Goal: Task Accomplishment & Management: Manage account settings

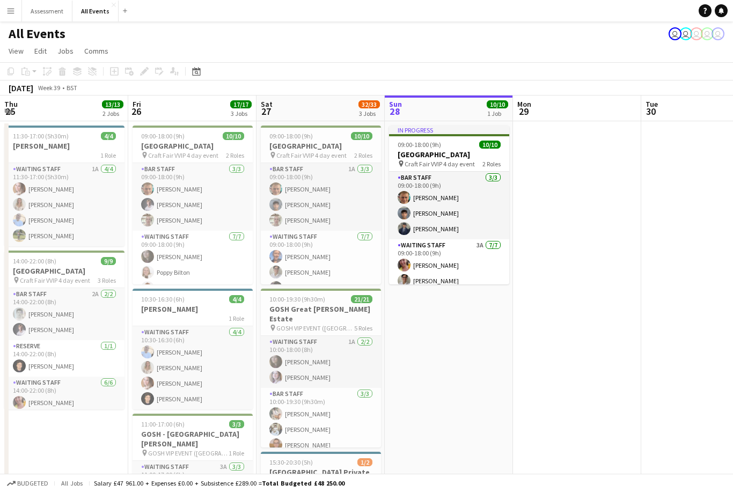
scroll to position [0, 257]
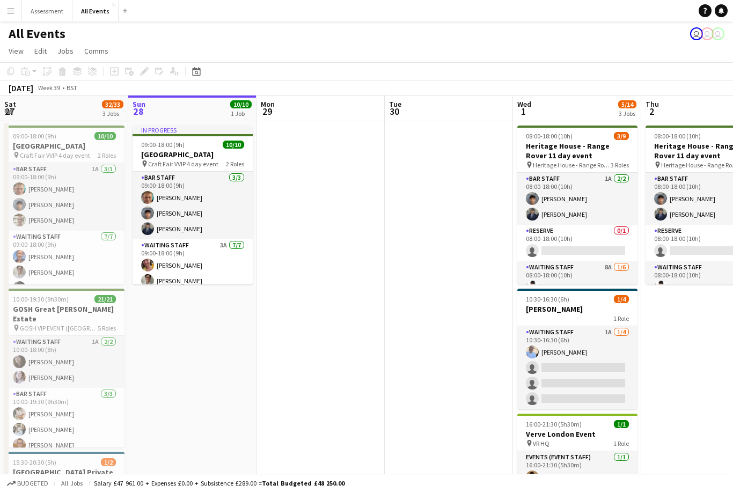
click at [449, 345] on app-date-cell at bounding box center [449, 347] width 128 height 453
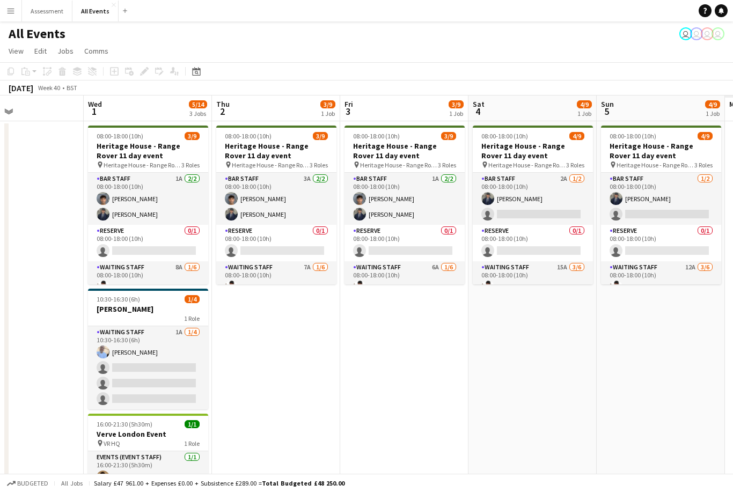
scroll to position [0, 377]
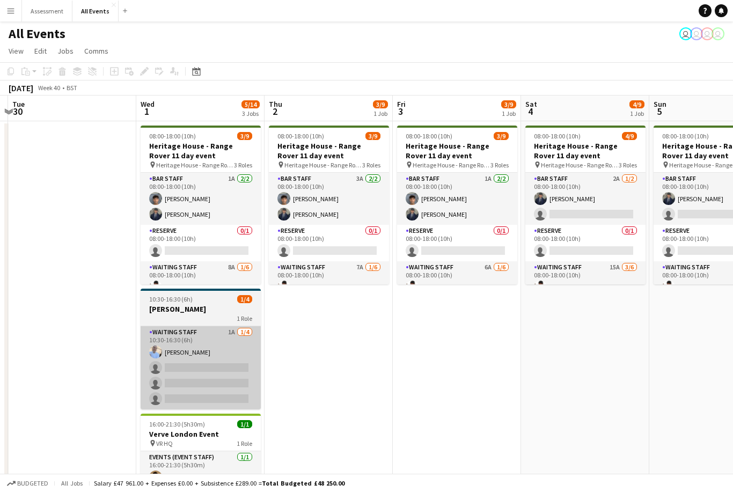
click at [219, 368] on app-card-role "Waiting Staff 1A 1/4 10:30-16:30 (6h) Bethany Cook single-neutral-actions singl…" at bounding box center [201, 367] width 120 height 83
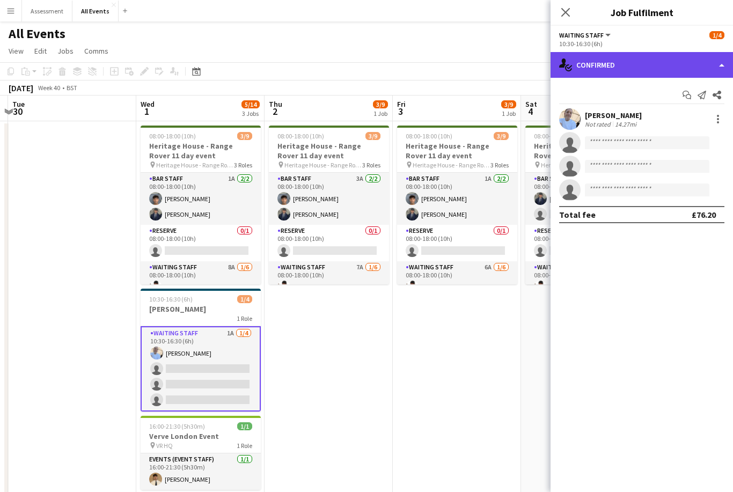
click at [656, 67] on div "single-neutral-actions-check-2 Confirmed" at bounding box center [642, 65] width 183 height 26
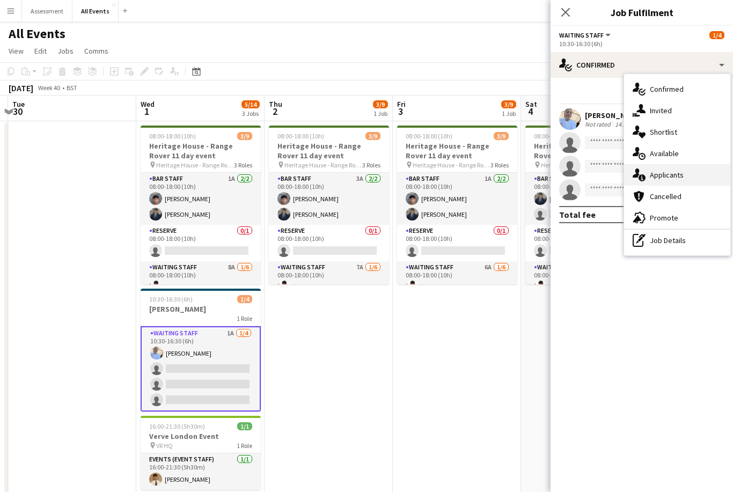
click at [689, 177] on div "single-neutral-actions-information Applicants" at bounding box center [677, 174] width 106 height 21
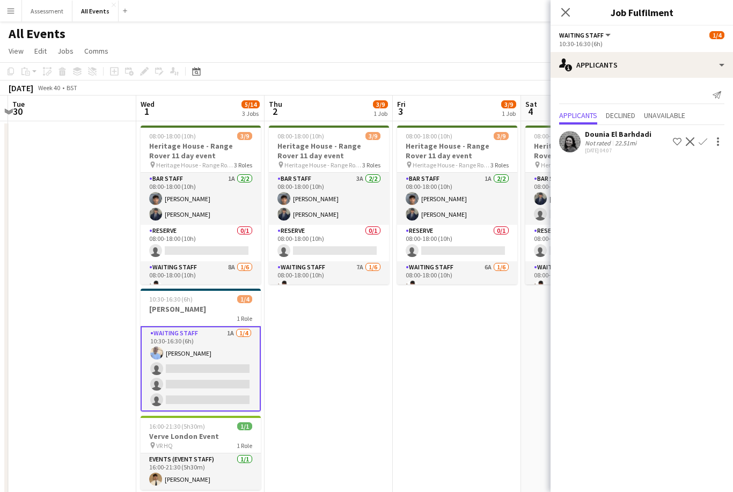
click at [708, 140] on button "Confirm" at bounding box center [703, 141] width 13 height 13
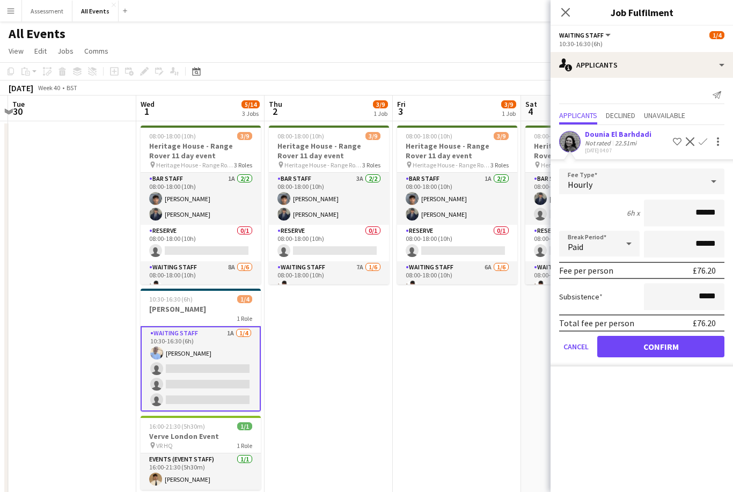
click at [655, 355] on button "Confirm" at bounding box center [661, 346] width 127 height 21
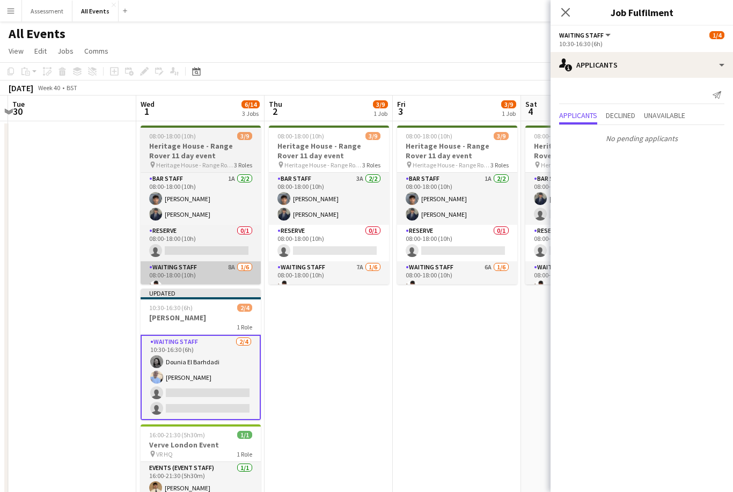
click at [231, 283] on app-card-role "Waiting Staff 8A 1/6 08:00-18:00 (10h) Ahmed Al-Khayat single-neutral-actions s…" at bounding box center [201, 318] width 120 height 114
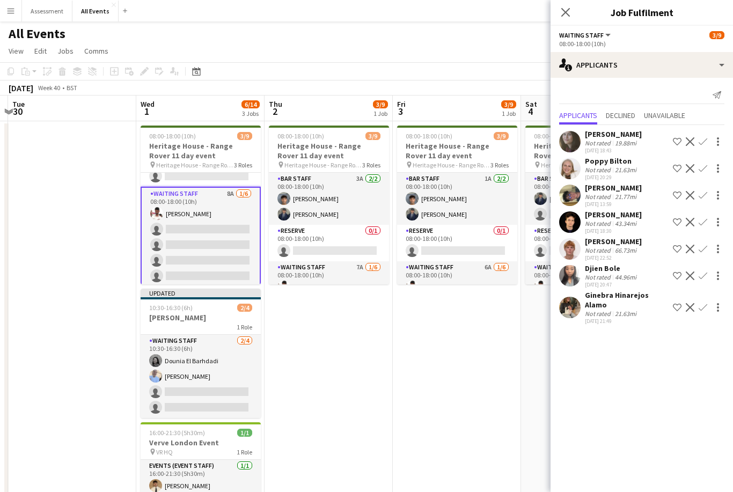
scroll to position [79, 0]
click at [707, 143] on app-icon "Confirm" at bounding box center [703, 141] width 9 height 9
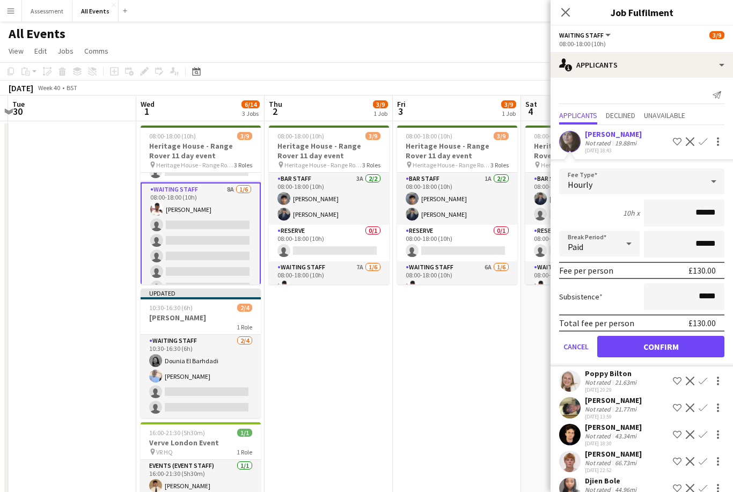
click at [689, 347] on button "Confirm" at bounding box center [661, 346] width 127 height 21
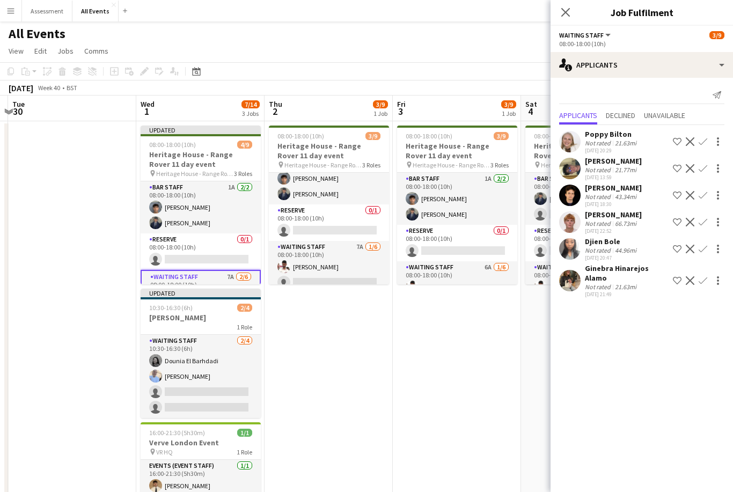
scroll to position [39, 0]
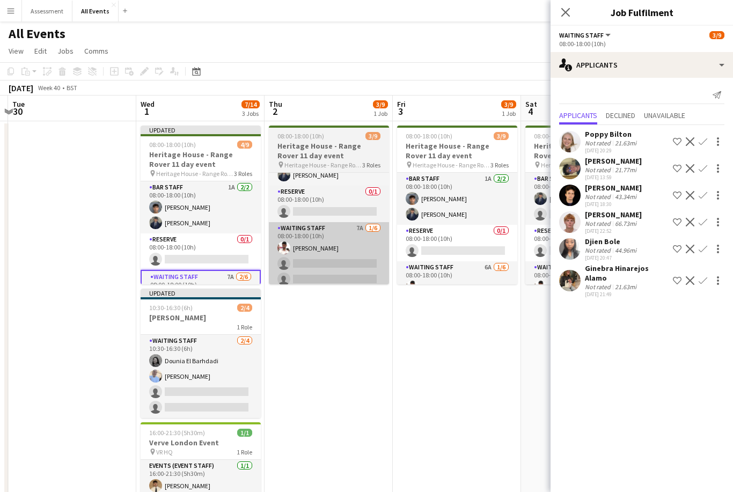
click at [361, 265] on app-card-role "Waiting Staff 7A 1/6 08:00-18:00 (10h) Ahmed Al-Khayat single-neutral-actions s…" at bounding box center [329, 279] width 120 height 114
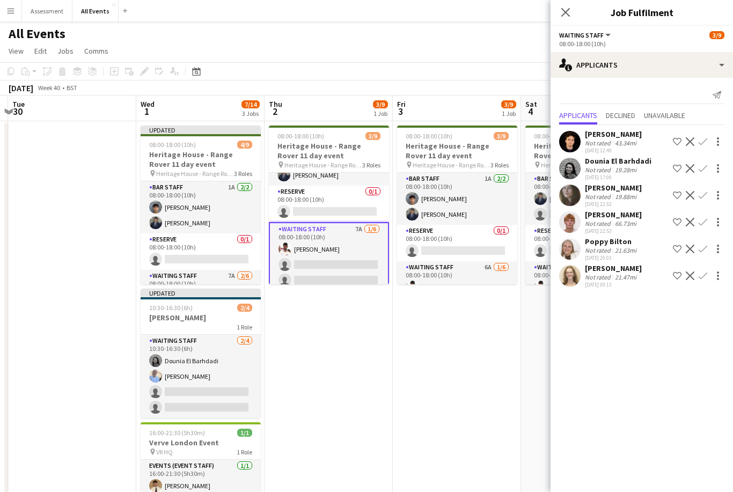
click at [707, 196] on app-icon "Confirm" at bounding box center [703, 195] width 9 height 9
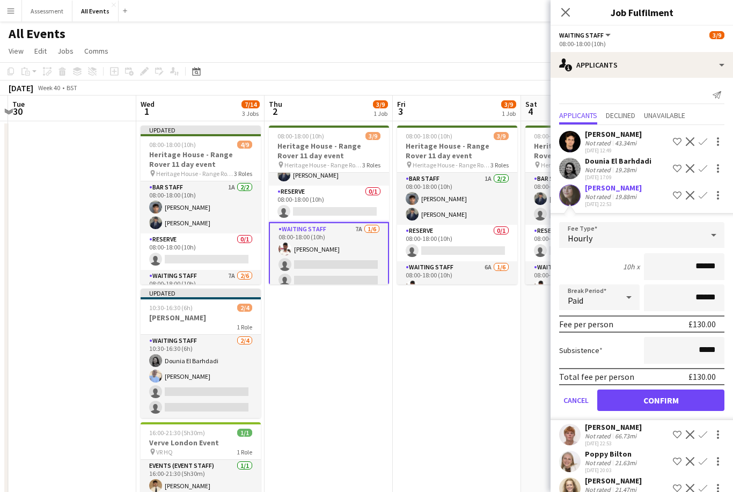
click at [670, 399] on button "Confirm" at bounding box center [661, 400] width 127 height 21
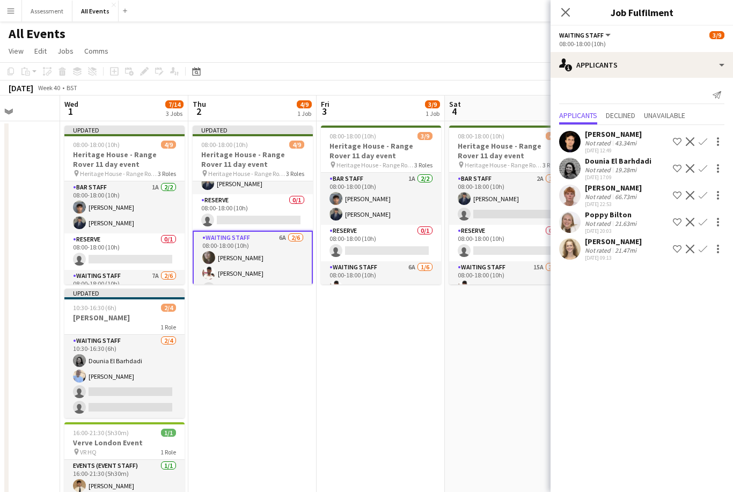
scroll to position [0, 457]
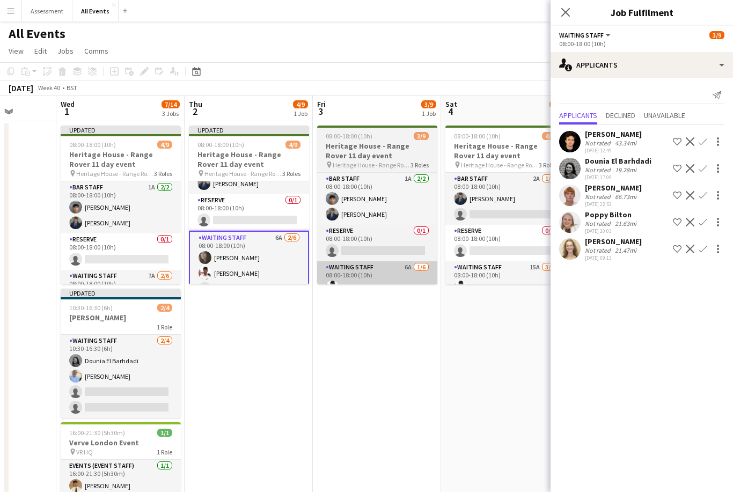
click at [412, 269] on app-card-role "Waiting Staff 6A 1/6 08:00-18:00 (10h) Ahmed Al-Khayat single-neutral-actions s…" at bounding box center [377, 318] width 120 height 114
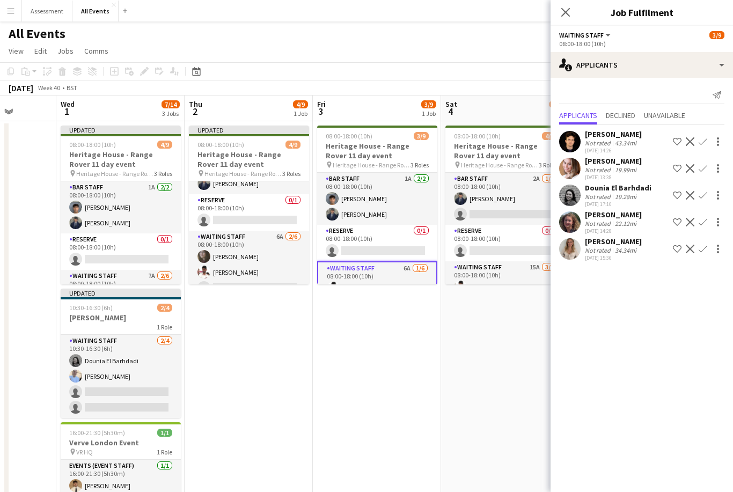
scroll to position [0, 0]
click at [707, 195] on app-icon "Confirm" at bounding box center [703, 195] width 9 height 9
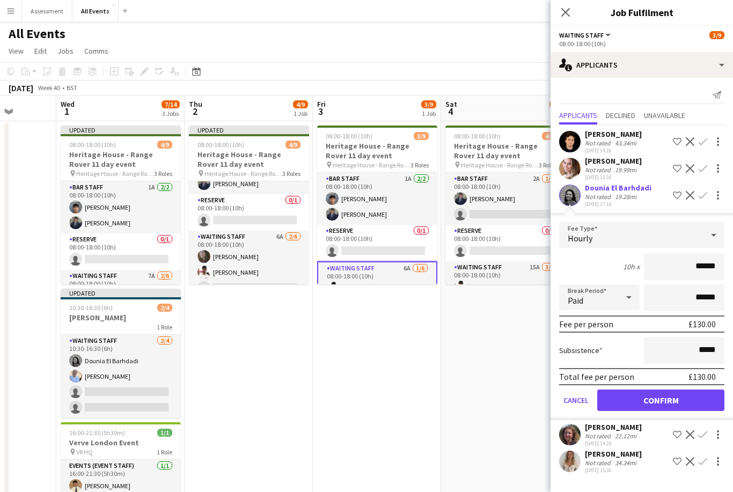
click at [644, 405] on button "Confirm" at bounding box center [661, 400] width 127 height 21
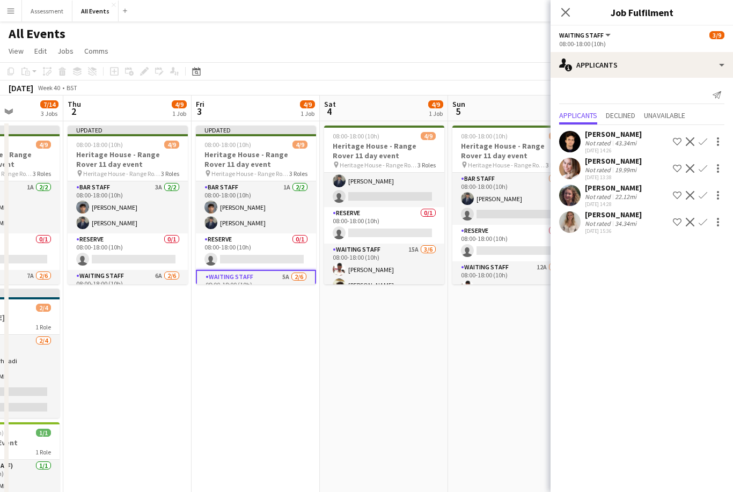
scroll to position [26, 0]
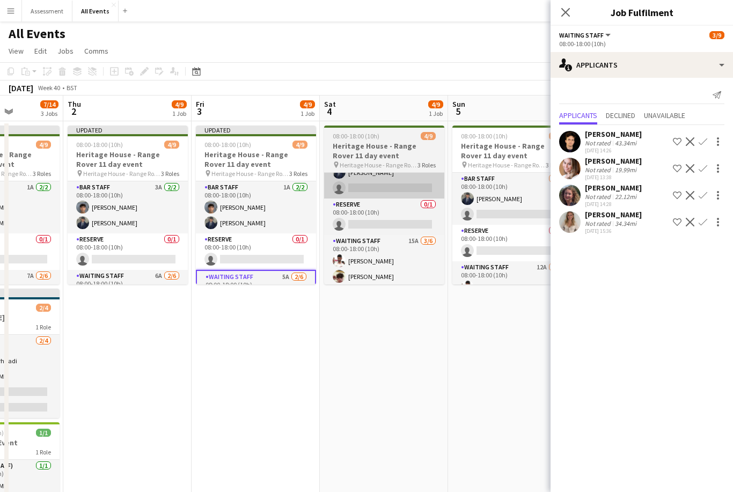
click at [422, 185] on app-card-role "Bar Staff 2A 1/2 08:00-18:00 (10h) Charlie Hill single-neutral-actions" at bounding box center [384, 173] width 120 height 52
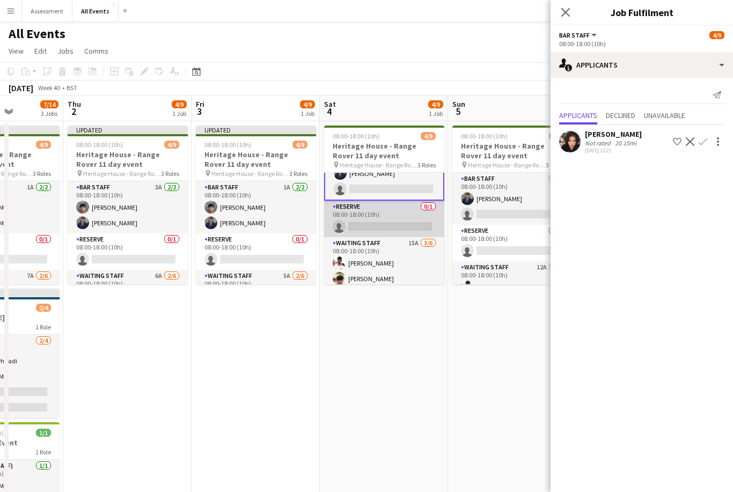
click at [418, 224] on app-card-role "Reserve 0/1 08:00-18:00 (10h) single-neutral-actions" at bounding box center [384, 219] width 120 height 37
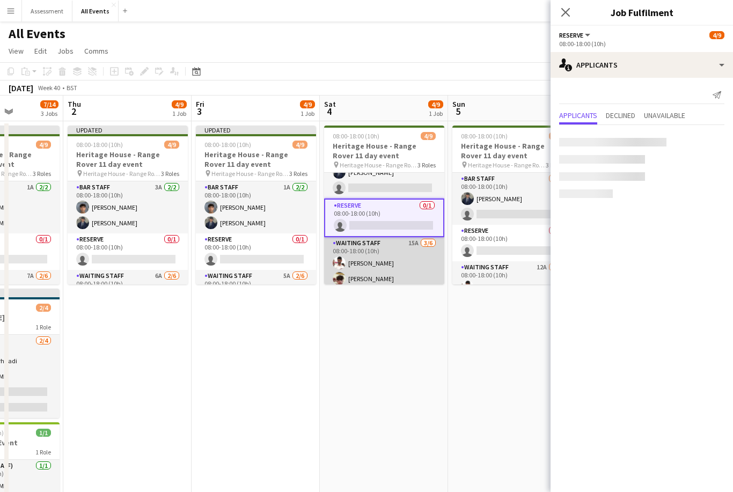
click at [412, 263] on app-card-role "Waiting Staff 15A 3/6 08:00-18:00 (10h) Ahmed Al-Khayat Christopher Carradine C…" at bounding box center [384, 294] width 120 height 114
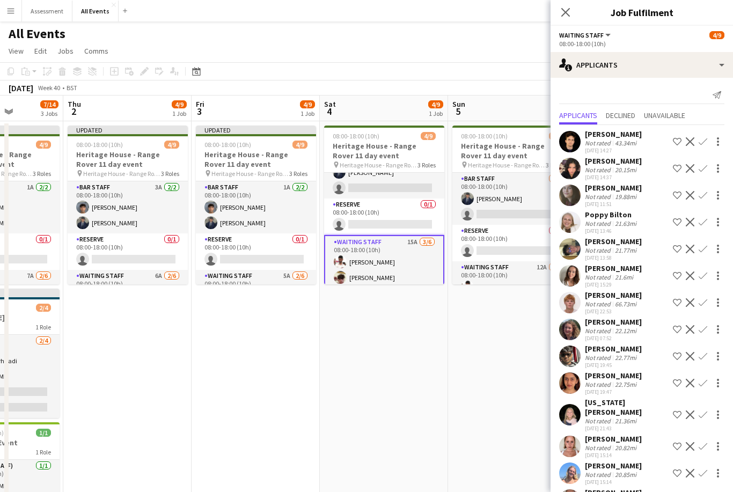
click at [708, 198] on button "Confirm" at bounding box center [703, 195] width 13 height 13
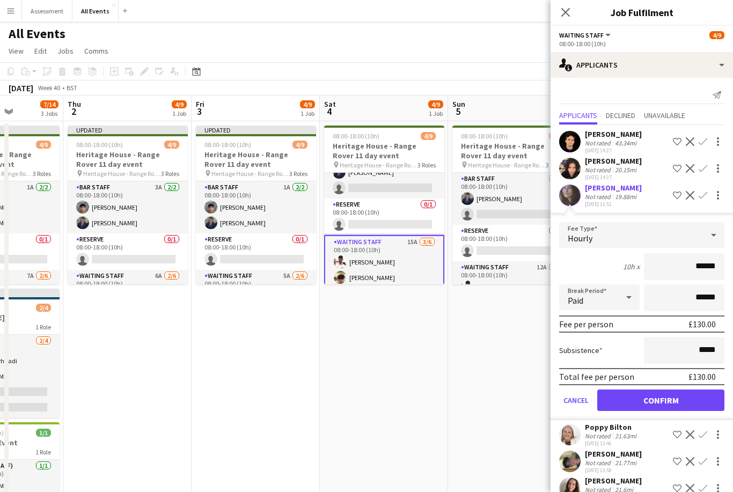
click at [669, 399] on button "Confirm" at bounding box center [661, 400] width 127 height 21
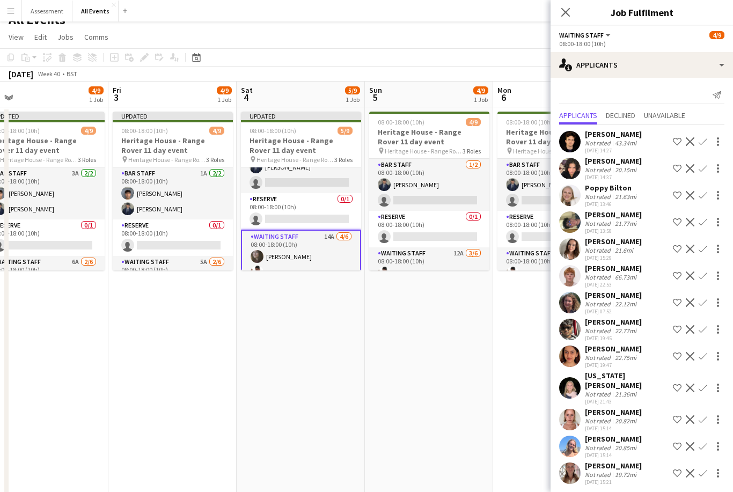
scroll to position [0, 407]
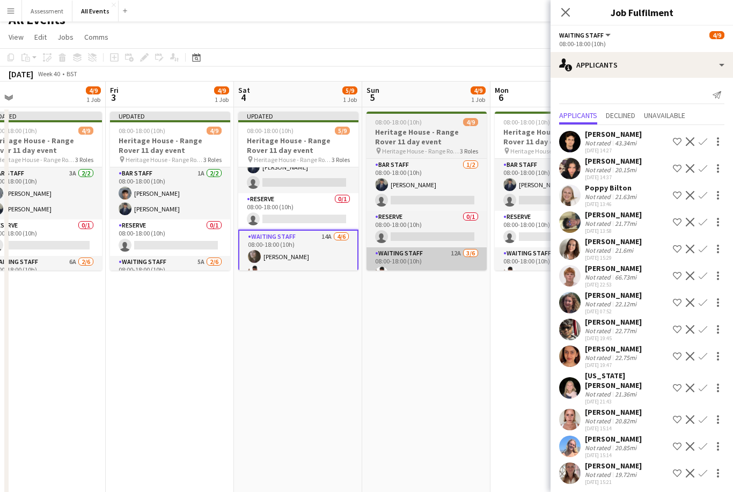
click at [447, 259] on app-card-role "Waiting Staff 12A 3/6 08:00-18:00 (10h) Ahmed Al-Khayat Clover Bayntun-Coward C…" at bounding box center [427, 304] width 120 height 114
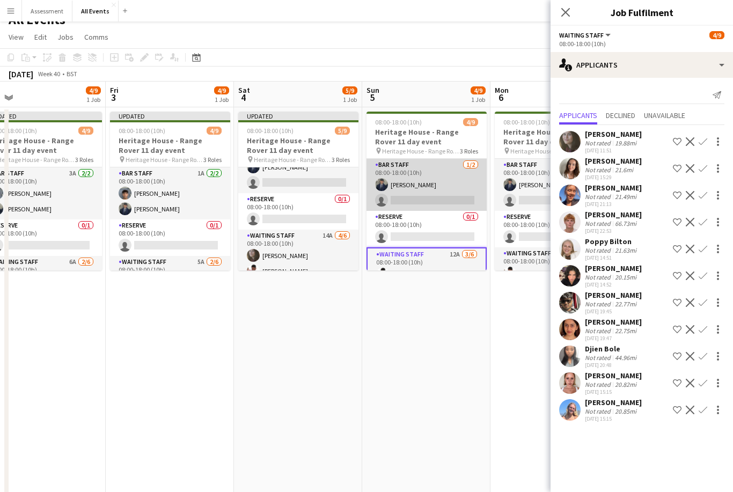
click at [461, 194] on app-card-role "Bar Staff 1/2 08:00-18:00 (10h) Charlie Hill single-neutral-actions" at bounding box center [427, 185] width 120 height 52
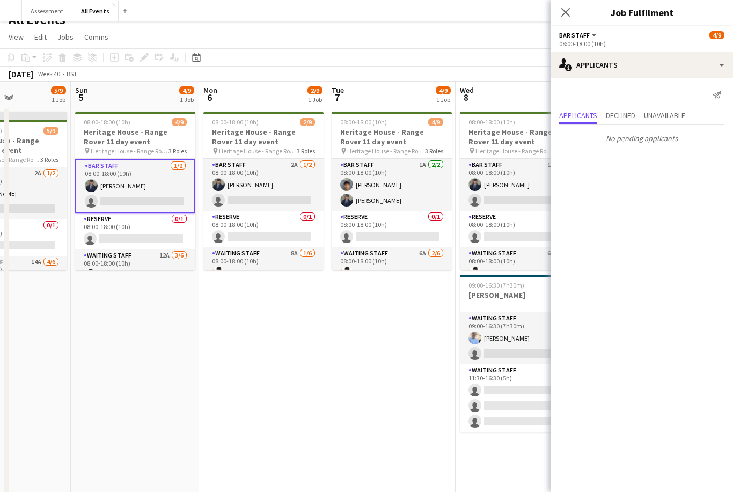
scroll to position [0, 303]
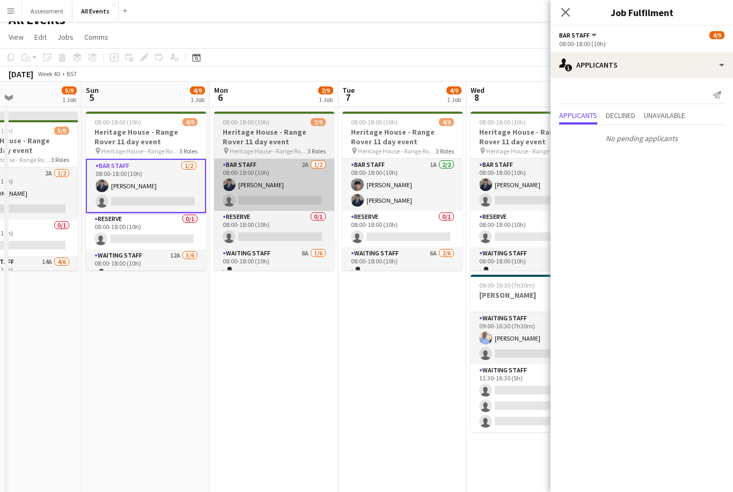
click at [312, 190] on app-card-role "Bar Staff 2A 1/2 08:00-18:00 (10h) Charlie Hill single-neutral-actions" at bounding box center [274, 185] width 120 height 52
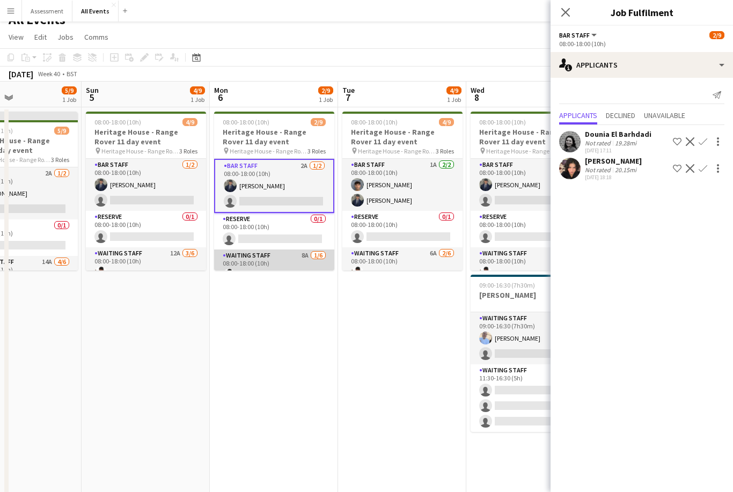
click at [316, 256] on app-card-role "Waiting Staff 8A 1/6 08:00-18:00 (10h) Ahmed Al-Khayat single-neutral-actions s…" at bounding box center [274, 307] width 120 height 114
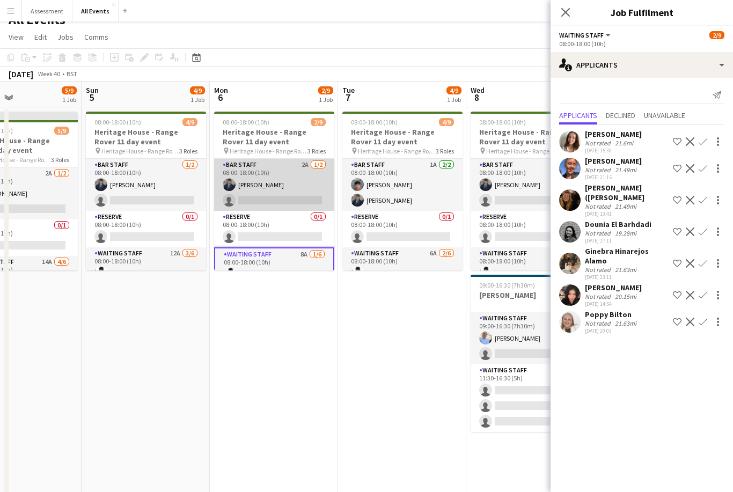
click at [317, 194] on app-card-role "Bar Staff 2A 1/2 08:00-18:00 (10h) Charlie Hill single-neutral-actions" at bounding box center [274, 185] width 120 height 52
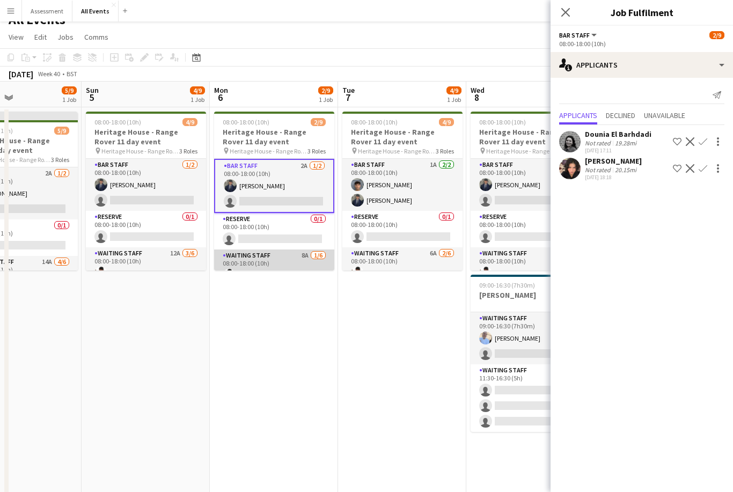
click at [307, 261] on app-card-role "Waiting Staff 8A 1/6 08:00-18:00 (10h) Ahmed Al-Khayat single-neutral-actions s…" at bounding box center [274, 307] width 120 height 114
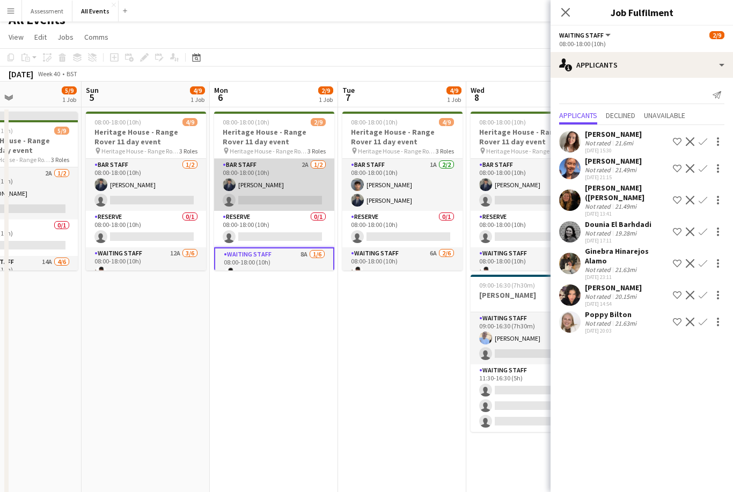
click at [311, 183] on app-card-role "Bar Staff 2A 1/2 08:00-18:00 (10h) Charlie Hill single-neutral-actions" at bounding box center [274, 185] width 120 height 52
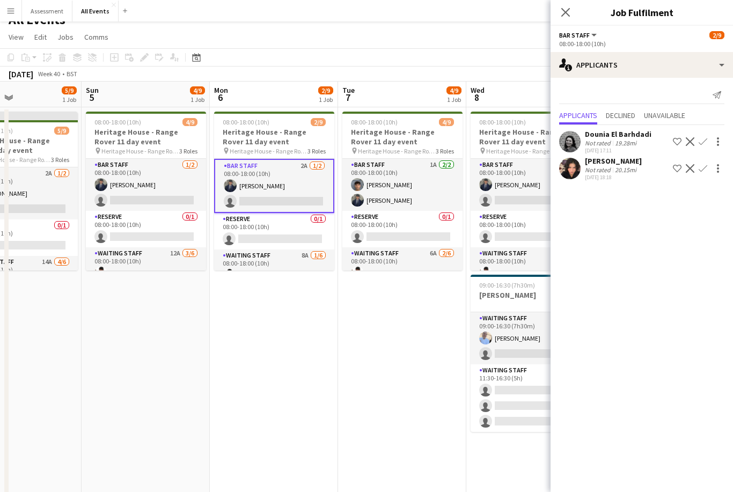
click at [709, 142] on button "Confirm" at bounding box center [703, 141] width 13 height 13
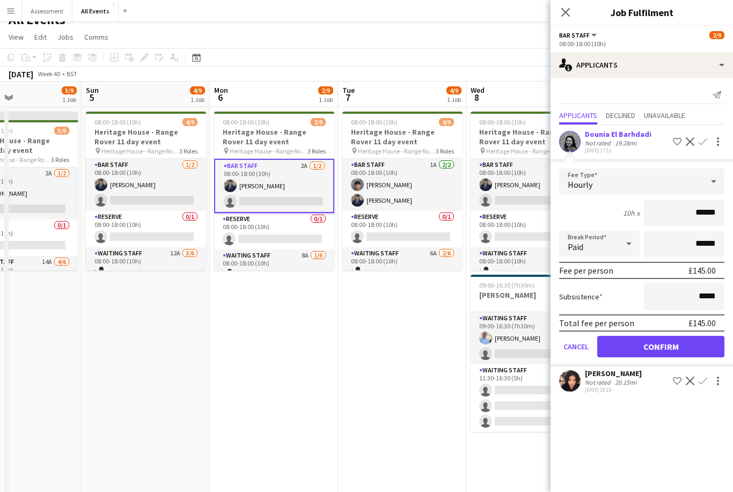
scroll to position [13, 0]
click at [667, 354] on button "Confirm" at bounding box center [661, 346] width 127 height 21
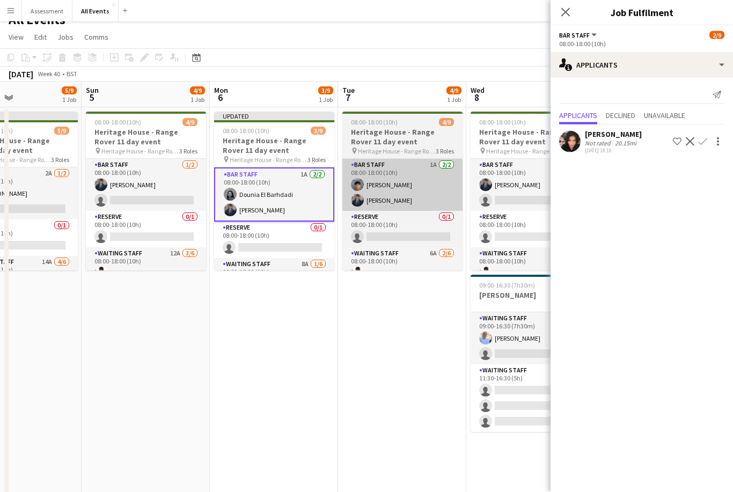
click at [435, 196] on app-card-role "Bar Staff 1A 2/2 08:00-18:00 (10h) Arya Firake Charlie Hill" at bounding box center [403, 185] width 120 height 52
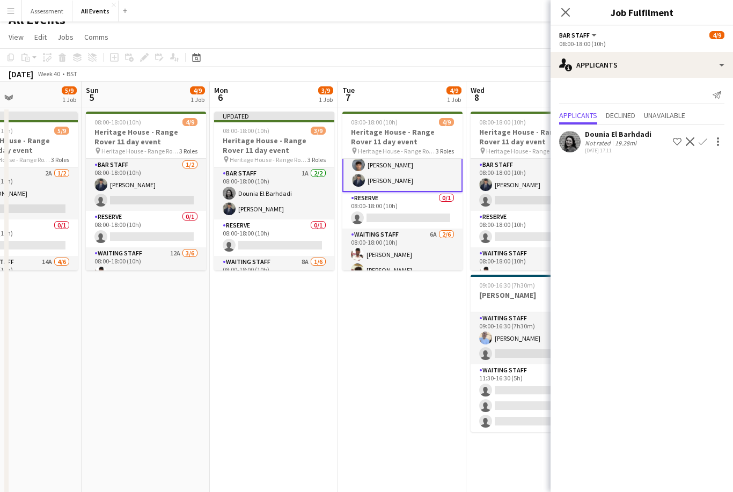
scroll to position [36, 0]
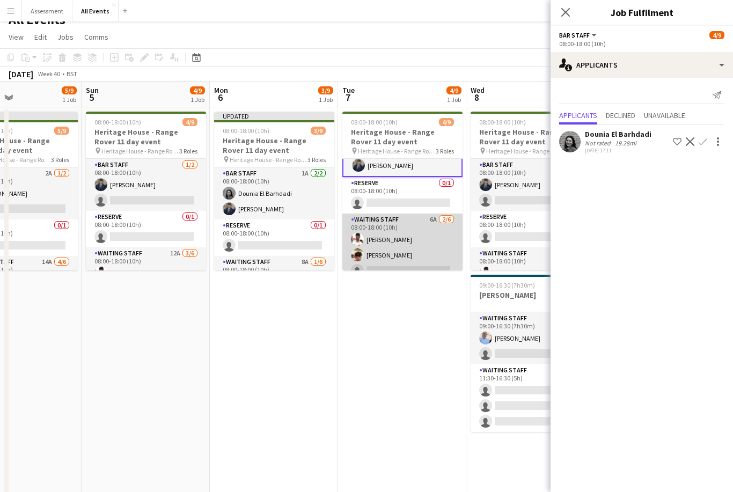
click at [426, 249] on app-card-role "Waiting Staff 6A 2/6 08:00-18:00 (10h) Ahmed Al-Khayat Christopher Carradine si…" at bounding box center [403, 271] width 120 height 114
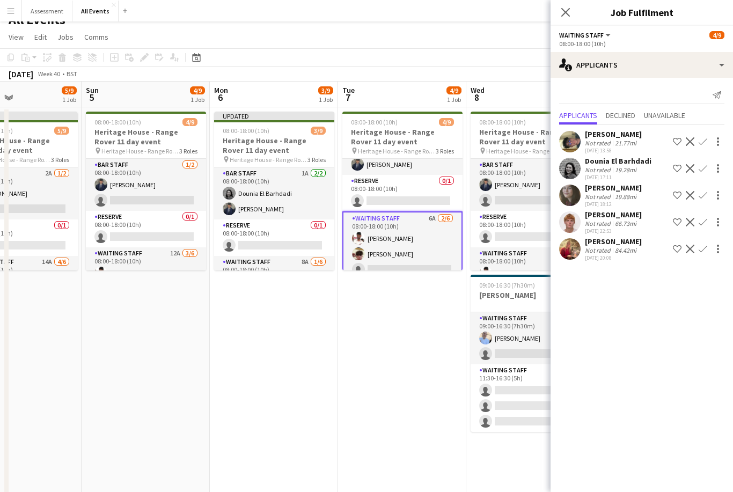
click at [708, 168] on button "Confirm" at bounding box center [703, 168] width 13 height 13
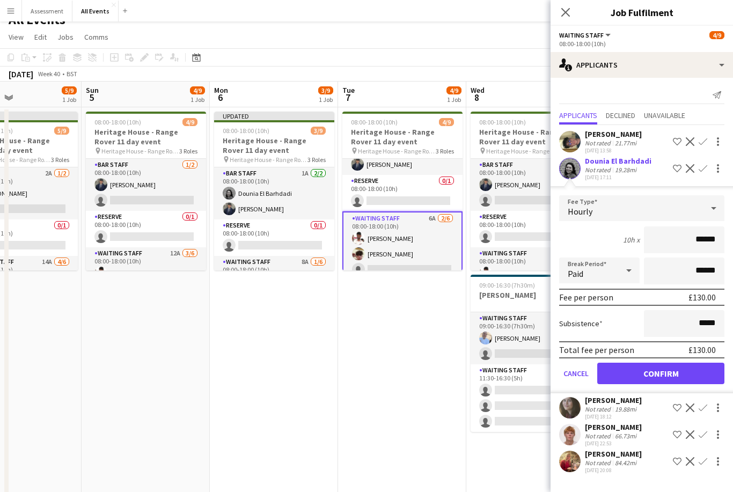
scroll to position [13, 0]
click at [645, 376] on button "Confirm" at bounding box center [661, 373] width 127 height 21
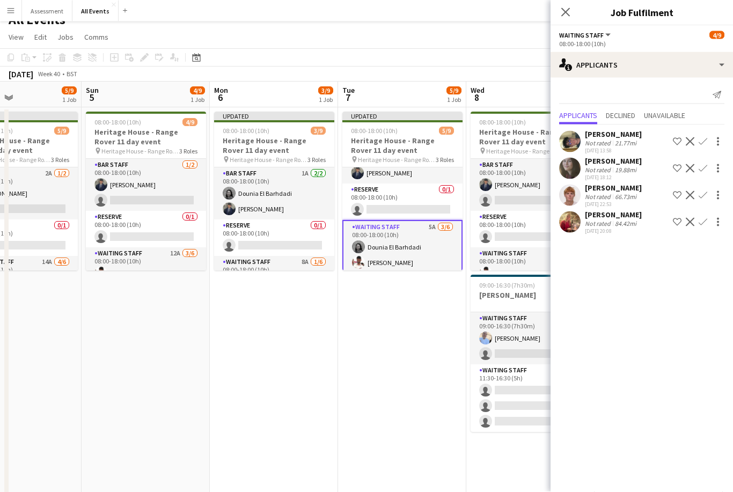
click at [706, 168] on app-icon "Confirm" at bounding box center [703, 168] width 9 height 9
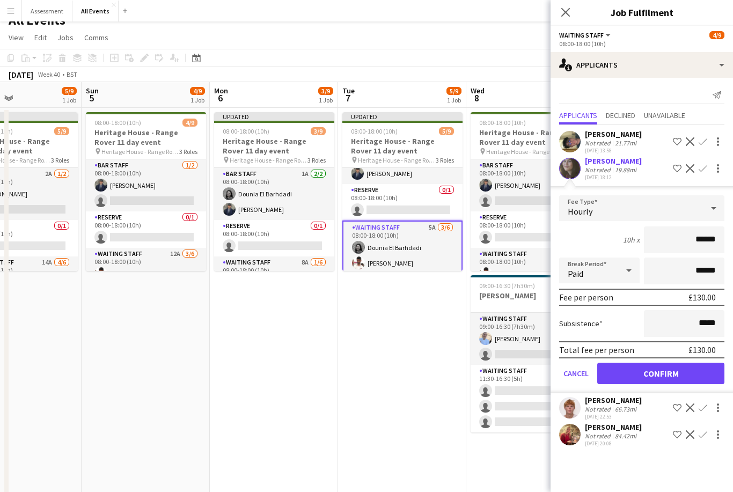
click at [650, 373] on button "Confirm" at bounding box center [661, 373] width 127 height 21
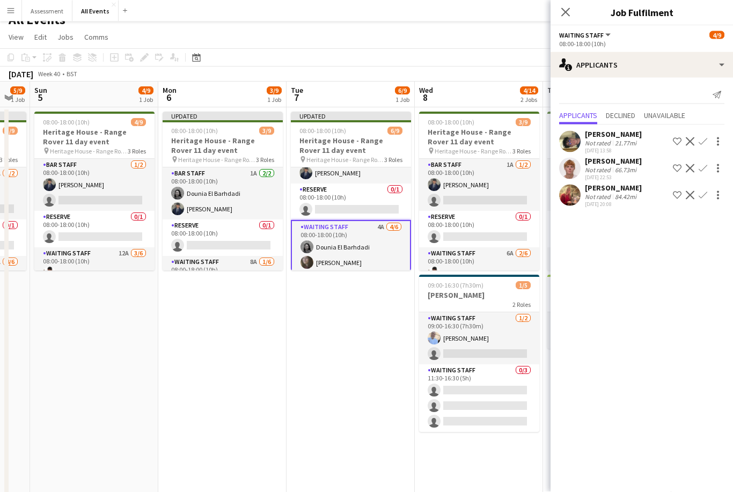
scroll to position [0, 355]
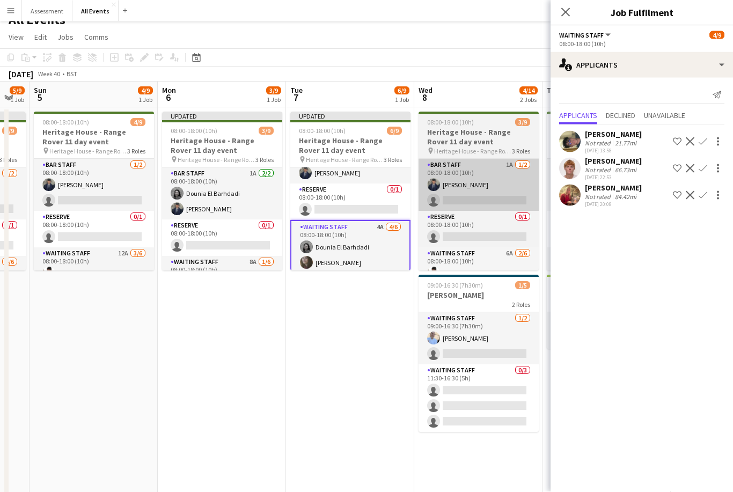
click at [491, 193] on app-card-role "Bar Staff 1A 1/2 08:00-18:00 (10h) Charlie Hill single-neutral-actions" at bounding box center [479, 185] width 120 height 52
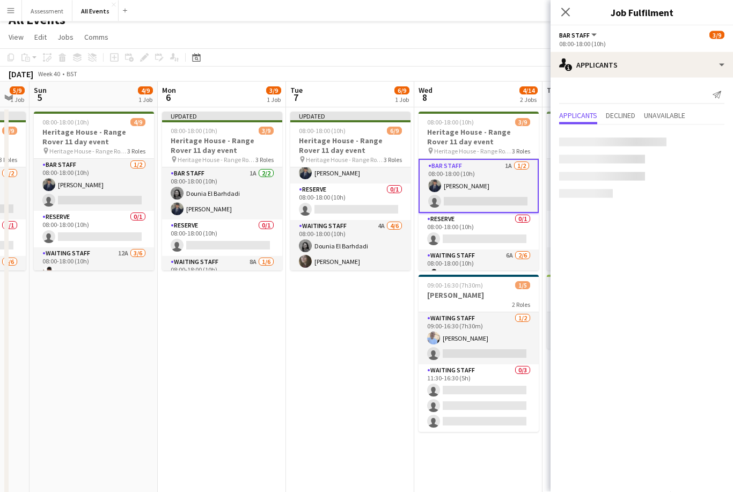
scroll to position [14, 0]
click at [705, 142] on app-icon "Confirm" at bounding box center [703, 141] width 9 height 9
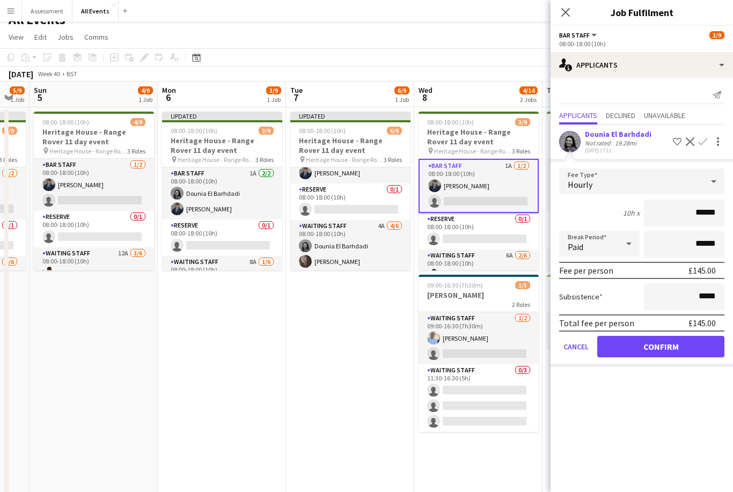
scroll to position [13, 0]
click at [642, 352] on button "Confirm" at bounding box center [661, 346] width 127 height 21
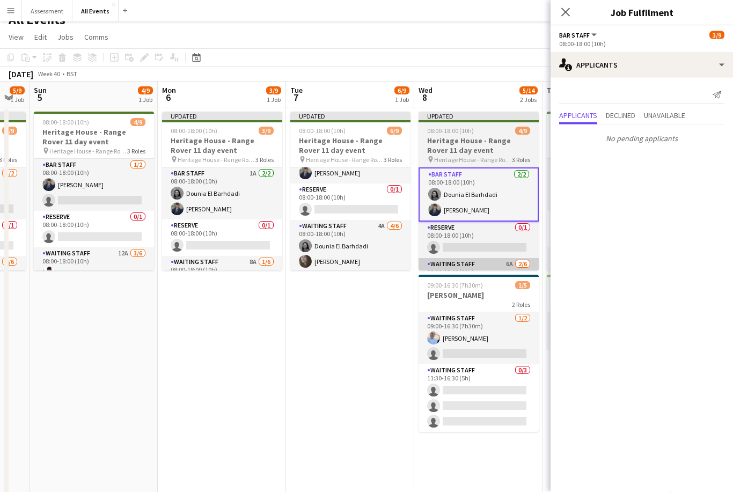
click at [494, 264] on app-card-role "Waiting Staff 6A 2/6 08:00-18:00 (10h) Ahmed Al-Khayat Christopher Carradine si…" at bounding box center [479, 316] width 120 height 114
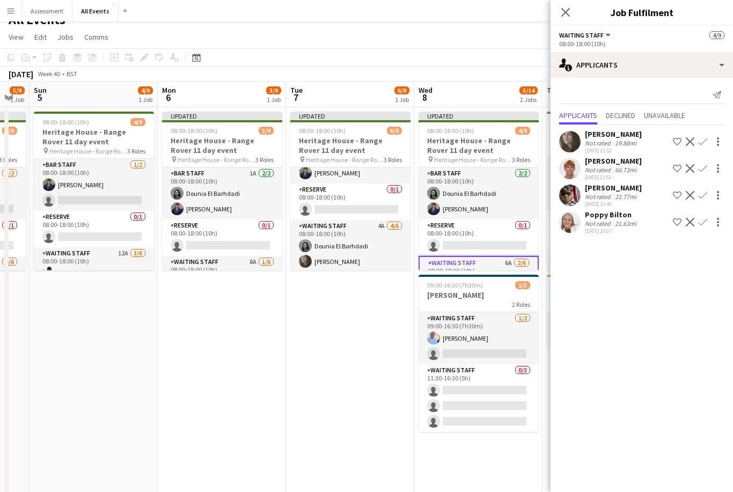
click at [707, 143] on app-icon "Confirm" at bounding box center [703, 141] width 9 height 9
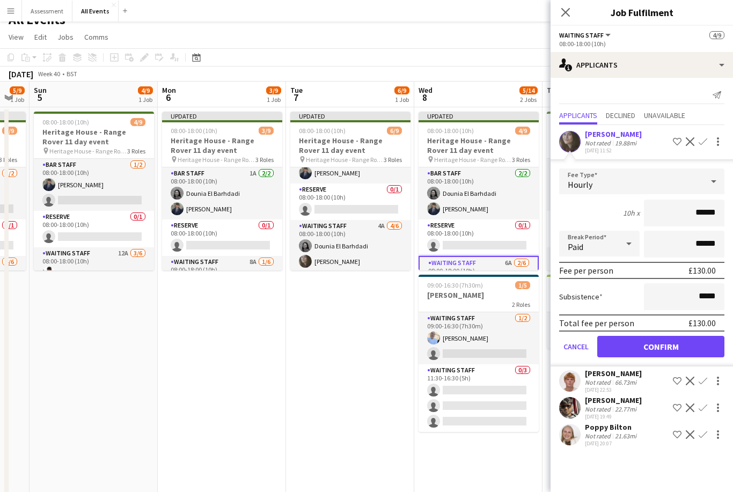
scroll to position [13, 0]
click at [660, 347] on button "Confirm" at bounding box center [661, 346] width 127 height 21
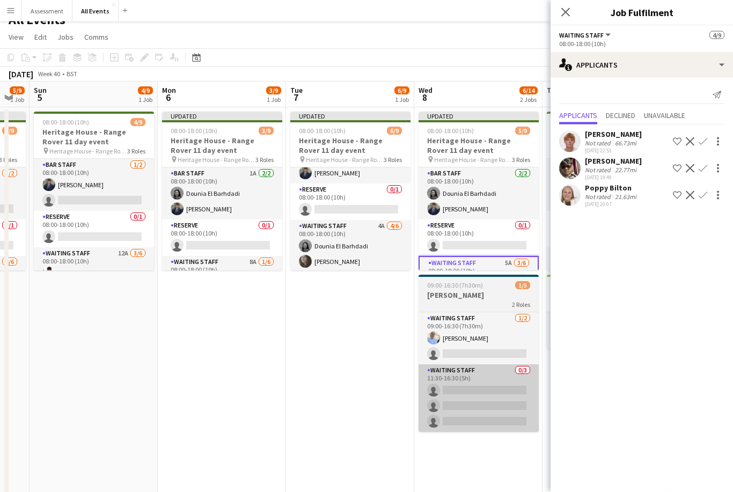
click at [487, 410] on app-card-role "Waiting Staff 0/3 11:30-16:30 (5h) single-neutral-actions single-neutral-action…" at bounding box center [479, 399] width 120 height 68
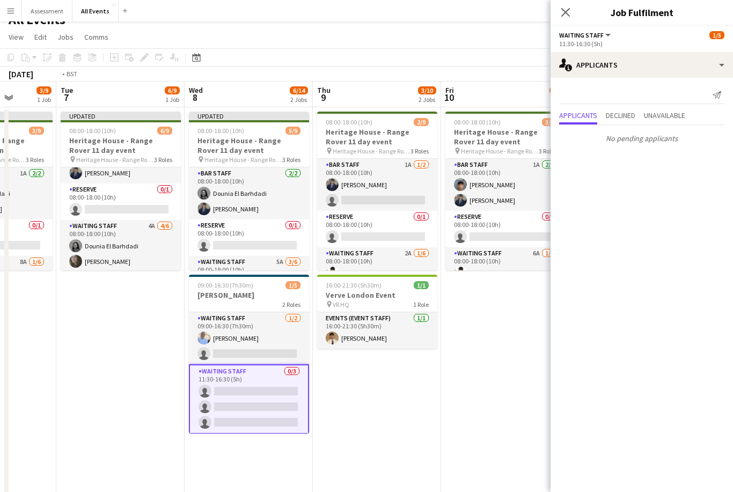
scroll to position [0, 339]
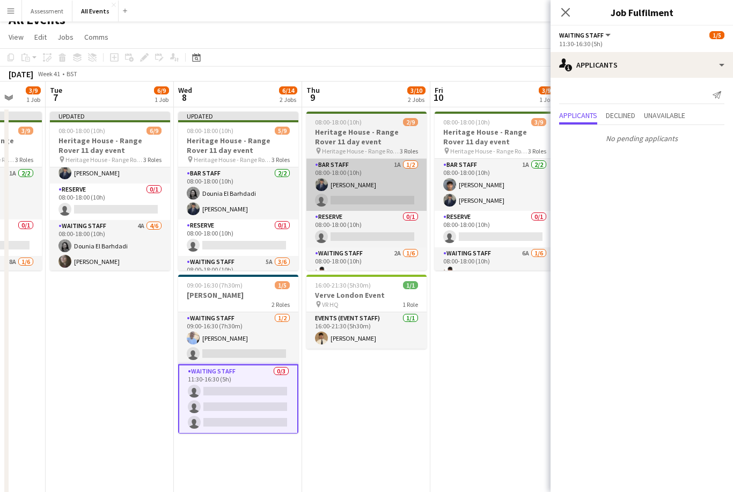
click at [392, 194] on app-card-role "Bar Staff 1A 1/2 08:00-18:00 (10h) Charlie Hill single-neutral-actions" at bounding box center [367, 185] width 120 height 52
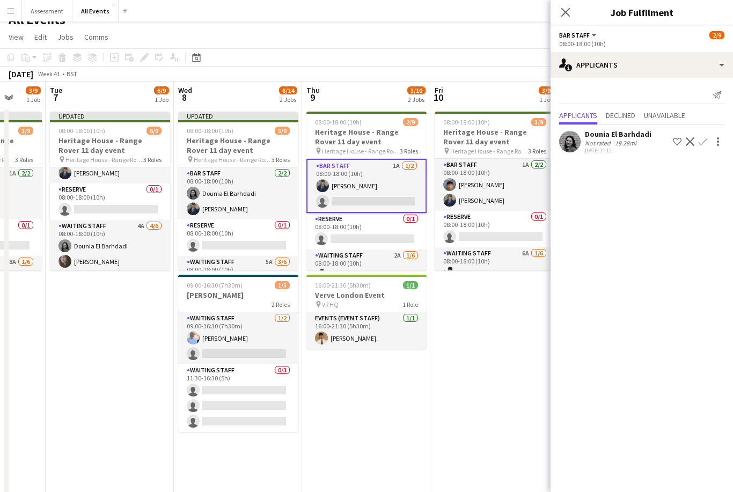
click at [703, 145] on app-icon "Confirm" at bounding box center [703, 141] width 9 height 9
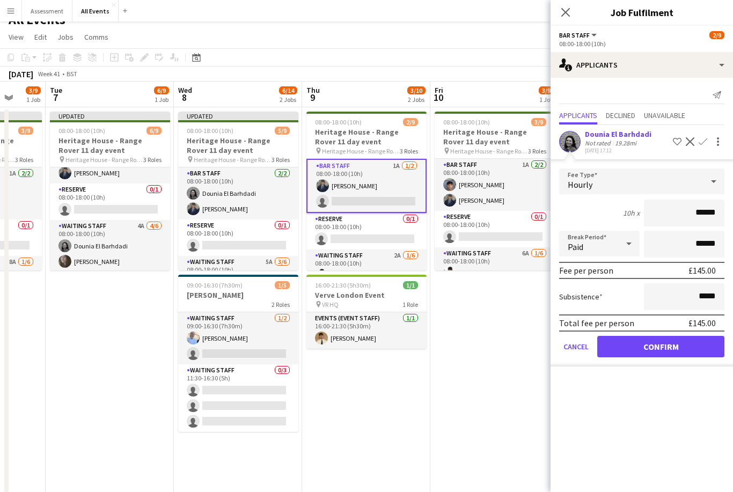
scroll to position [13, 0]
click at [642, 350] on button "Confirm" at bounding box center [661, 346] width 127 height 21
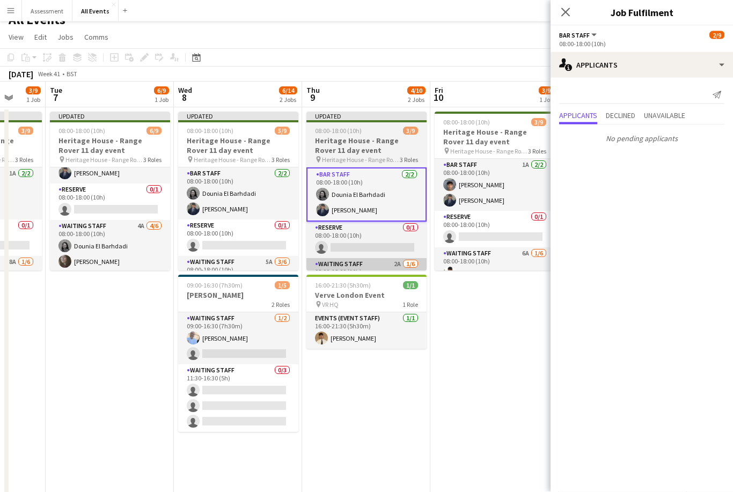
click at [398, 268] on app-card-role "Waiting Staff 2A 1/6 08:00-18:00 (10h) Ahmed Al-Khayat single-neutral-actions s…" at bounding box center [367, 316] width 120 height 114
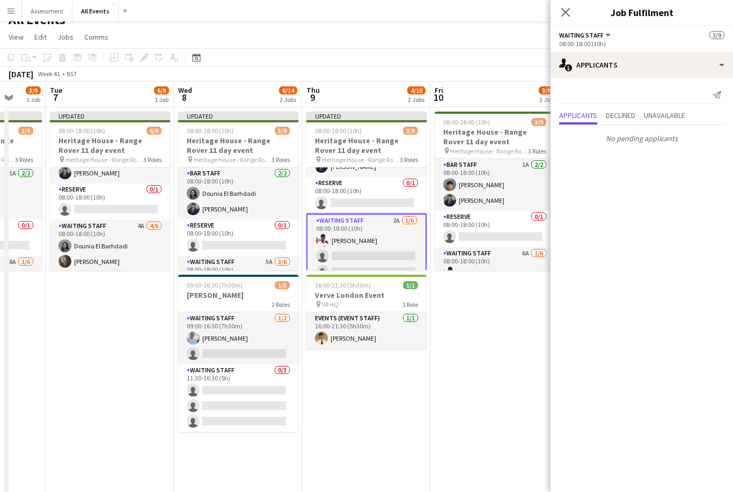
scroll to position [43, 0]
click at [402, 246] on app-card-role "Waiting Staff 2A 1/6 08:00-18:00 (10h) Ahmed Al-Khayat single-neutral-actions s…" at bounding box center [367, 271] width 120 height 117
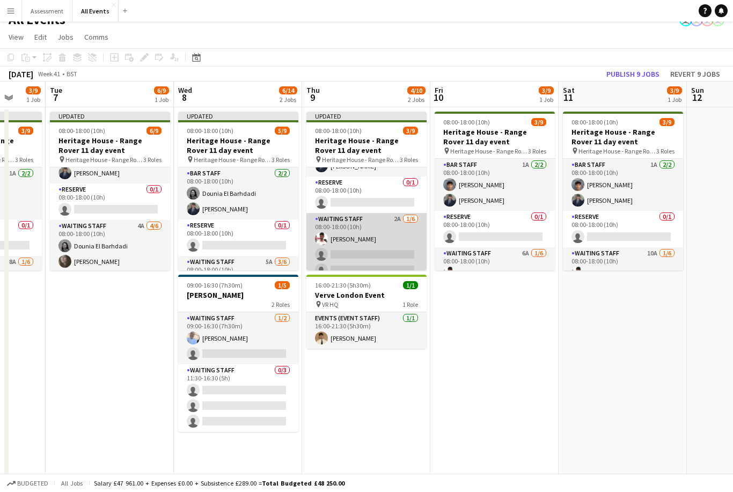
click at [398, 244] on app-card-role "Waiting Staff 2A 1/6 08:00-18:00 (10h) Ahmed Al-Khayat single-neutral-actions s…" at bounding box center [367, 270] width 120 height 114
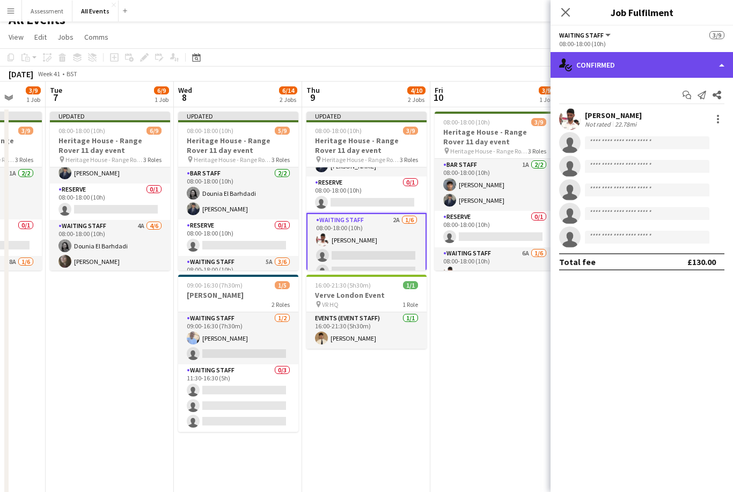
click at [627, 74] on div "single-neutral-actions-check-2 Confirmed" at bounding box center [642, 65] width 183 height 26
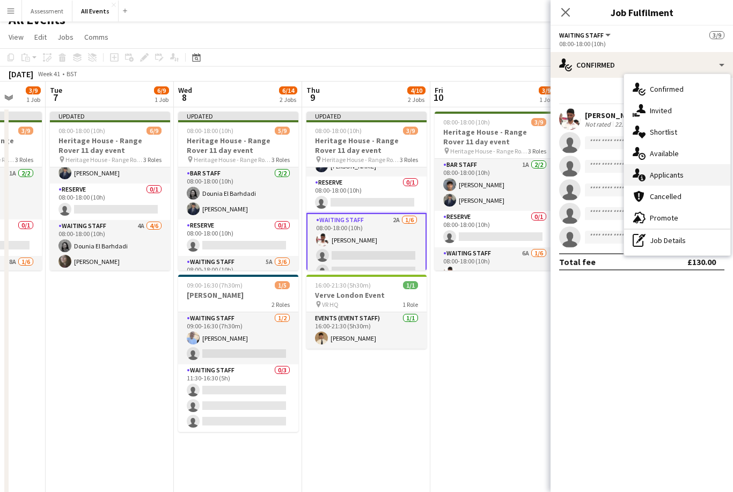
click at [684, 180] on div "single-neutral-actions-information Applicants" at bounding box center [677, 174] width 106 height 21
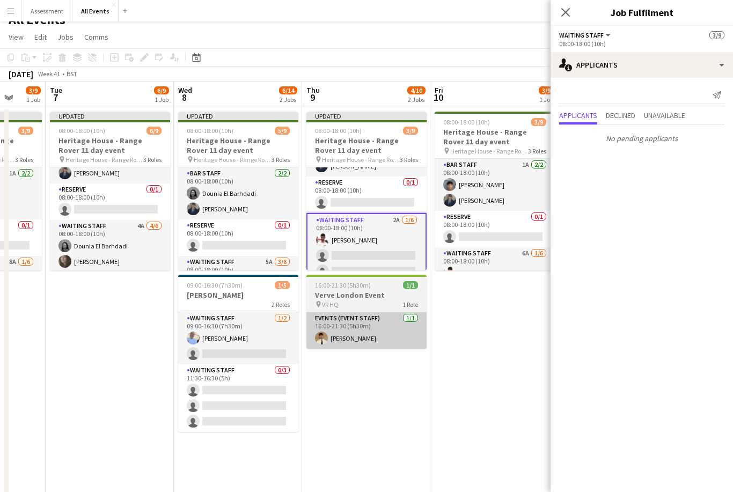
click at [392, 338] on app-card-role "Events (Event Staff) 1/1 16:00-21:30 (5h30m) George Long" at bounding box center [367, 330] width 120 height 37
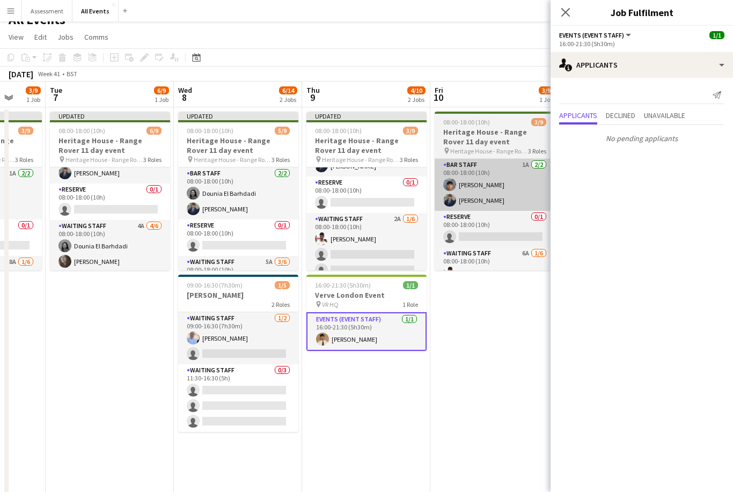
click at [506, 189] on app-card-role "Bar Staff 1A 2/2 08:00-18:00 (10h) Arya Firake Charlie Hill" at bounding box center [495, 185] width 120 height 52
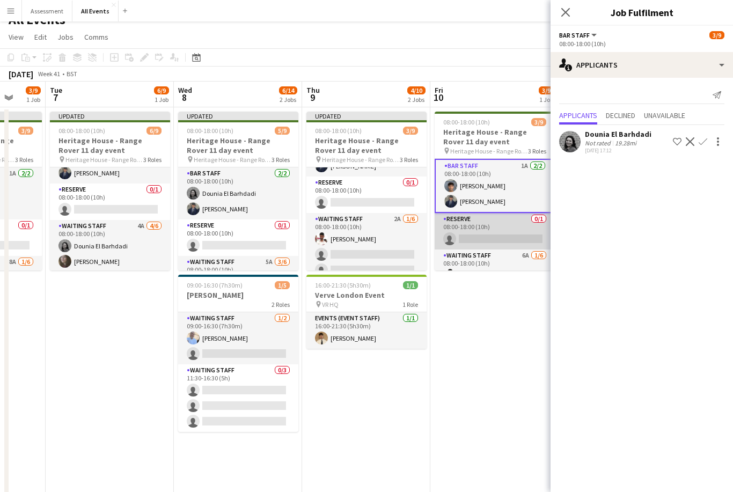
click at [514, 231] on app-card-role "Reserve 0/1 08:00-18:00 (10h) single-neutral-actions" at bounding box center [495, 231] width 120 height 37
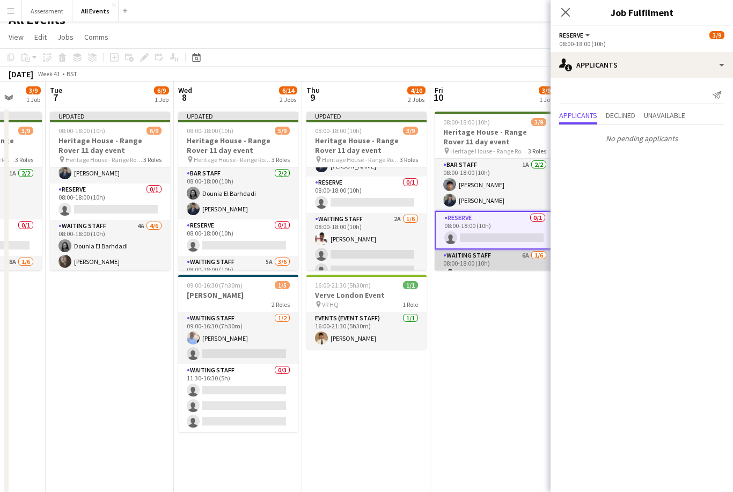
click at [508, 260] on app-card-role "Waiting Staff 6A 1/6 08:00-18:00 (10h) Ahmed Al-Khayat single-neutral-actions s…" at bounding box center [495, 307] width 120 height 114
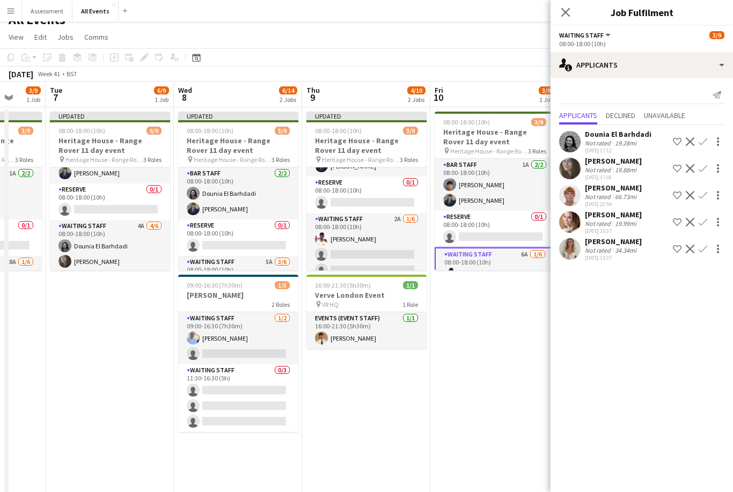
click at [706, 144] on app-icon "Confirm" at bounding box center [703, 141] width 9 height 9
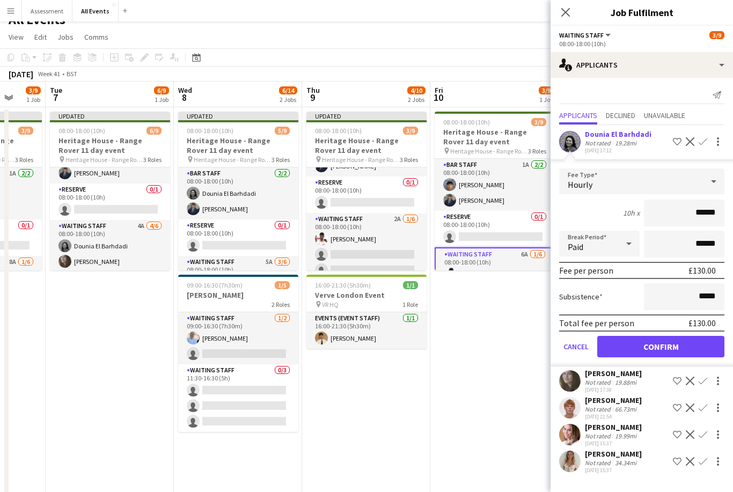
scroll to position [13, 0]
click at [668, 351] on button "Confirm" at bounding box center [661, 346] width 127 height 21
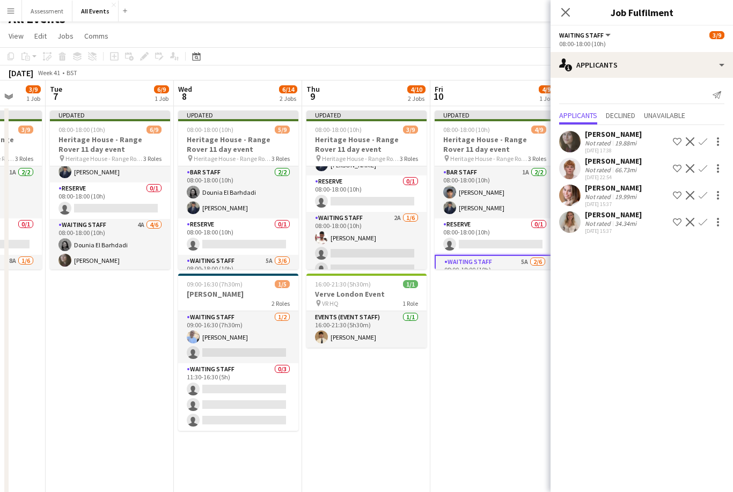
scroll to position [16, 0]
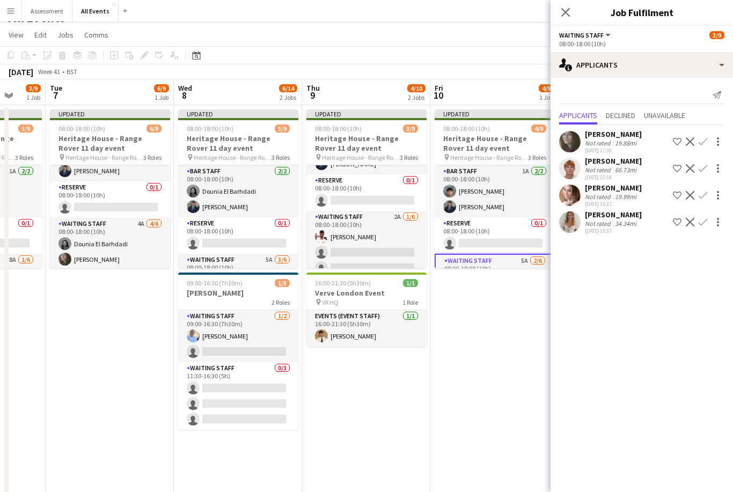
click at [705, 142] on app-icon "Confirm" at bounding box center [703, 141] width 9 height 9
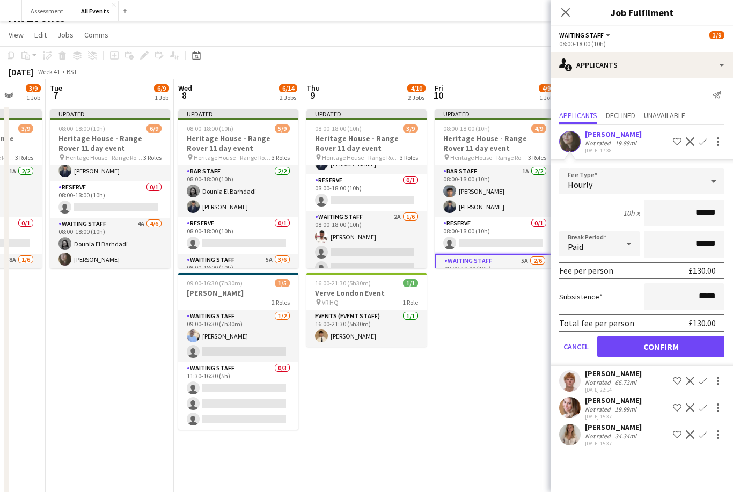
click at [664, 349] on button "Confirm" at bounding box center [661, 346] width 127 height 21
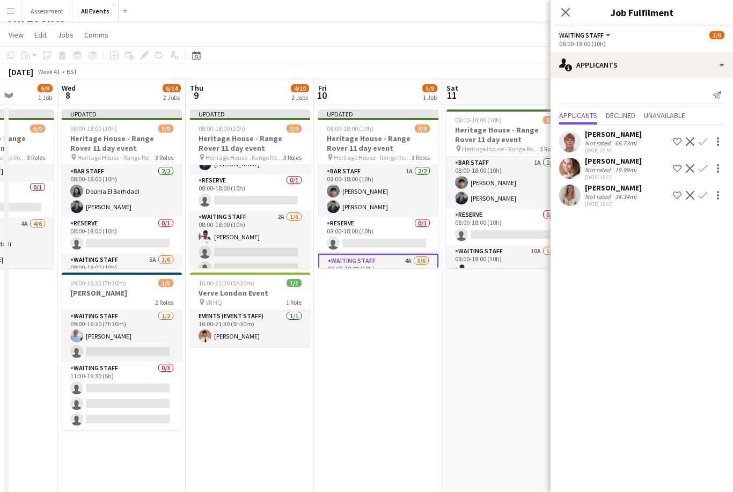
scroll to position [0, 352]
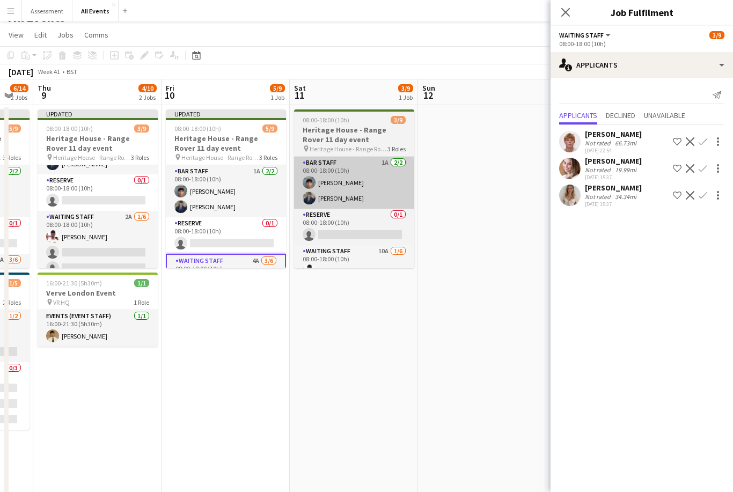
click at [391, 190] on app-card-role "Bar Staff 1A 2/2 08:00-18:00 (10h) Arya Firake Charlie Hill" at bounding box center [354, 183] width 120 height 52
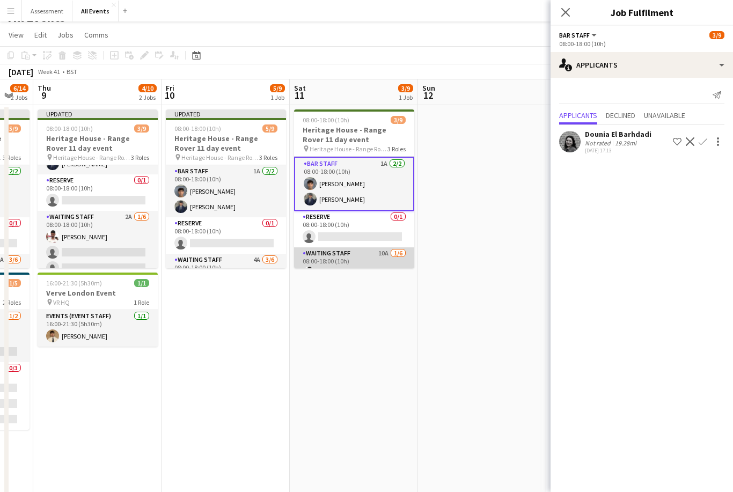
click at [378, 256] on app-card-role "Waiting Staff 10A 1/6 08:00-18:00 (10h) Ahmed Al-Khayat single-neutral-actions …" at bounding box center [354, 304] width 120 height 114
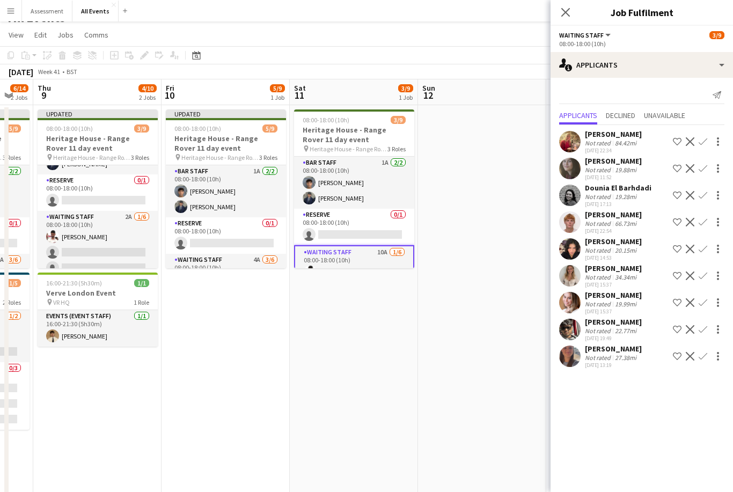
click at [702, 197] on app-icon "Confirm" at bounding box center [703, 195] width 9 height 9
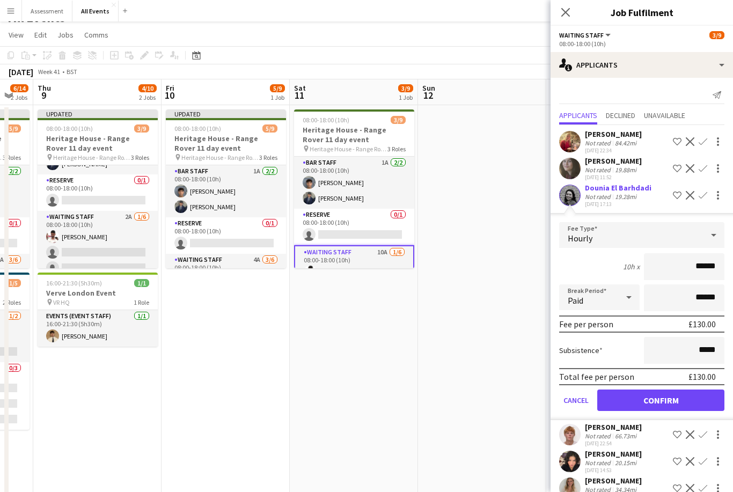
click at [661, 402] on button "Confirm" at bounding box center [661, 400] width 127 height 21
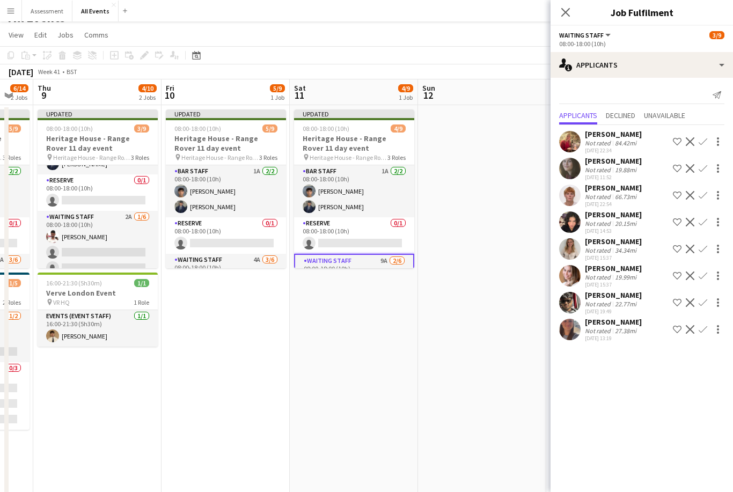
click at [706, 171] on app-icon "Confirm" at bounding box center [703, 168] width 9 height 9
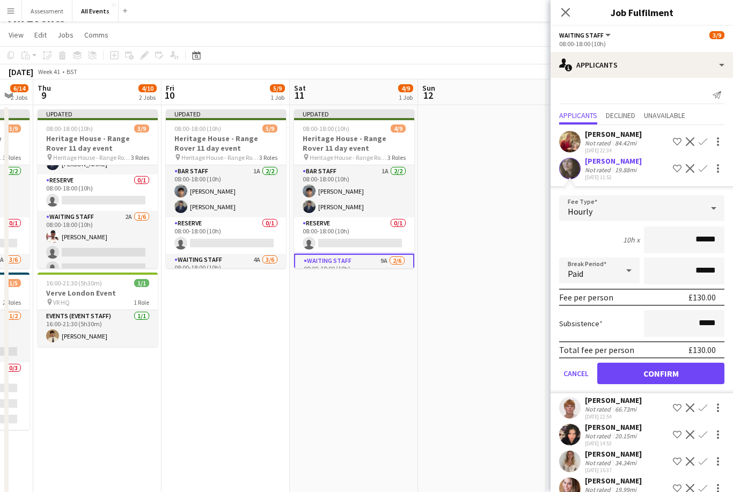
click at [645, 375] on button "Confirm" at bounding box center [661, 373] width 127 height 21
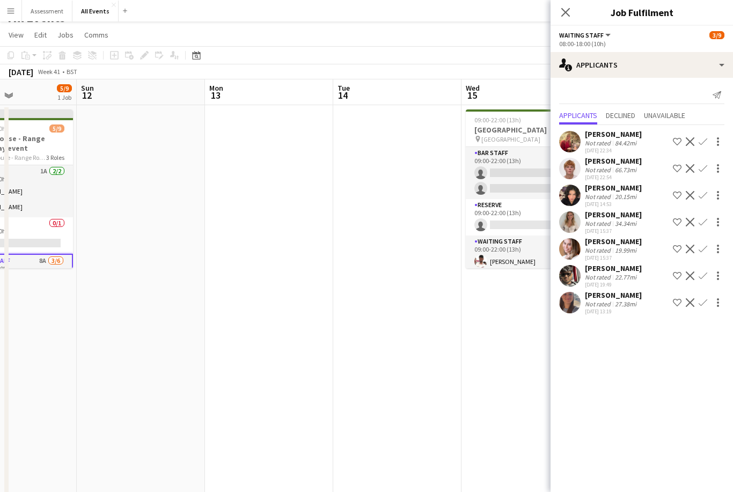
scroll to position [0, 338]
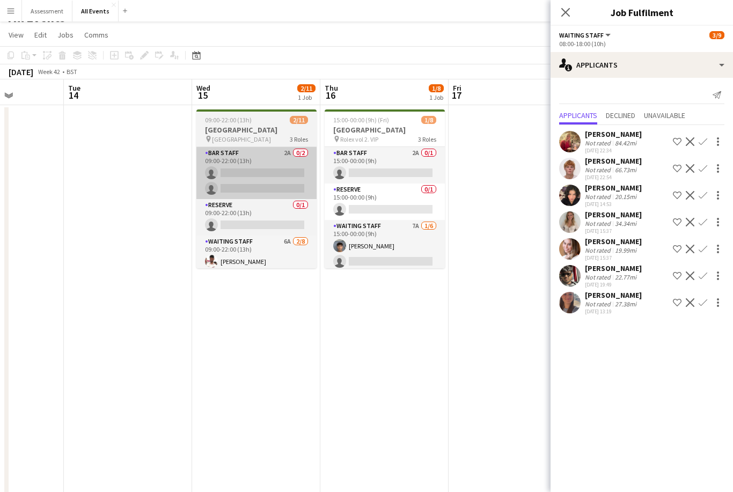
click at [290, 178] on app-card-role "Bar Staff 2A 0/2 09:00-22:00 (13h) single-neutral-actions single-neutral-actions" at bounding box center [256, 173] width 120 height 52
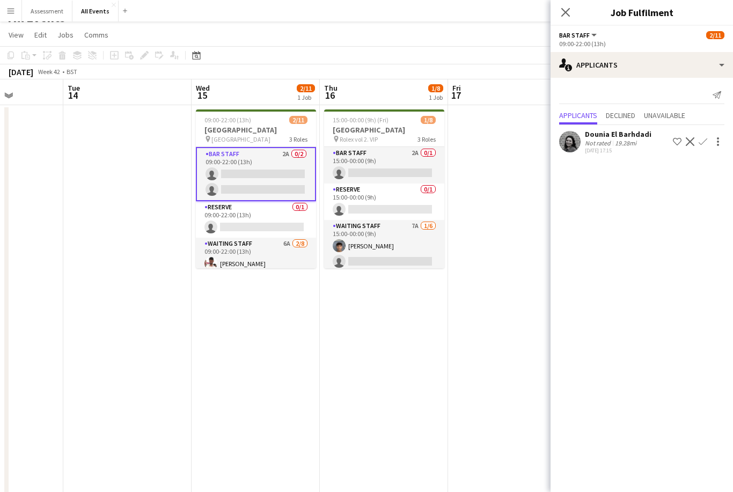
scroll to position [0, 0]
click at [708, 141] on button "Confirm" at bounding box center [703, 141] width 13 height 13
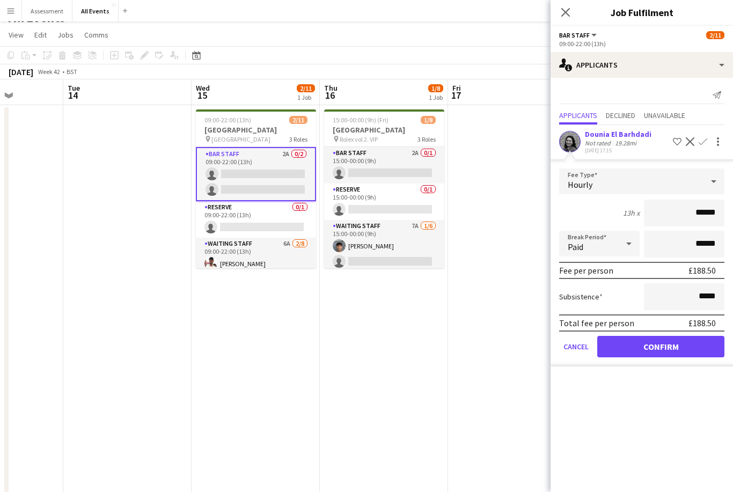
click at [661, 346] on button "Confirm" at bounding box center [661, 346] width 127 height 21
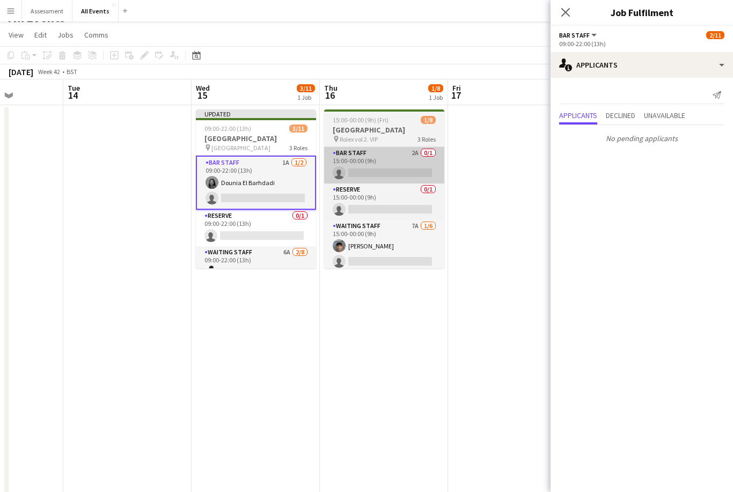
click at [417, 164] on app-card-role "Bar Staff 2A 0/1 15:00-00:00 (9h) single-neutral-actions" at bounding box center [384, 165] width 120 height 37
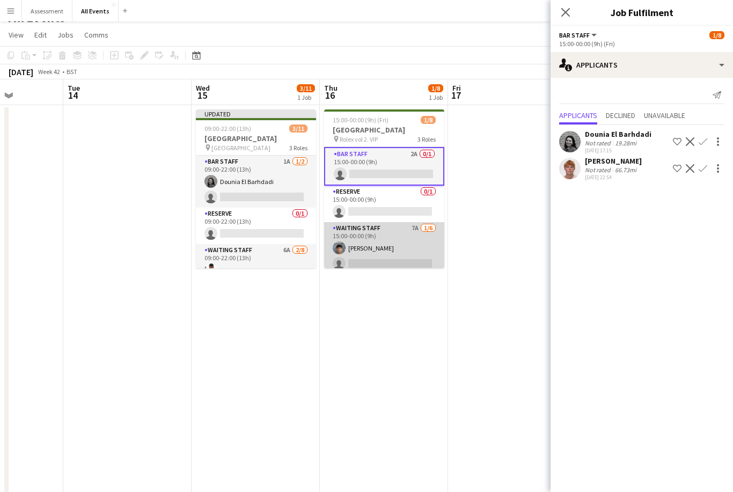
click at [423, 254] on app-card-role "Waiting Staff 7A 1/6 15:00-00:00 (9h) Arya Firake single-neutral-actions single…" at bounding box center [384, 279] width 120 height 114
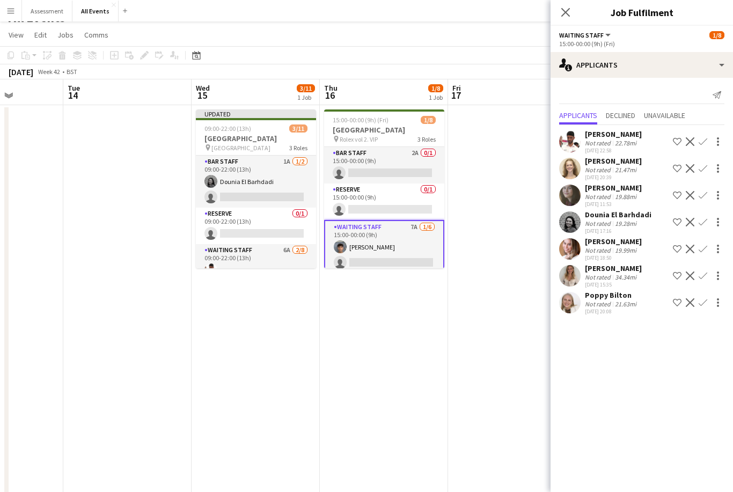
click at [705, 226] on app-icon "Confirm" at bounding box center [703, 222] width 9 height 9
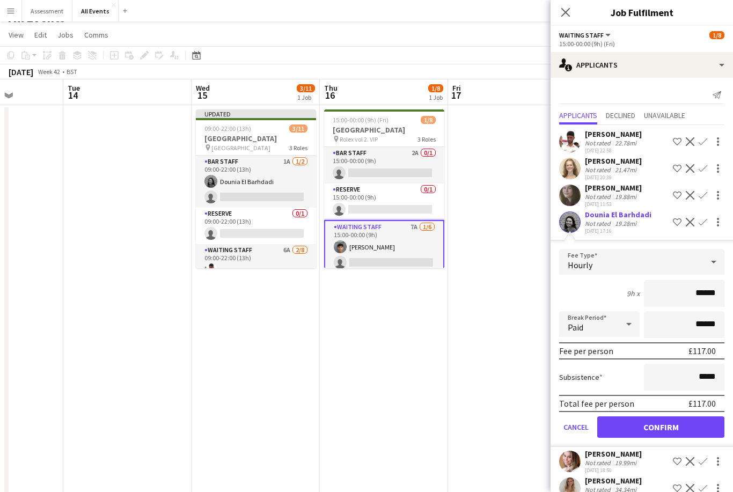
click at [656, 425] on button "Confirm" at bounding box center [661, 427] width 127 height 21
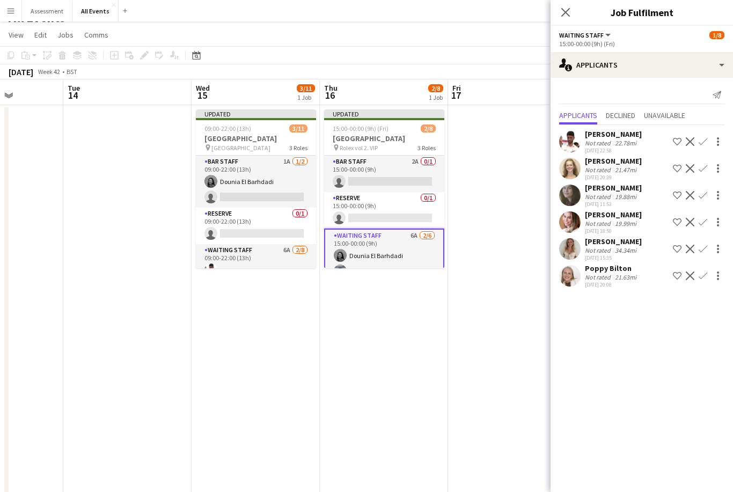
click at [707, 199] on app-icon "Confirm" at bounding box center [703, 195] width 9 height 9
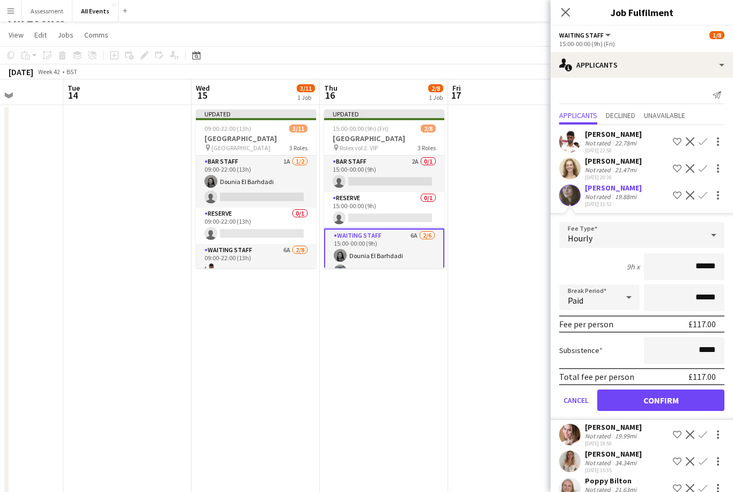
click at [654, 399] on button "Confirm" at bounding box center [661, 400] width 127 height 21
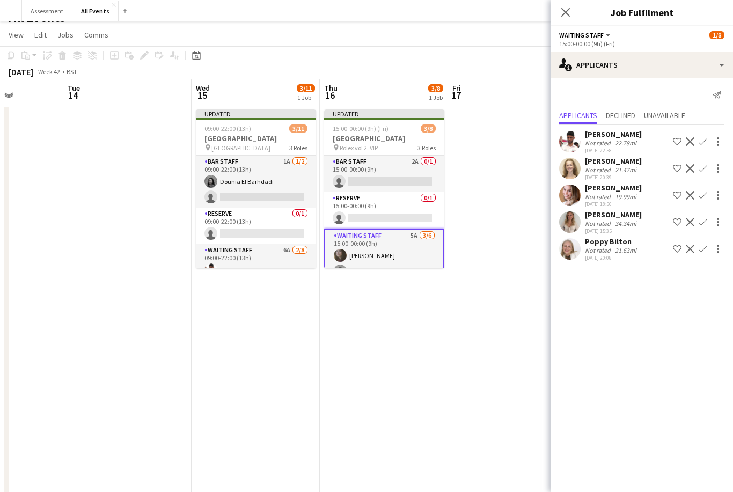
click at [476, 291] on app-date-cell at bounding box center [512, 331] width 128 height 453
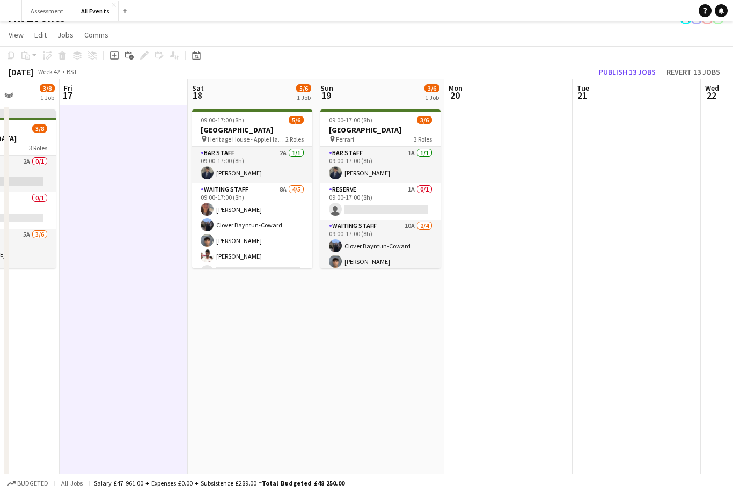
scroll to position [0, 336]
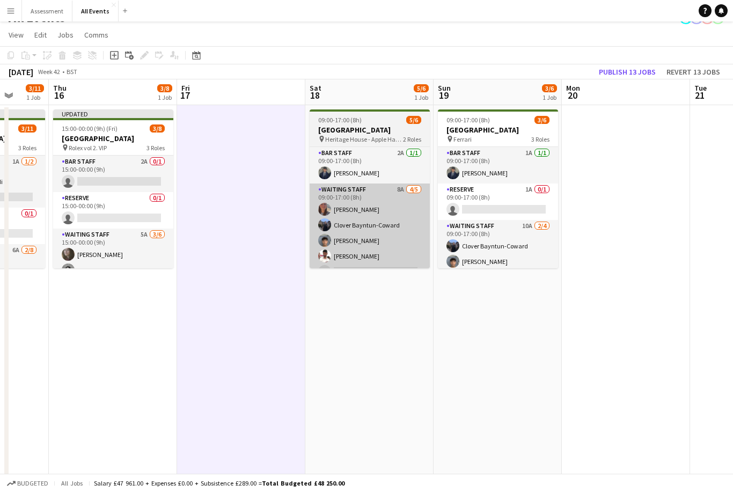
click at [412, 241] on app-card-role "Waiting Staff 8A 4/5 09:00-17:00 (8h) Tabitha Stork Clover Bayntun-Coward Arya …" at bounding box center [370, 233] width 120 height 99
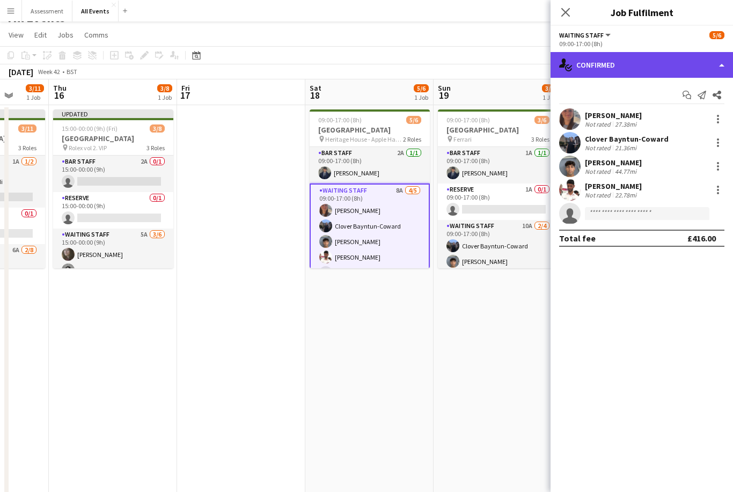
click at [649, 65] on div "single-neutral-actions-check-2 Confirmed" at bounding box center [642, 65] width 183 height 26
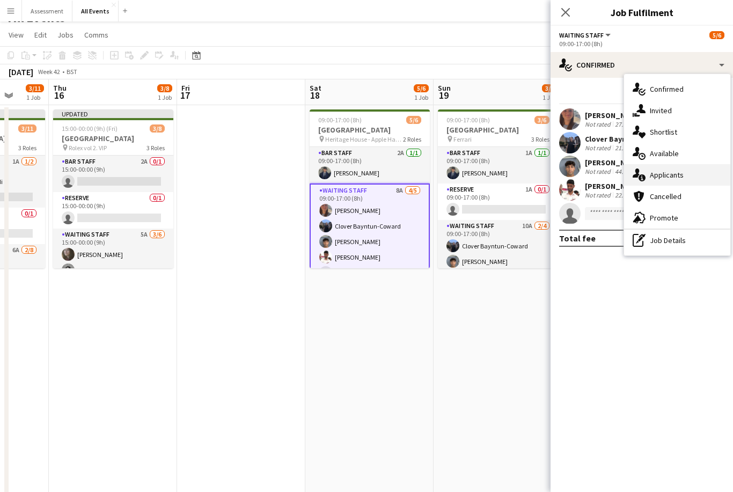
click at [680, 176] on span "Applicants" at bounding box center [667, 175] width 34 height 10
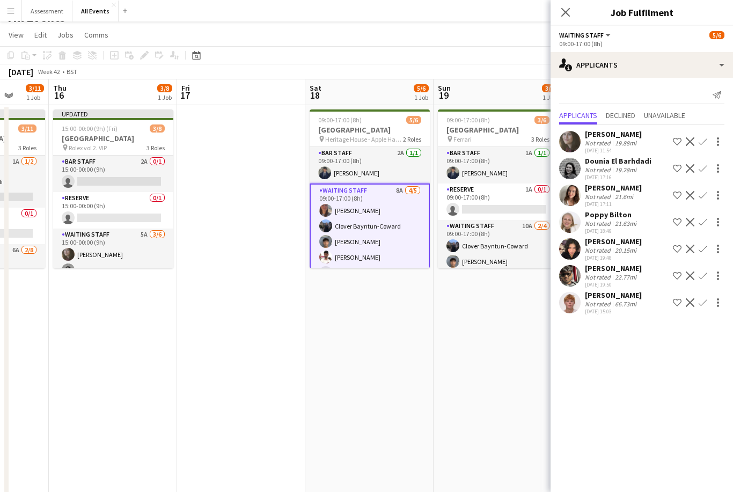
click at [705, 172] on app-icon "Confirm" at bounding box center [703, 168] width 9 height 9
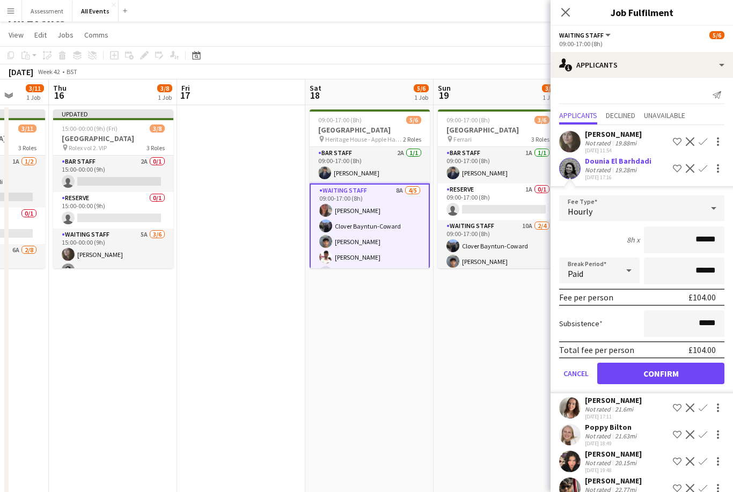
click at [690, 369] on button "Confirm" at bounding box center [661, 373] width 127 height 21
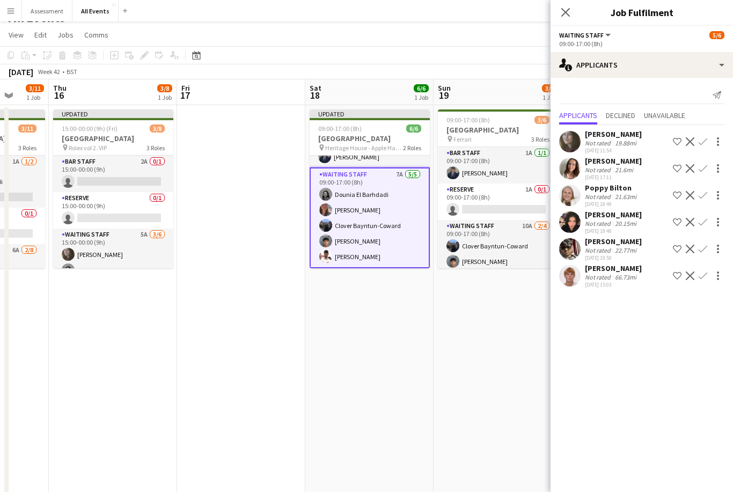
scroll to position [25, 0]
click at [707, 143] on app-icon "Confirm" at bounding box center [703, 141] width 9 height 9
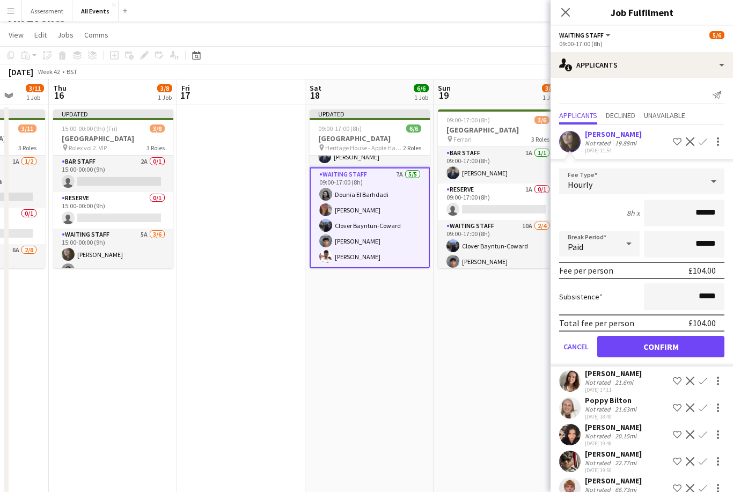
click at [673, 350] on button "Confirm" at bounding box center [661, 346] width 127 height 21
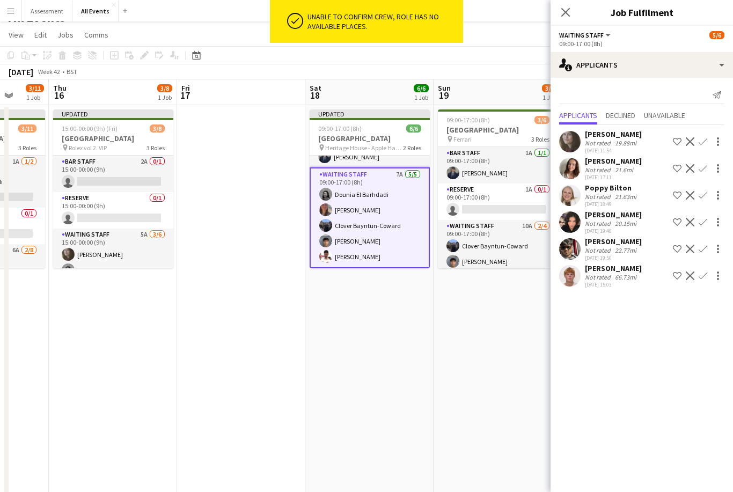
click at [489, 310] on app-date-cell "09:00-17:00 (8h) 3/6 Heritage House pin Ferrari 3 Roles Bar Staff 1A 1/1 09:00-…" at bounding box center [498, 331] width 128 height 453
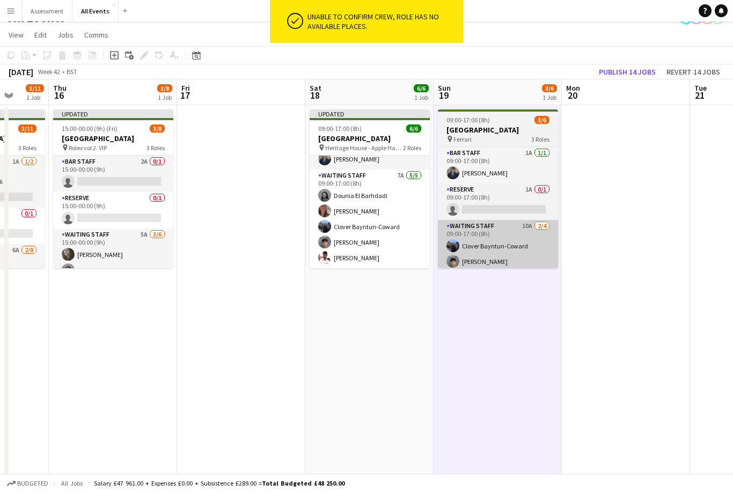
click at [511, 250] on app-card-role "Waiting Staff 10A 2/4 09:00-17:00 (8h) Clover Bayntun-Coward Arya Firake single…" at bounding box center [498, 261] width 120 height 83
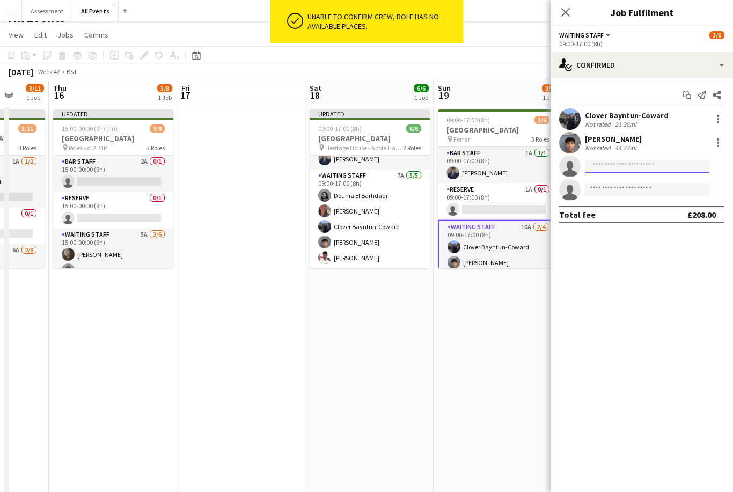
click at [650, 165] on input at bounding box center [647, 166] width 125 height 13
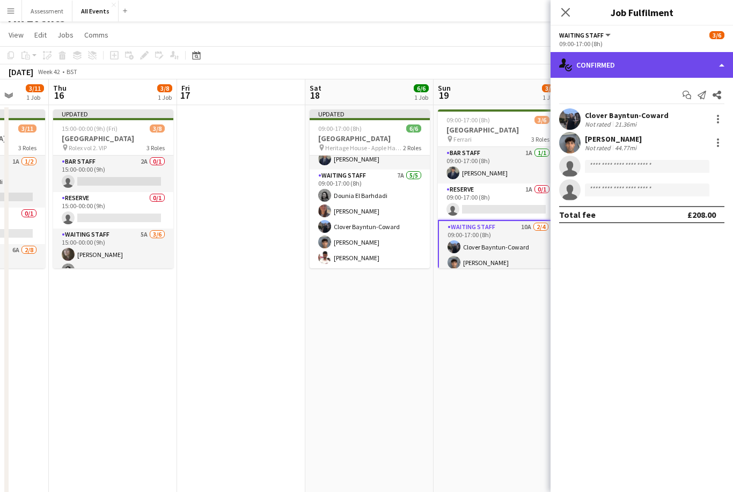
click at [672, 61] on div "single-neutral-actions-check-2 Confirmed" at bounding box center [642, 65] width 183 height 26
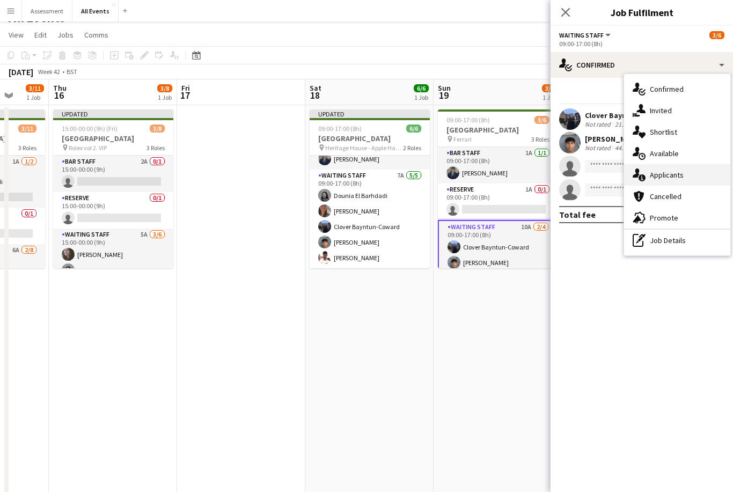
click at [687, 175] on div "single-neutral-actions-information Applicants" at bounding box center [677, 174] width 106 height 21
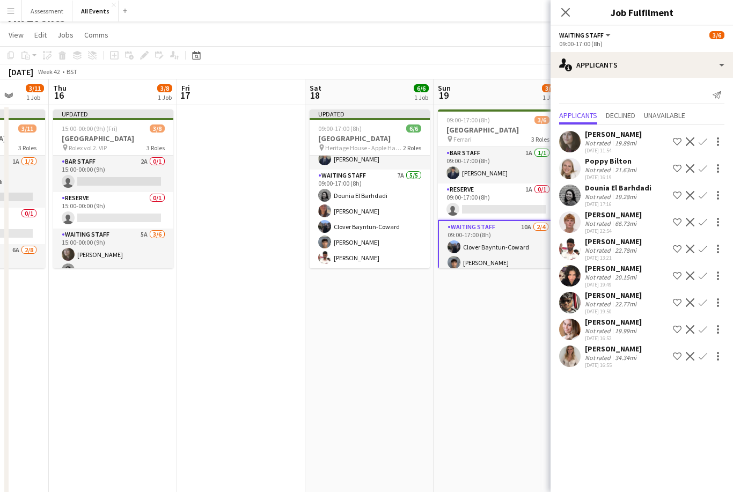
click at [708, 144] on button "Confirm" at bounding box center [703, 141] width 13 height 13
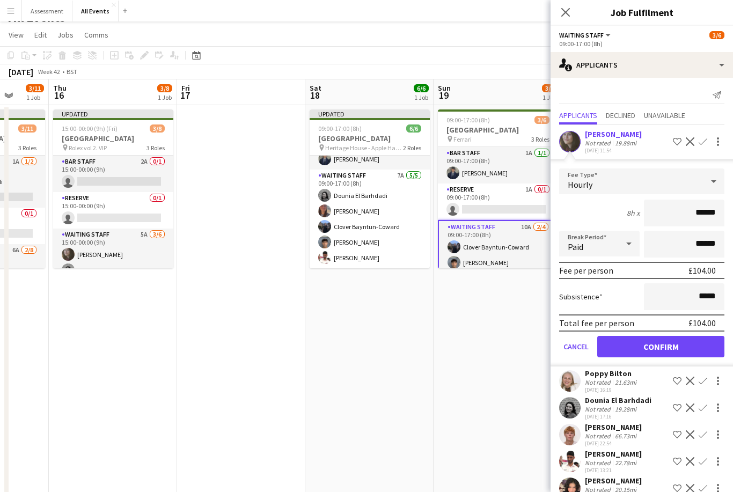
click at [674, 347] on button "Confirm" at bounding box center [661, 346] width 127 height 21
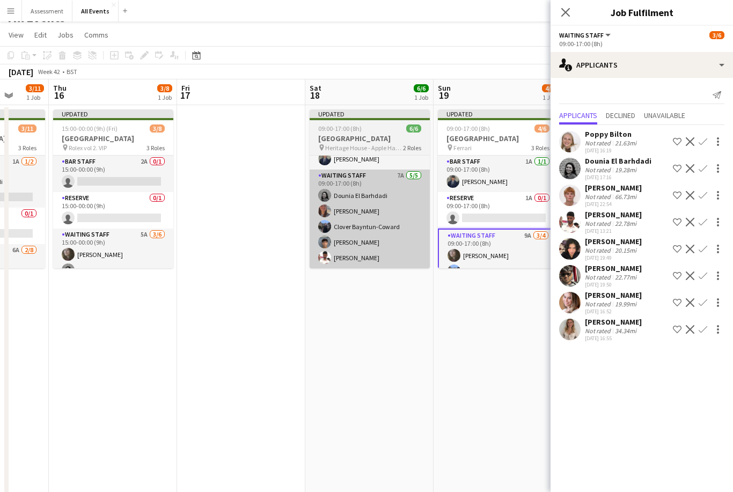
click at [405, 242] on app-card-role "Waiting Staff 7A 5/5 09:00-17:00 (8h) Dounia El Barhdadi Tabitha Stork Clover B…" at bounding box center [370, 219] width 120 height 99
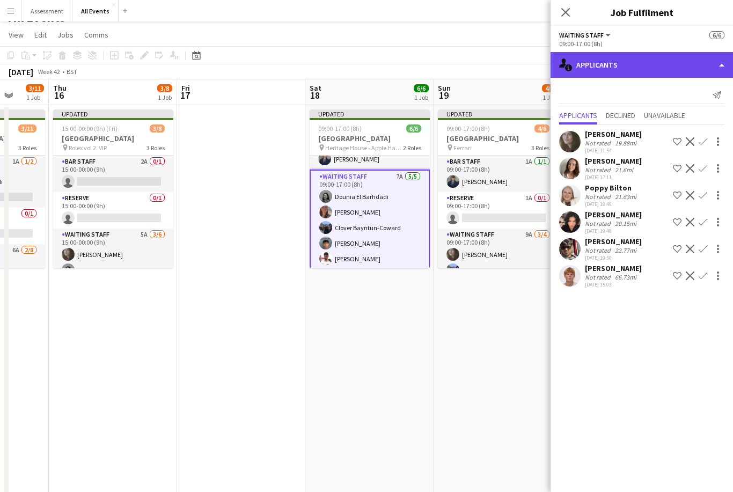
click at [608, 63] on div "single-neutral-actions-information Applicants" at bounding box center [642, 65] width 183 height 26
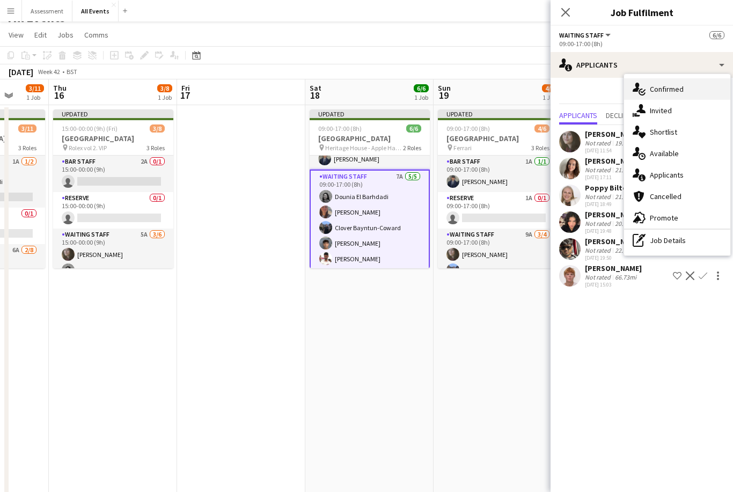
click at [694, 91] on div "single-neutral-actions-check-2 Confirmed" at bounding box center [677, 88] width 106 height 21
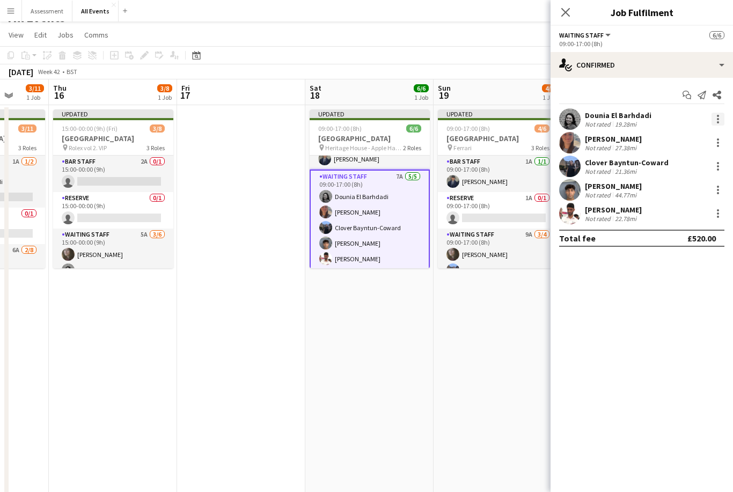
click at [720, 122] on div at bounding box center [718, 119] width 13 height 13
click at [694, 243] on span "Remove" at bounding box center [683, 242] width 67 height 10
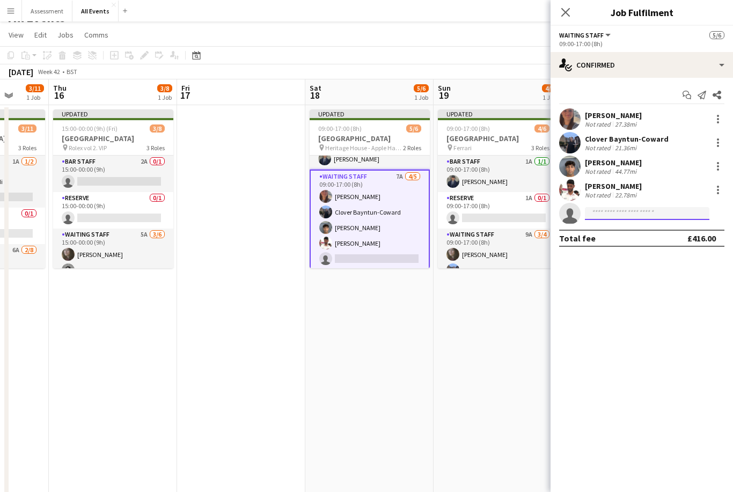
click at [642, 216] on input at bounding box center [647, 213] width 125 height 13
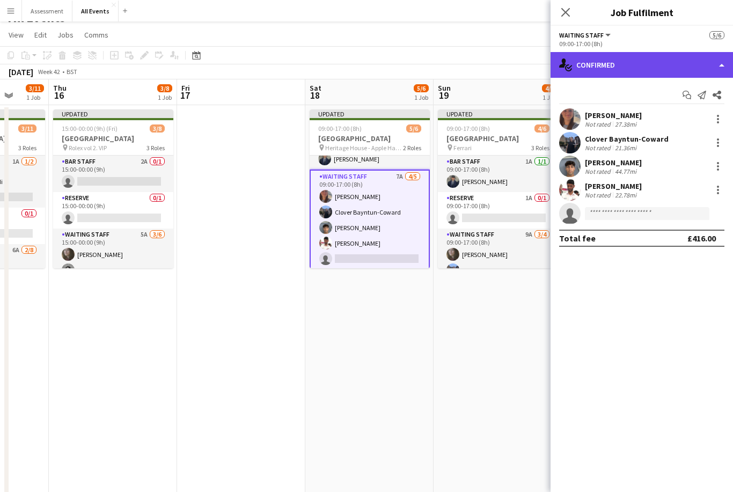
click at [684, 65] on div "single-neutral-actions-check-2 Confirmed" at bounding box center [642, 65] width 183 height 26
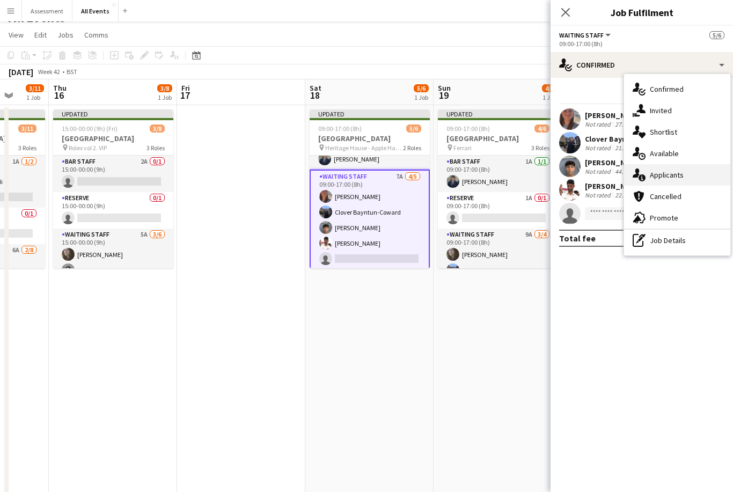
click at [688, 172] on div "single-neutral-actions-information Applicants" at bounding box center [677, 174] width 106 height 21
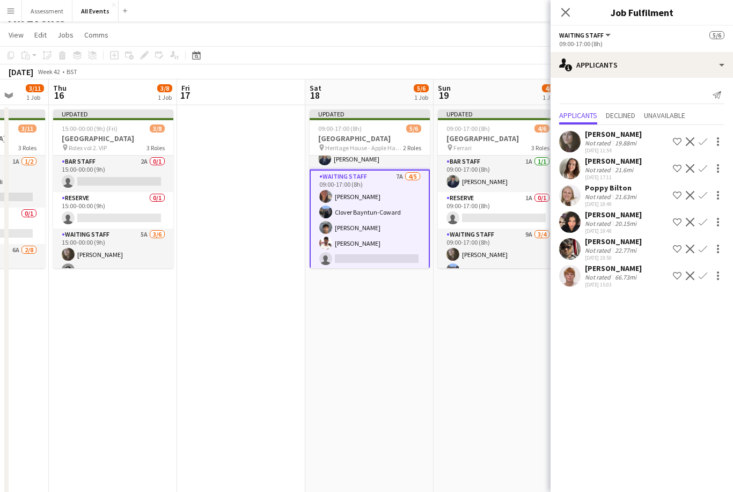
click at [708, 141] on button "Confirm" at bounding box center [703, 141] width 13 height 13
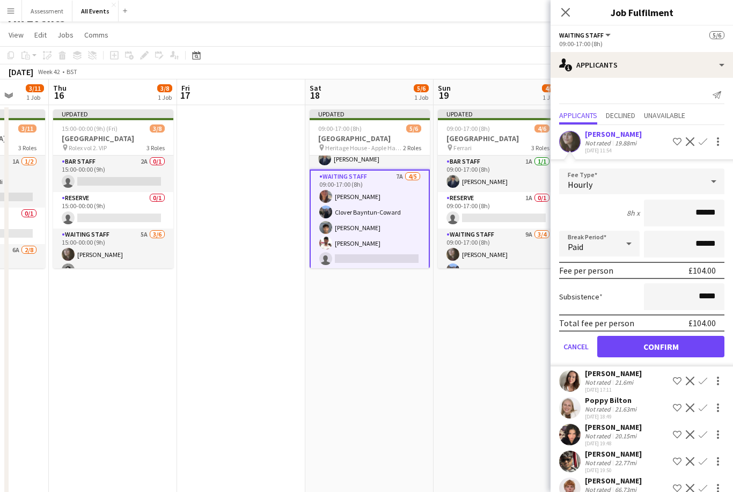
click at [638, 351] on button "Confirm" at bounding box center [661, 346] width 127 height 21
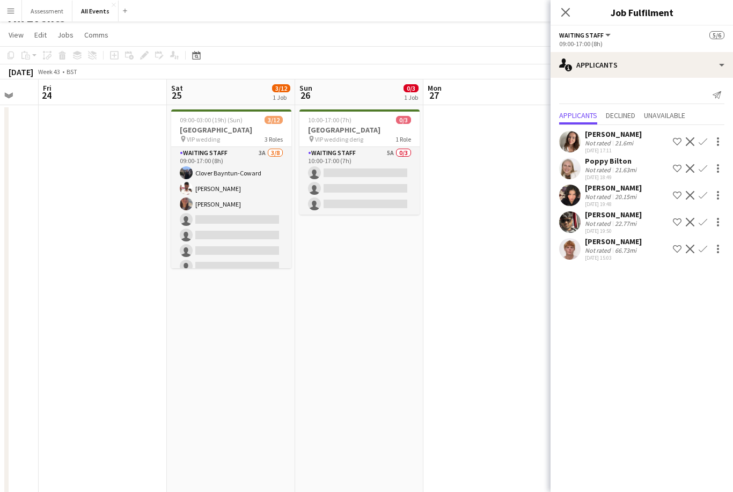
scroll to position [0, 337]
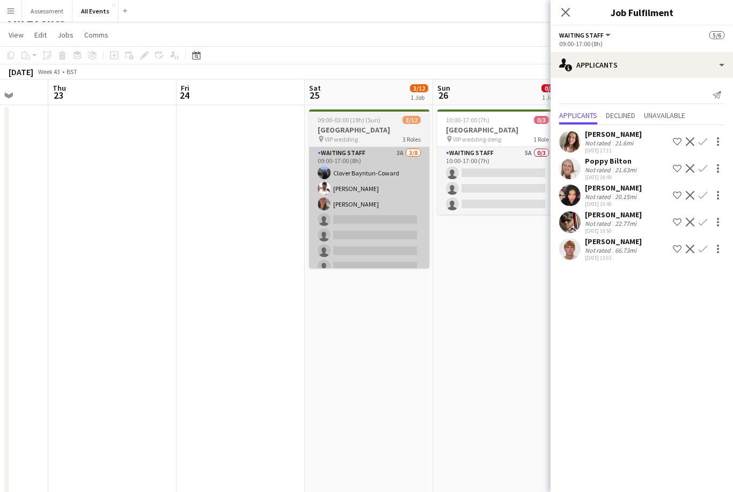
click at [397, 230] on app-card-role "Waiting Staff 3A 3/8 09:00-17:00 (8h) Clover Bayntun-Coward Ahmed Al-Khayat Tab…" at bounding box center [369, 219] width 120 height 145
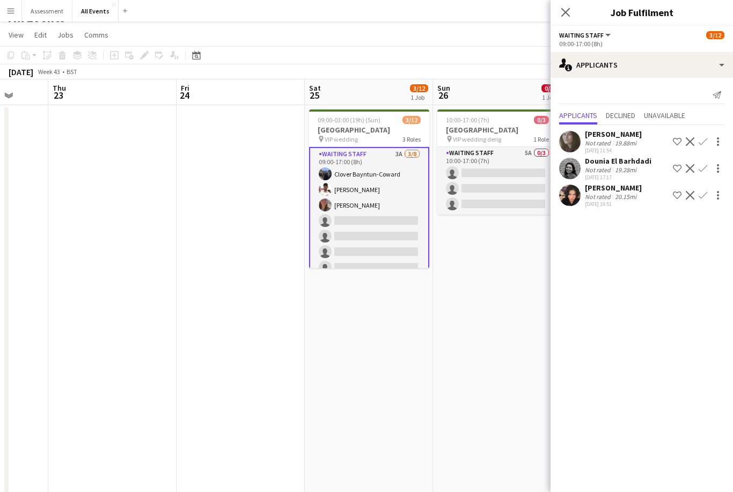
click at [707, 142] on app-icon "Confirm" at bounding box center [703, 141] width 9 height 9
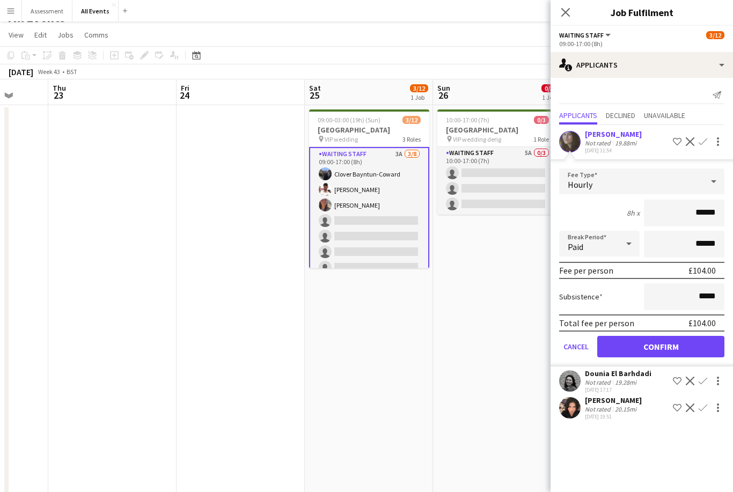
click at [651, 346] on button "Confirm" at bounding box center [661, 346] width 127 height 21
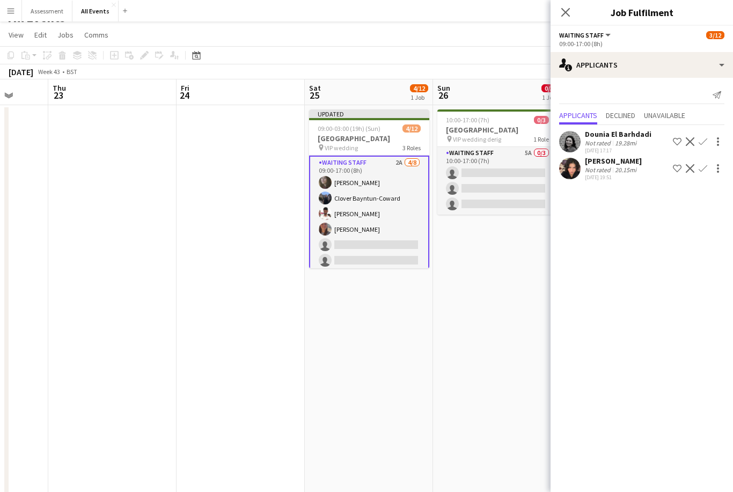
click at [706, 140] on app-icon "Confirm" at bounding box center [703, 141] width 9 height 9
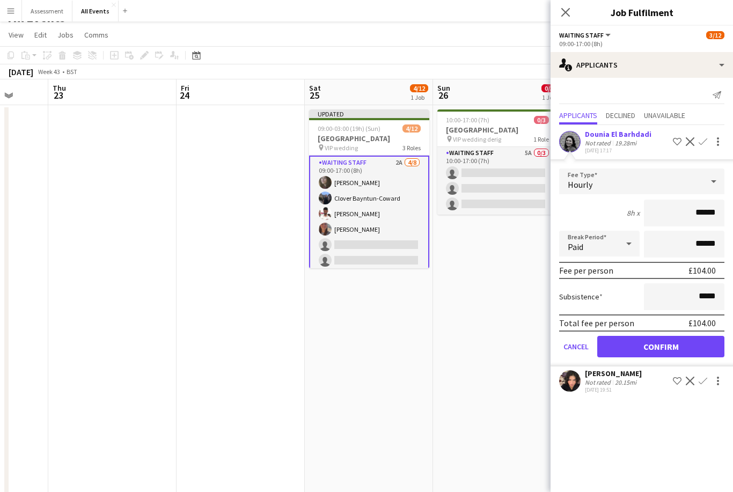
click at [629, 353] on button "Confirm" at bounding box center [661, 346] width 127 height 21
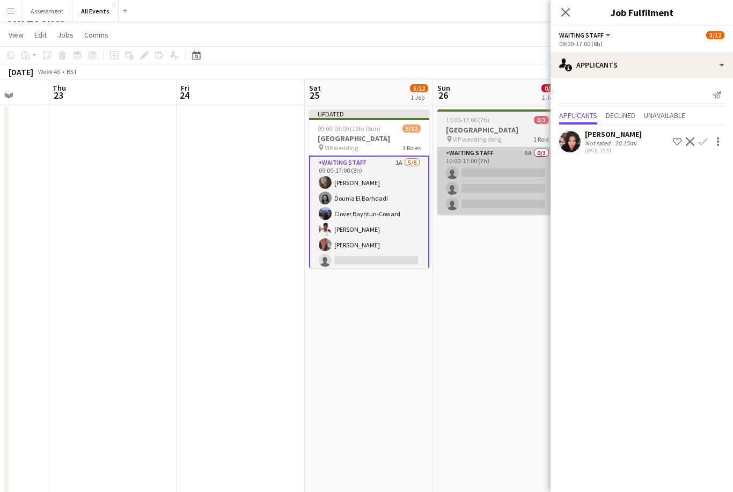
click at [519, 187] on app-card-role "Waiting Staff 5A 0/3 10:00-17:00 (7h) single-neutral-actions single-neutral-act…" at bounding box center [498, 181] width 120 height 68
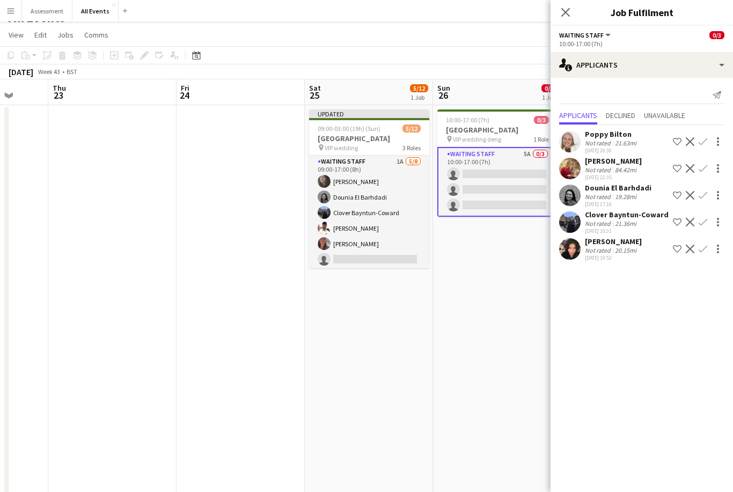
click at [705, 197] on app-icon "Confirm" at bounding box center [703, 195] width 9 height 9
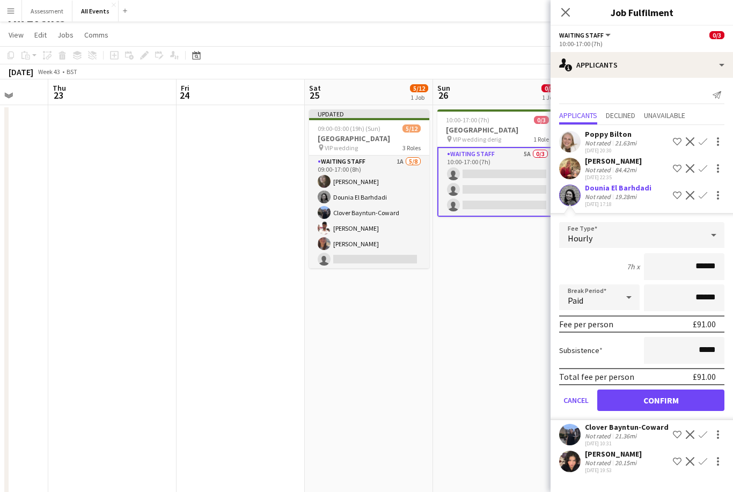
click at [660, 403] on button "Confirm" at bounding box center [661, 400] width 127 height 21
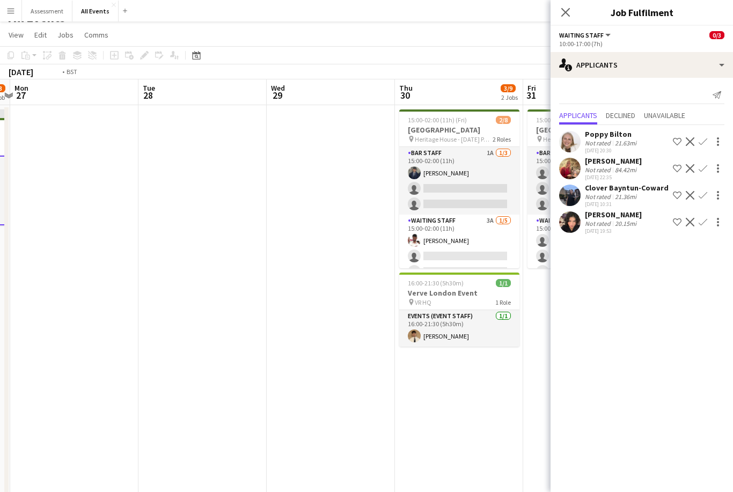
scroll to position [0, 336]
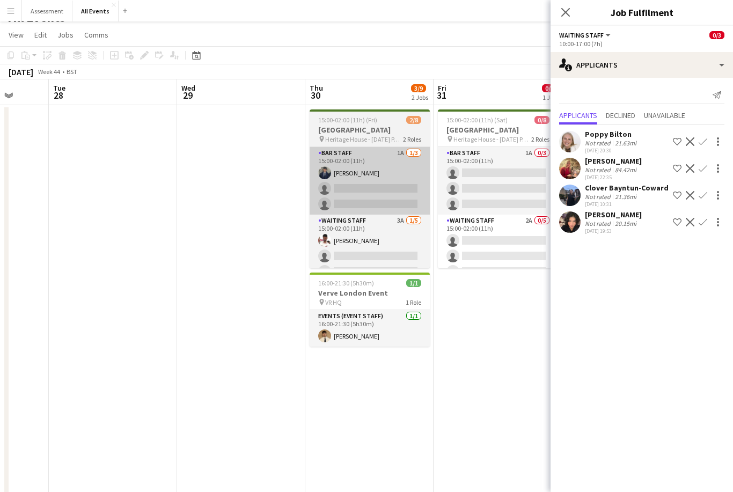
click at [399, 192] on app-card-role "Bar Staff 1A 1/3 15:00-02:00 (11h) Charlie Hill single-neutral-actions single-n…" at bounding box center [370, 181] width 120 height 68
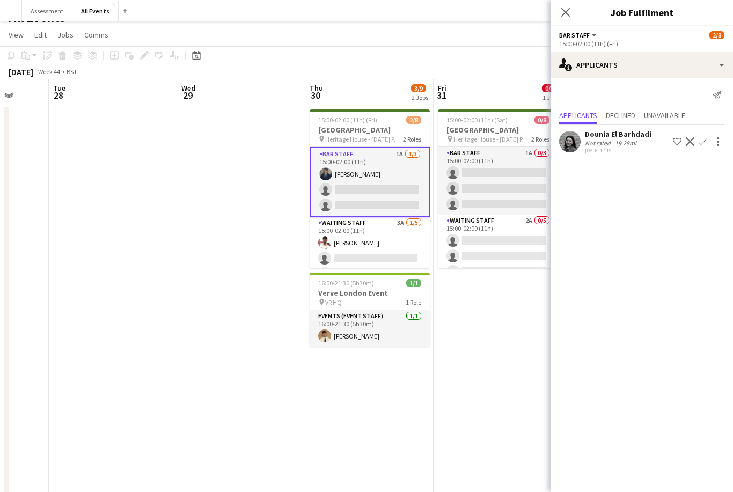
click at [709, 141] on button "Confirm" at bounding box center [703, 141] width 13 height 13
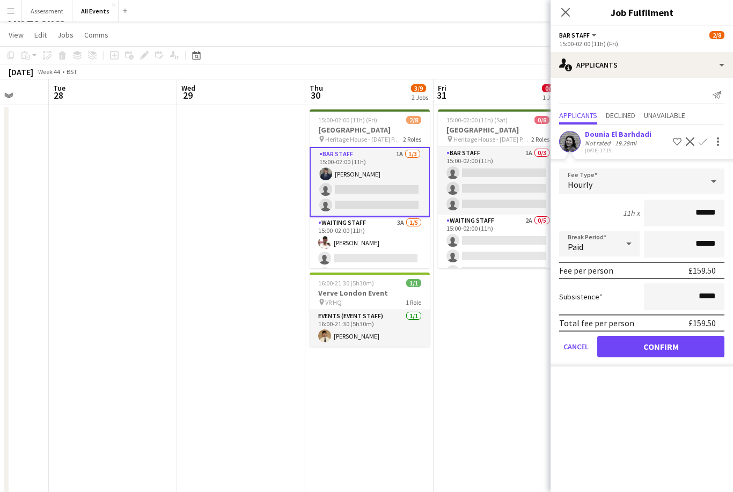
click at [642, 351] on button "Confirm" at bounding box center [661, 346] width 127 height 21
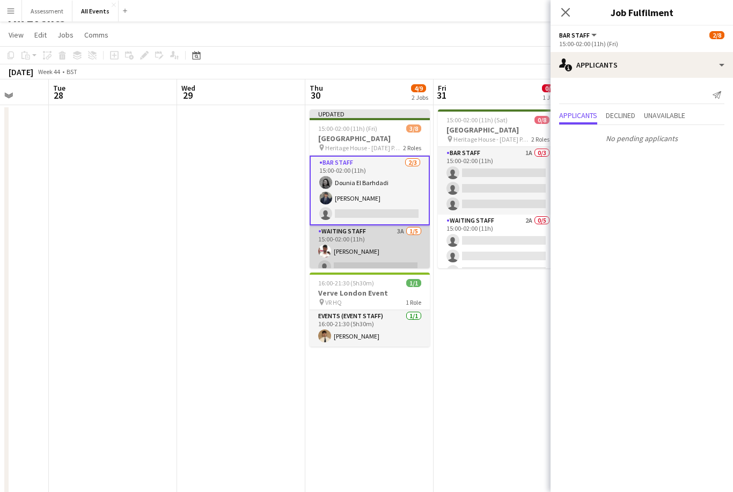
click at [401, 253] on app-card-role "Waiting Staff 3A 1/5 15:00-02:00 (11h) Ahmed Al-Khayat single-neutral-actions s…" at bounding box center [370, 274] width 120 height 99
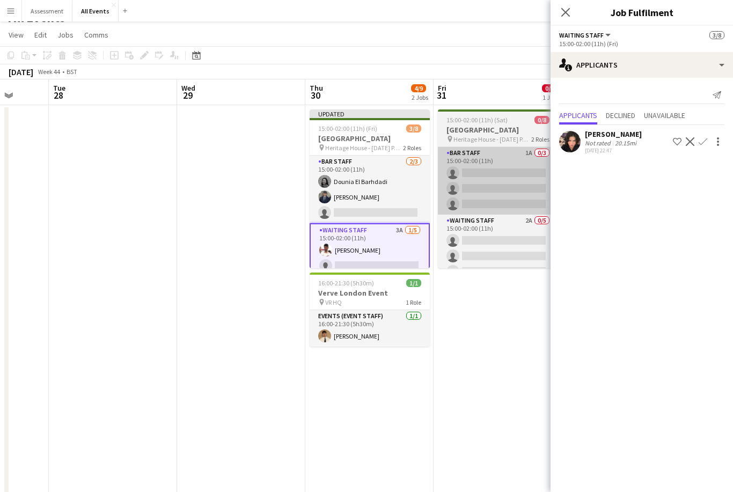
click at [508, 191] on app-card-role "Bar Staff 1A 0/3 15:00-02:00 (11h) single-neutral-actions single-neutral-action…" at bounding box center [498, 181] width 120 height 68
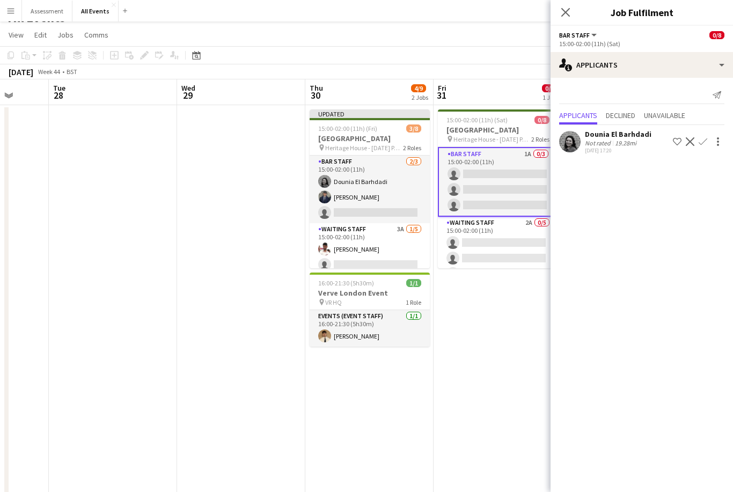
click at [705, 142] on app-icon "Confirm" at bounding box center [703, 141] width 9 height 9
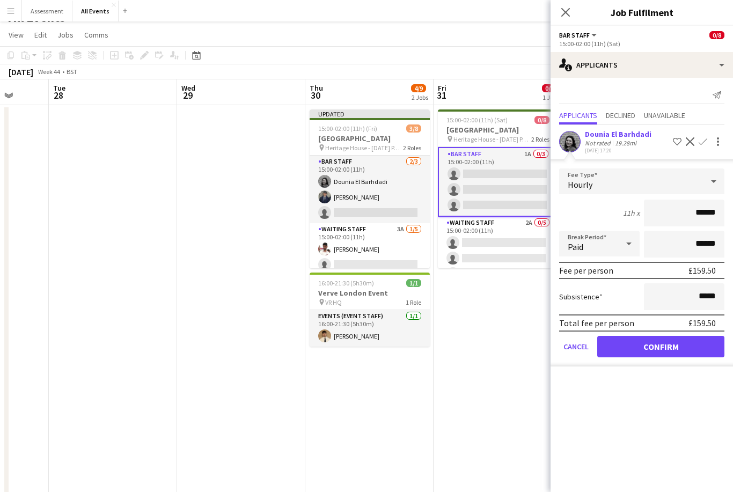
click at [645, 344] on button "Confirm" at bounding box center [661, 346] width 127 height 21
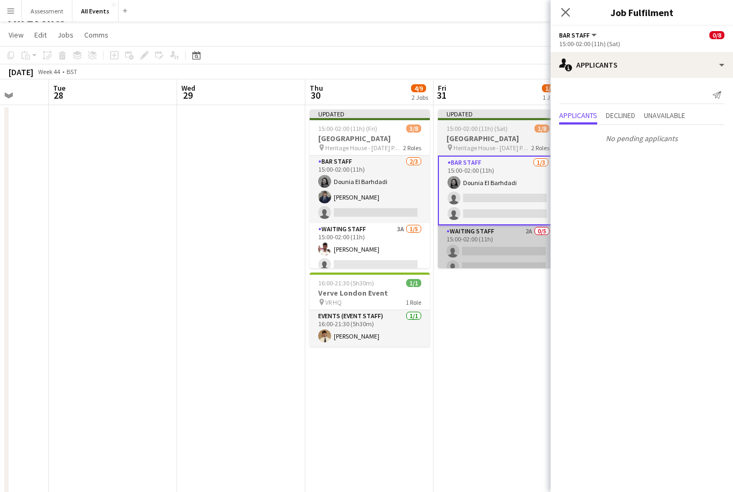
click at [521, 253] on app-card-role "Waiting Staff 2A 0/5 15:00-02:00 (11h) single-neutral-actions single-neutral-ac…" at bounding box center [498, 274] width 120 height 99
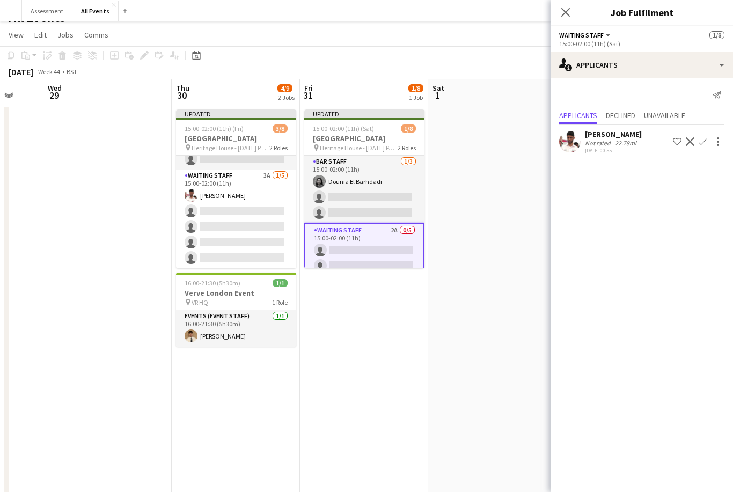
scroll to position [54, 0]
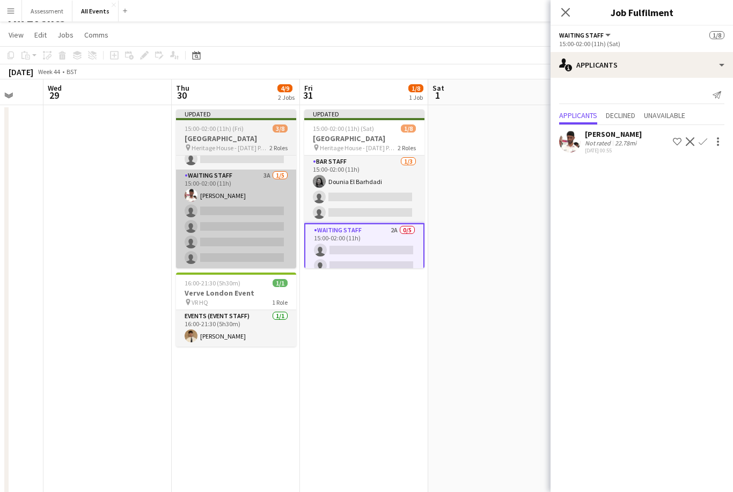
click at [257, 242] on app-card-role "Waiting Staff 3A 1/5 15:00-02:00 (11h) Ahmed Al-Khayat single-neutral-actions s…" at bounding box center [236, 219] width 120 height 99
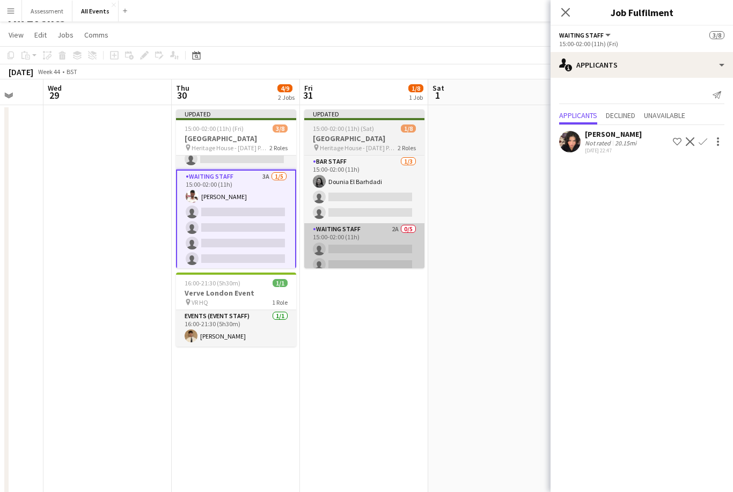
click at [356, 253] on app-card-role "Waiting Staff 2A 0/5 15:00-02:00 (11h) single-neutral-actions single-neutral-ac…" at bounding box center [364, 272] width 120 height 99
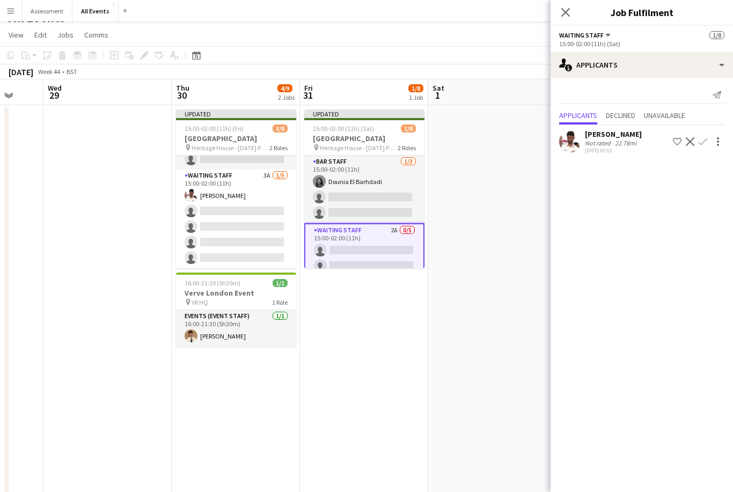
click at [707, 144] on app-icon "Confirm" at bounding box center [703, 141] width 9 height 9
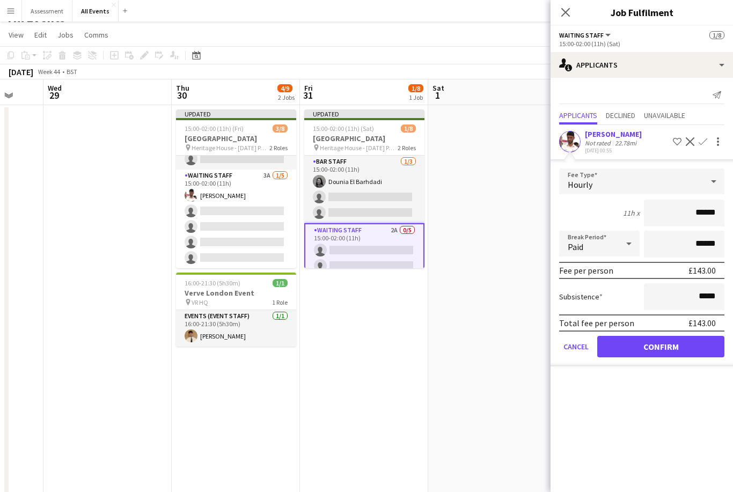
click at [645, 347] on button "Confirm" at bounding box center [661, 346] width 127 height 21
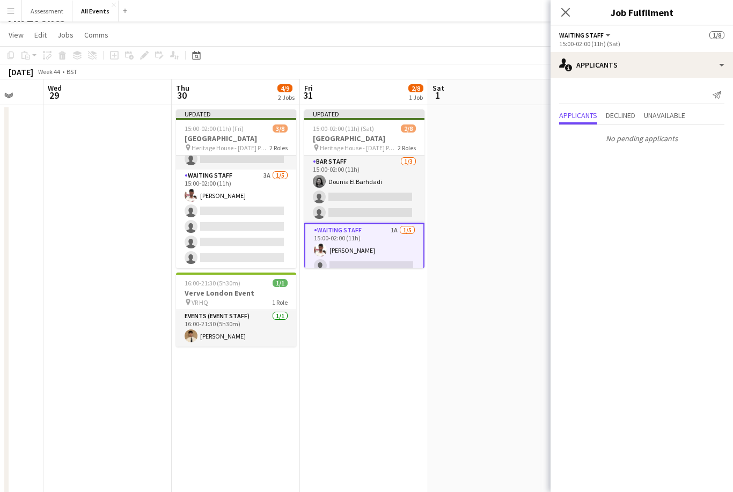
click at [483, 314] on app-date-cell at bounding box center [492, 331] width 128 height 453
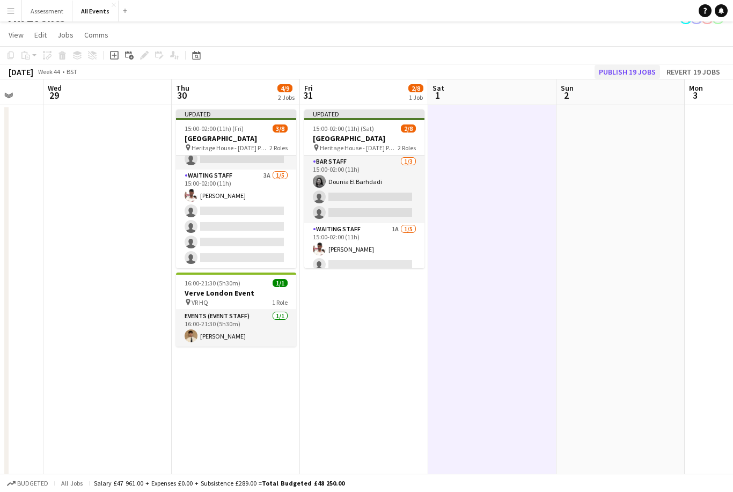
click at [626, 70] on button "Publish 19 jobs" at bounding box center [627, 72] width 65 height 14
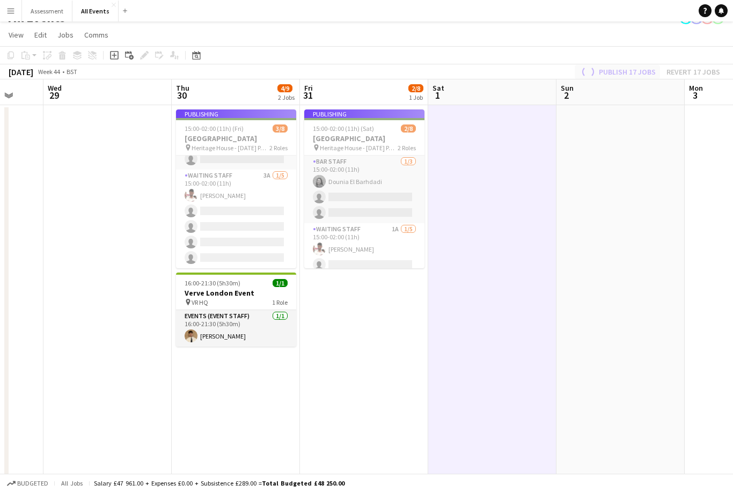
scroll to position [45, 0]
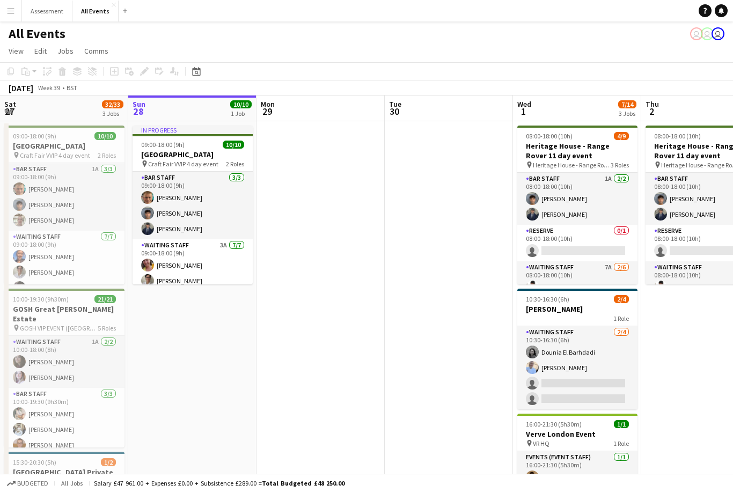
click at [13, 13] on app-icon "Menu" at bounding box center [10, 10] width 9 height 9
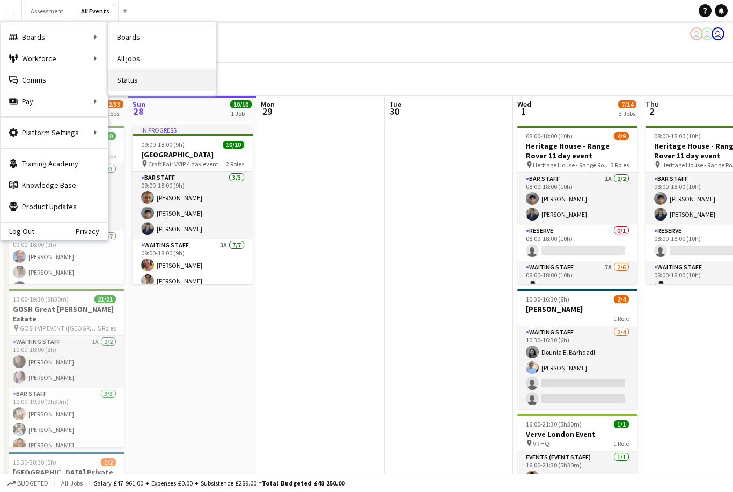
click at [127, 86] on link "Status" at bounding box center [161, 79] width 107 height 21
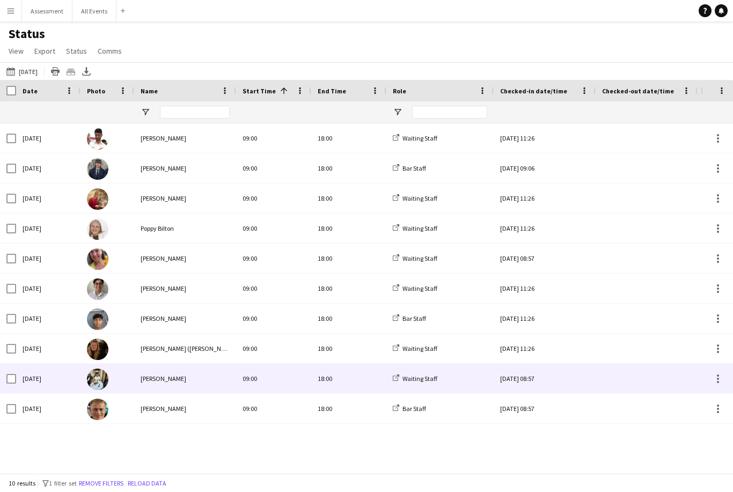
click at [95, 377] on img at bounding box center [97, 379] width 21 height 21
click at [150, 381] on span "[PERSON_NAME]" at bounding box center [164, 379] width 46 height 8
click at [104, 388] on img at bounding box center [97, 379] width 21 height 21
click at [150, 385] on div "[PERSON_NAME]" at bounding box center [185, 379] width 102 height 30
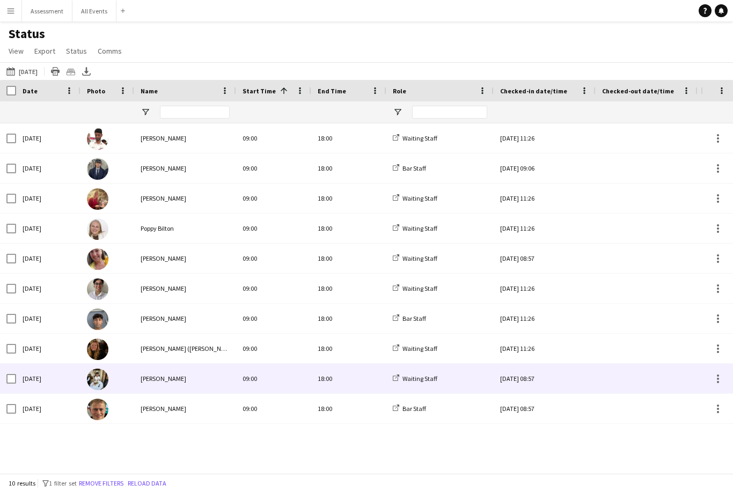
click at [150, 385] on div "[PERSON_NAME]" at bounding box center [185, 379] width 102 height 30
click at [148, 381] on span "[PERSON_NAME]" at bounding box center [164, 379] width 46 height 8
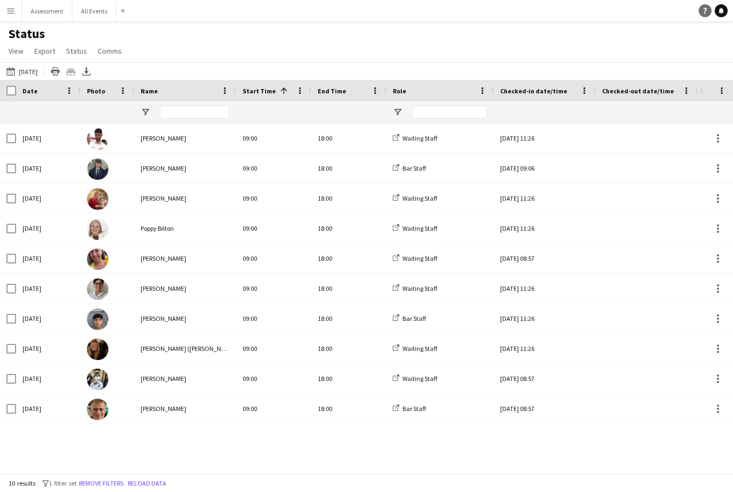
click at [703, 13] on icon "Help" at bounding box center [705, 11] width 6 height 6
click at [97, 309] on img at bounding box center [97, 319] width 21 height 21
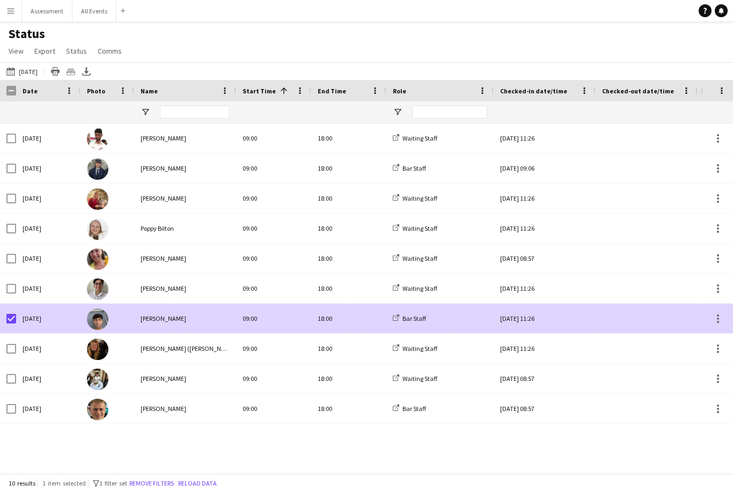
click at [4, 304] on div at bounding box center [8, 319] width 16 height 30
click at [126, 304] on div at bounding box center [108, 319] width 54 height 30
click at [158, 315] on span "[PERSON_NAME]" at bounding box center [164, 319] width 46 height 8
click at [152, 304] on div "[PERSON_NAME]" at bounding box center [185, 319] width 102 height 30
click at [122, 304] on div at bounding box center [108, 319] width 54 height 30
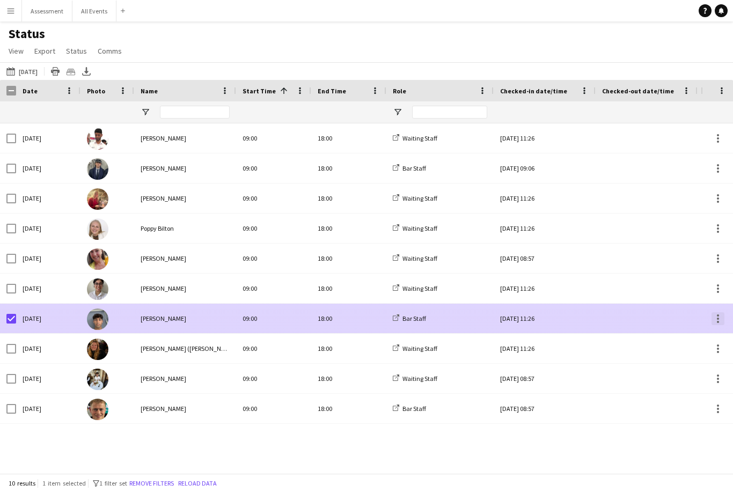
click at [723, 312] on div at bounding box center [718, 318] width 13 height 13
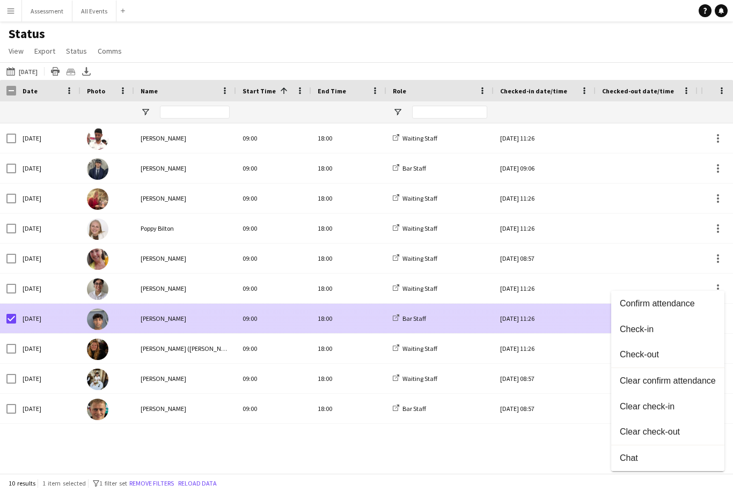
click at [537, 431] on div at bounding box center [366, 246] width 733 height 492
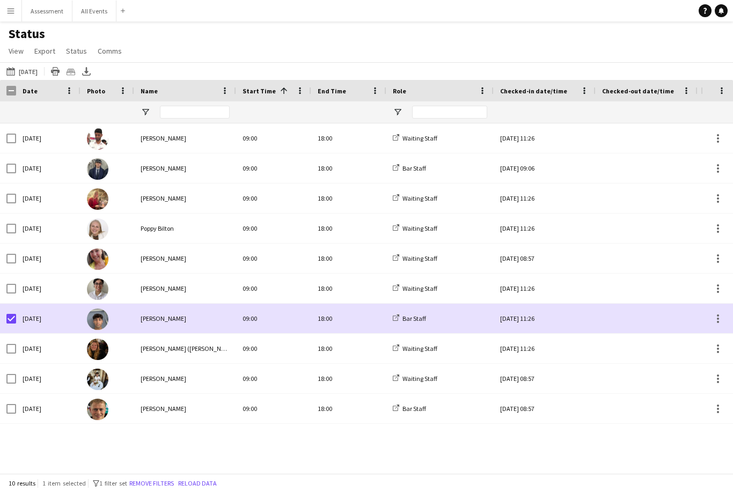
click at [93, 309] on img at bounding box center [97, 319] width 21 height 21
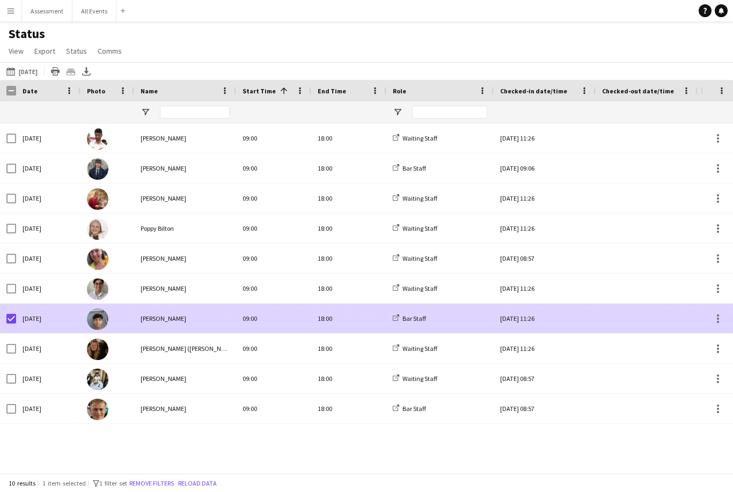
click at [93, 309] on img at bounding box center [97, 319] width 21 height 21
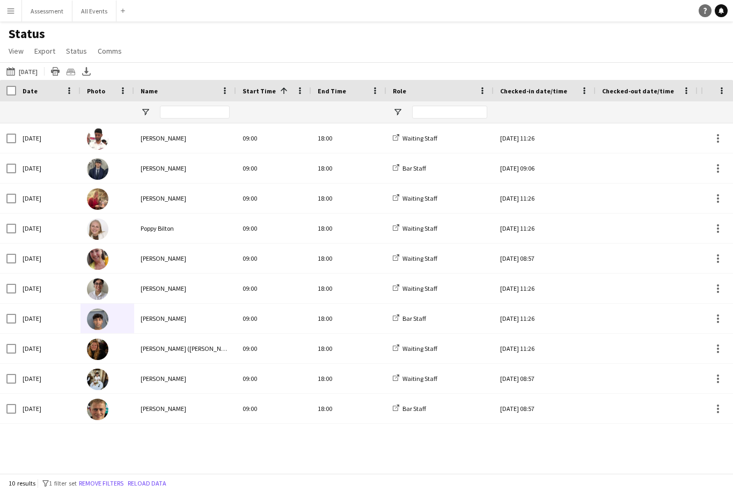
click at [703, 14] on link "Help" at bounding box center [705, 10] width 13 height 13
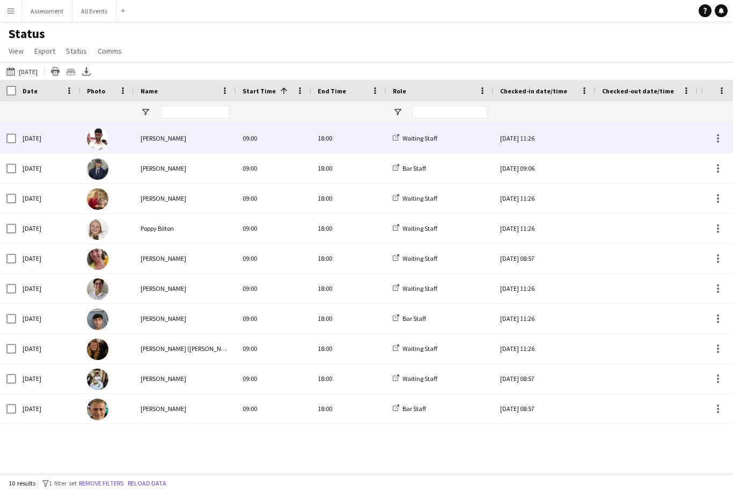
click at [654, 140] on div at bounding box center [646, 138] width 89 height 30
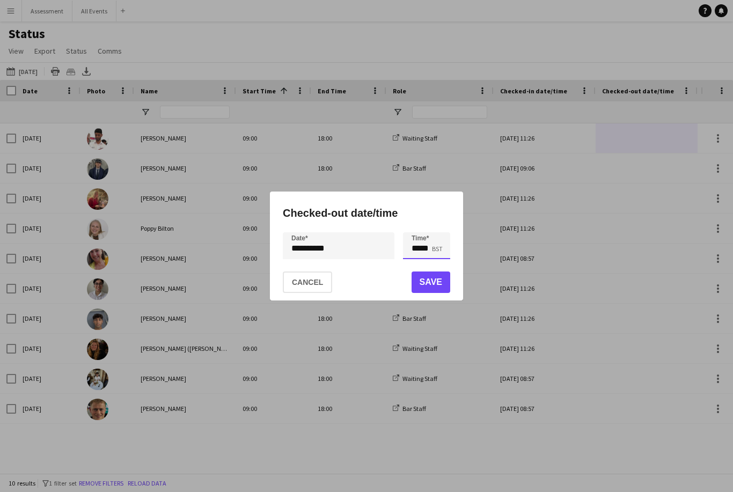
click at [437, 248] on input "*****" at bounding box center [426, 245] width 47 height 27
click at [439, 265] on div at bounding box center [437, 264] width 21 height 11
click at [441, 229] on div at bounding box center [437, 227] width 21 height 11
click at [440, 229] on div at bounding box center [437, 227] width 21 height 11
type input "*****"
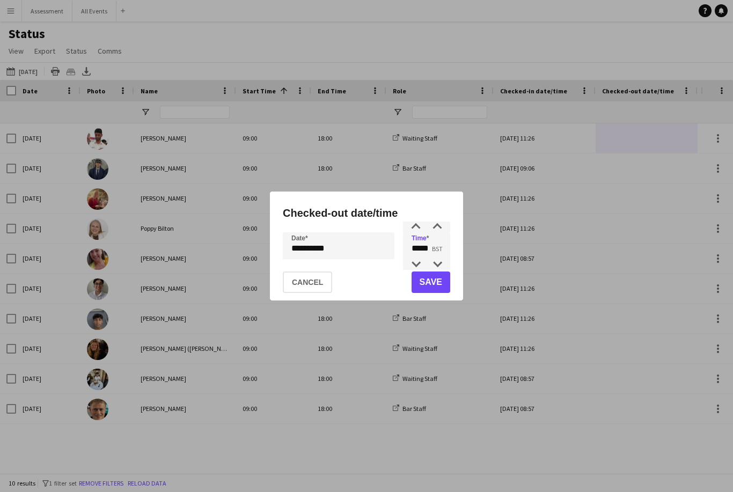
click at [442, 273] on button "Save" at bounding box center [431, 282] width 39 height 21
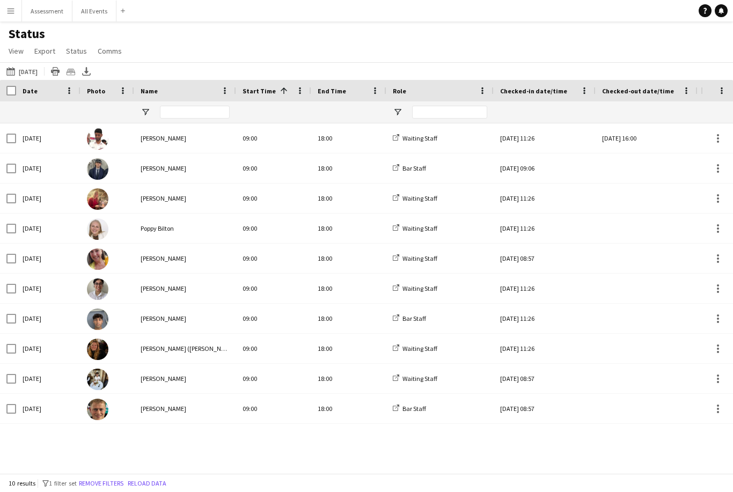
click at [658, 143] on div "Sun, 28 Sep 2025 16:00" at bounding box center [646, 138] width 89 height 30
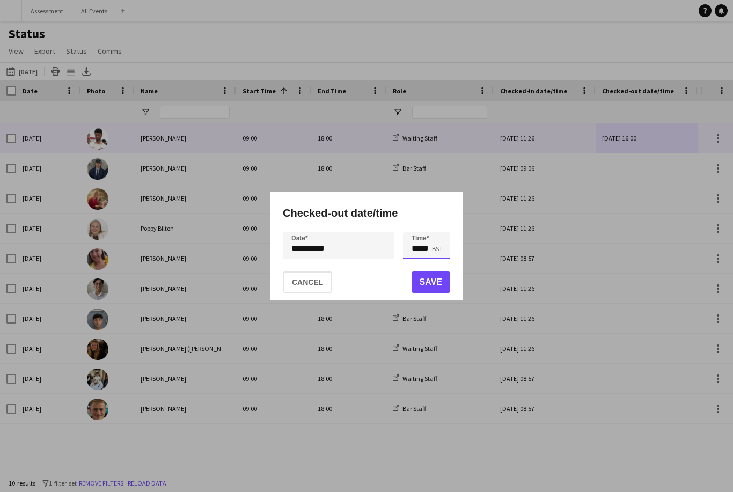
click at [443, 256] on input "*****" at bounding box center [426, 245] width 47 height 27
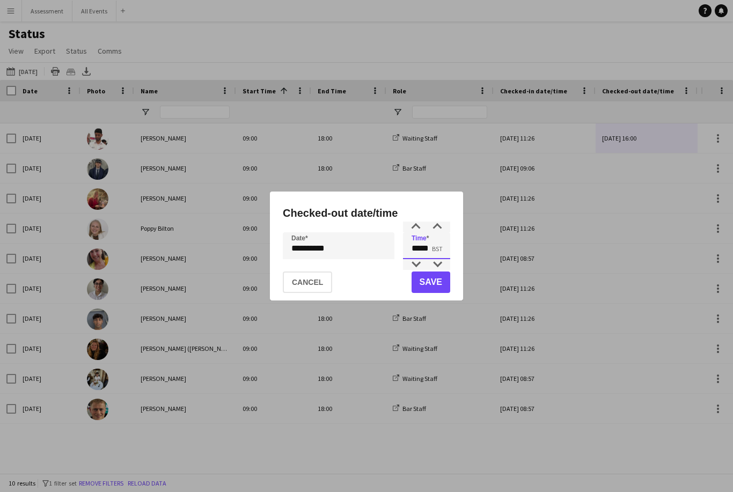
click at [427, 259] on input "*****" at bounding box center [426, 245] width 47 height 27
click at [443, 260] on div at bounding box center [437, 264] width 21 height 11
type input "*****"
click at [433, 288] on button "Save" at bounding box center [431, 282] width 39 height 21
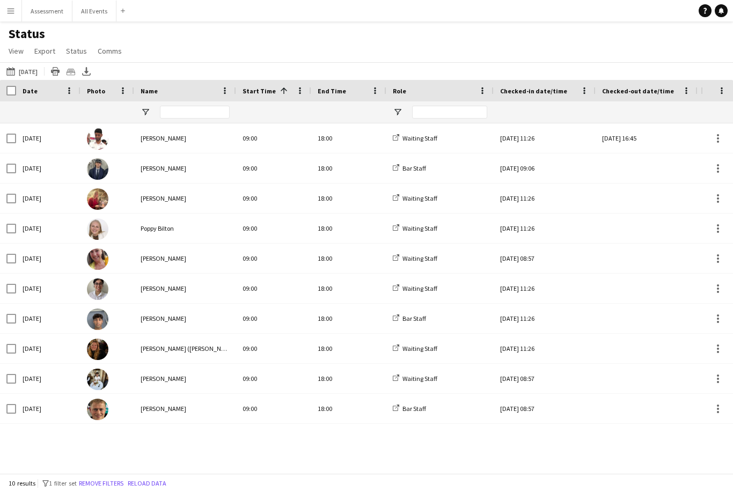
click at [642, 171] on div at bounding box center [646, 169] width 89 height 30
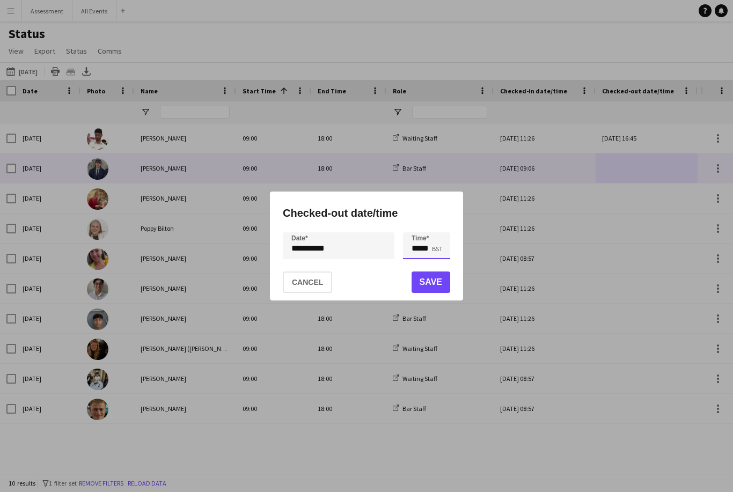
click at [425, 258] on input "*****" at bounding box center [426, 245] width 47 height 27
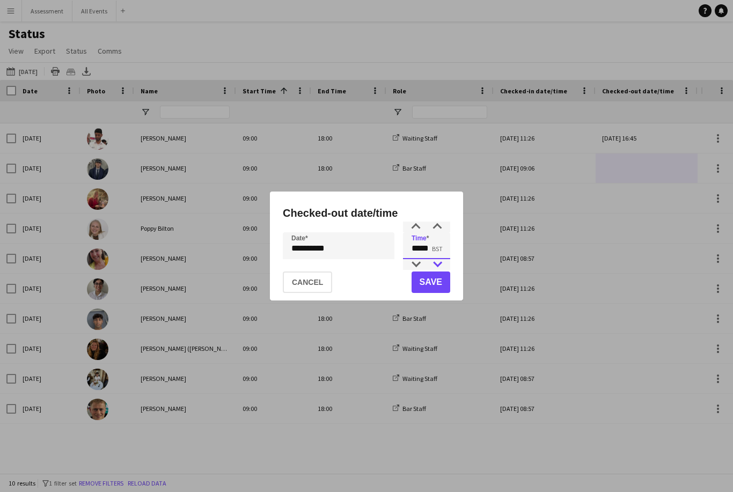
click at [440, 263] on div at bounding box center [437, 264] width 21 height 11
click at [441, 267] on div at bounding box center [437, 264] width 21 height 11
click at [443, 268] on div at bounding box center [437, 264] width 21 height 11
click at [445, 268] on div at bounding box center [437, 264] width 21 height 11
type input "*****"
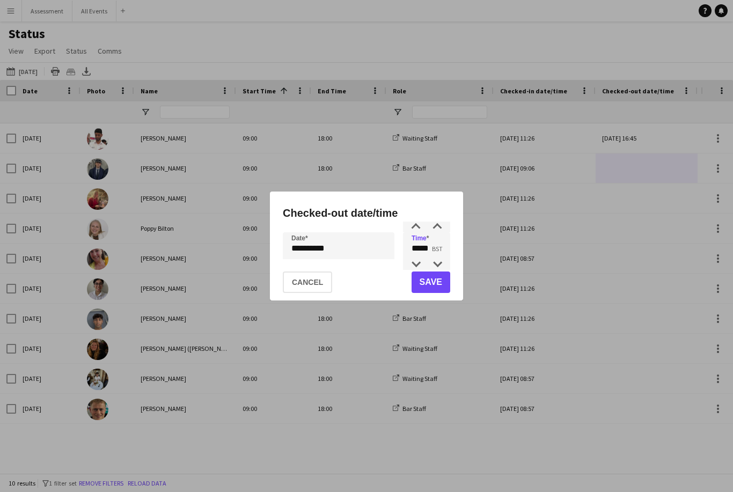
click at [435, 287] on button "Save" at bounding box center [431, 282] width 39 height 21
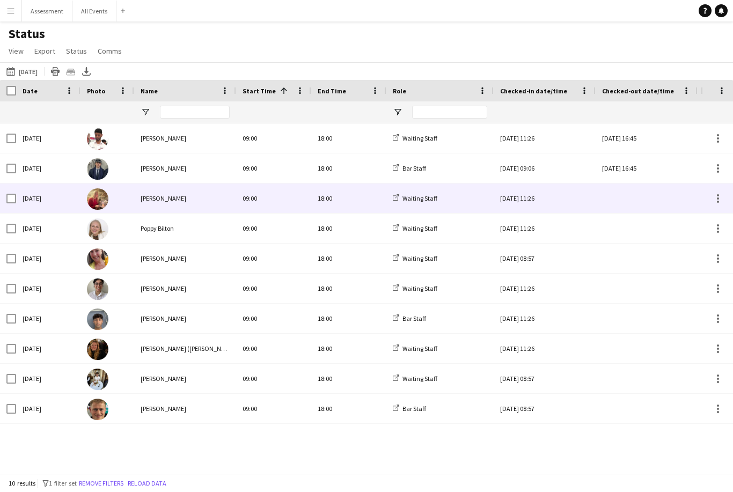
click at [644, 203] on div at bounding box center [646, 199] width 89 height 30
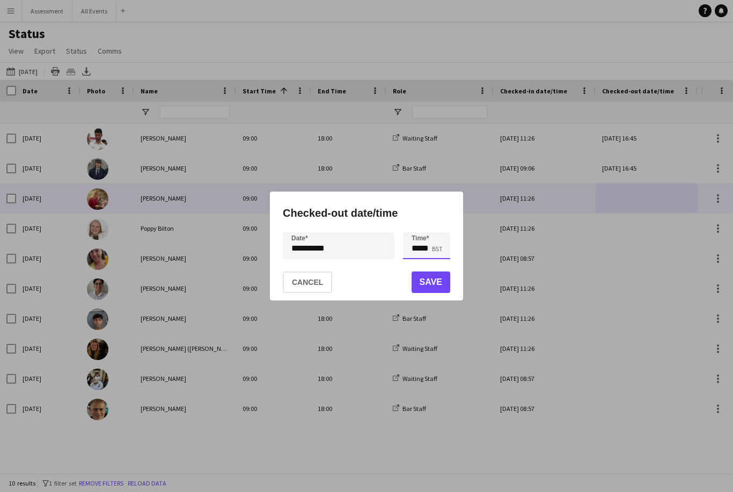
click at [429, 251] on input "*****" at bounding box center [426, 245] width 47 height 27
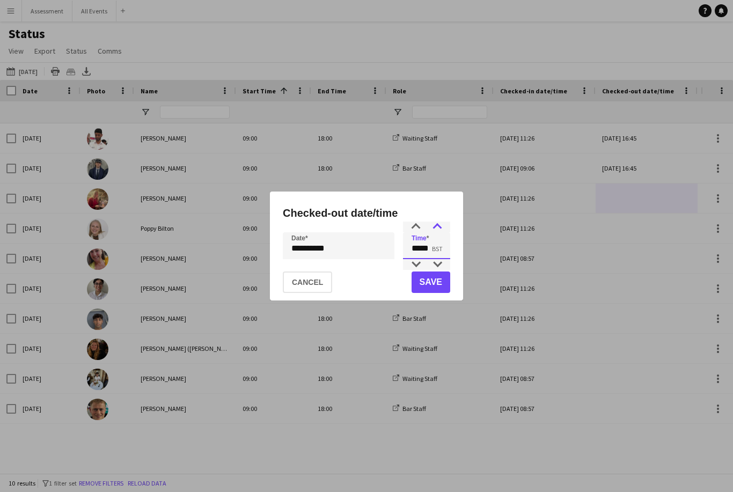
click at [442, 231] on div at bounding box center [437, 227] width 21 height 11
click at [443, 268] on div at bounding box center [437, 264] width 21 height 11
type input "*****"
click at [435, 277] on button "Save" at bounding box center [431, 282] width 39 height 21
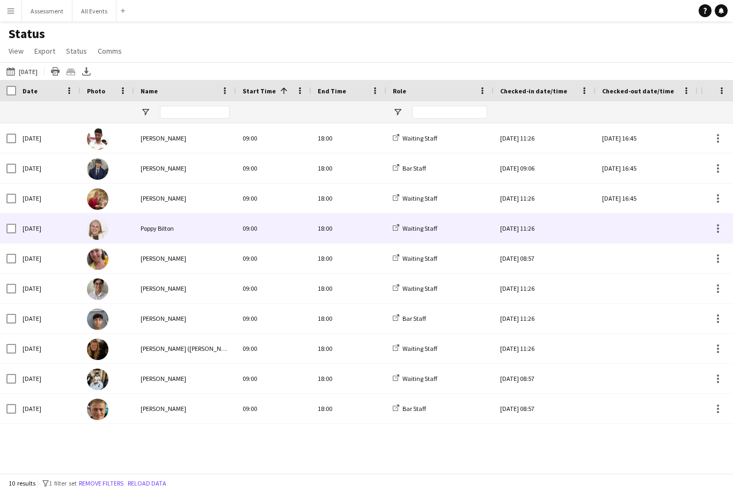
click at [642, 224] on div at bounding box center [646, 229] width 89 height 30
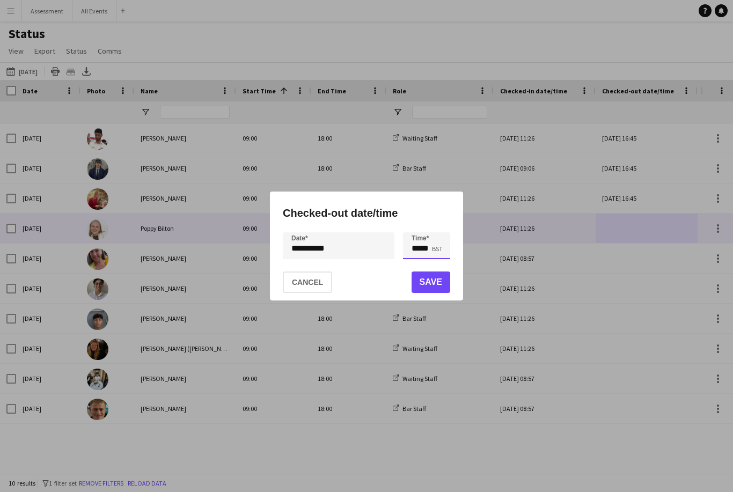
click at [435, 234] on input "*****" at bounding box center [426, 245] width 47 height 27
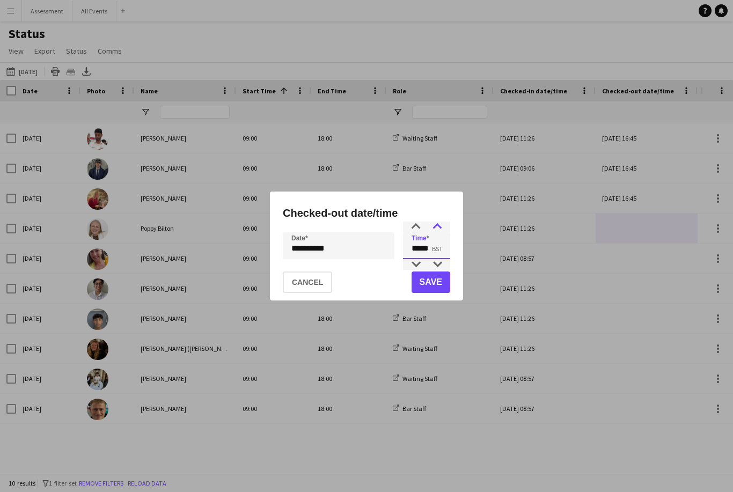
click at [439, 226] on div at bounding box center [437, 227] width 21 height 11
click at [440, 265] on div at bounding box center [437, 264] width 21 height 11
type input "*****"
click at [442, 287] on button "Save" at bounding box center [431, 282] width 39 height 21
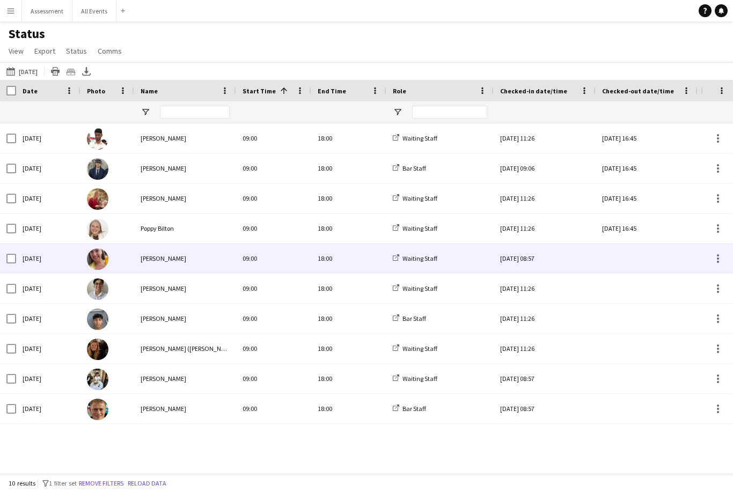
click at [635, 258] on div at bounding box center [646, 259] width 89 height 30
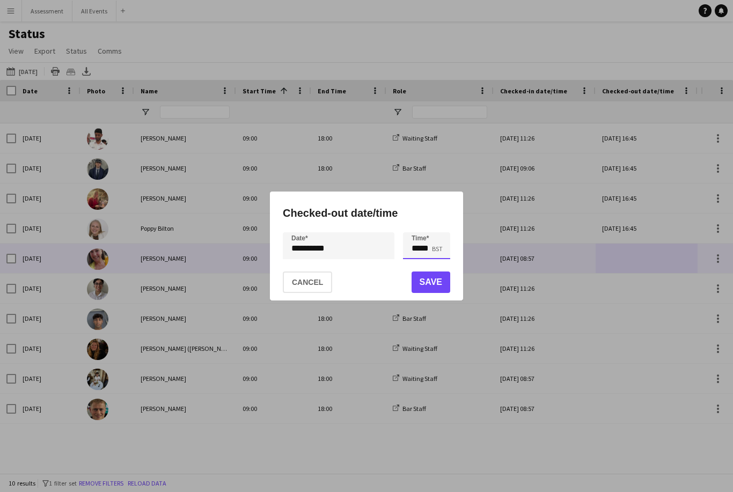
click at [438, 252] on input "*****" at bounding box center [426, 245] width 47 height 27
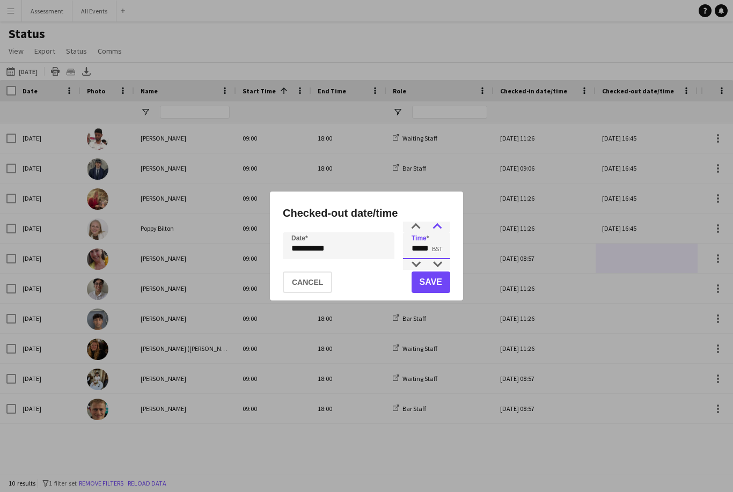
click at [442, 230] on div at bounding box center [437, 227] width 21 height 11
click at [440, 267] on div at bounding box center [437, 264] width 21 height 11
type input "*****"
click at [440, 287] on button "Save" at bounding box center [431, 282] width 39 height 21
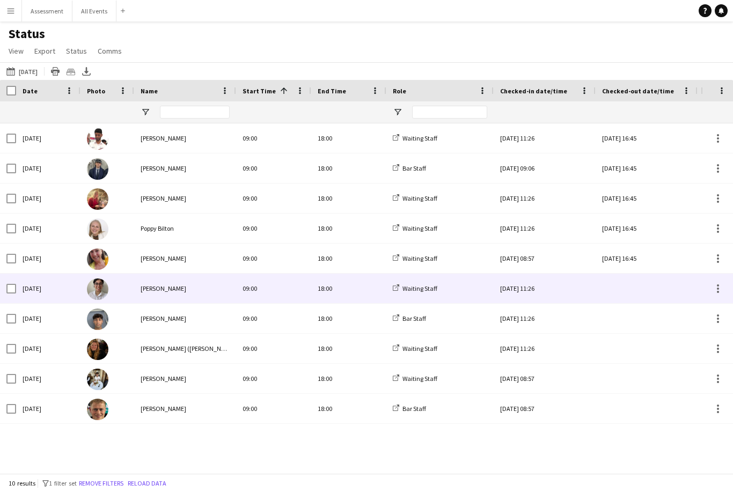
click at [630, 288] on div at bounding box center [646, 289] width 89 height 30
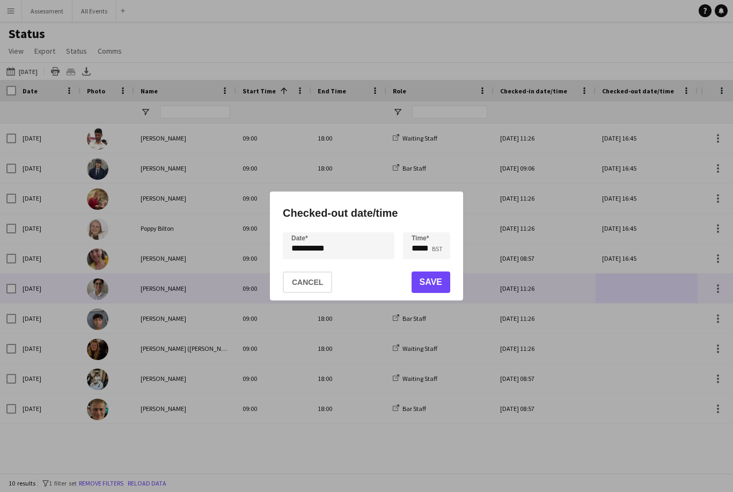
click at [439, 230] on div "**********" at bounding box center [366, 246] width 193 height 109
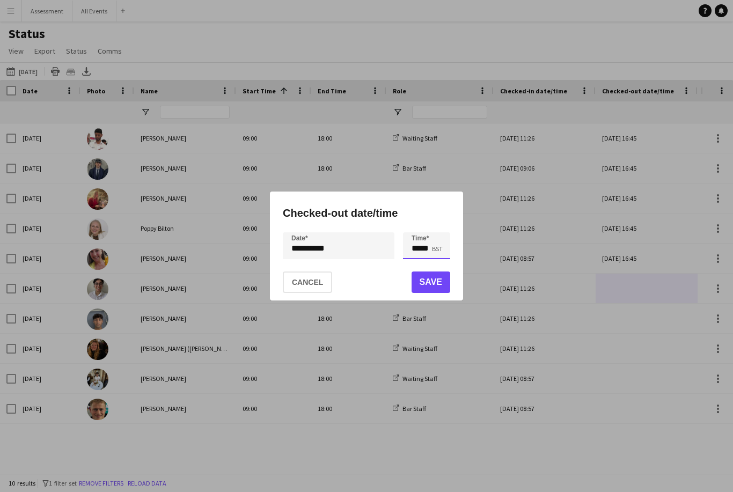
click at [443, 233] on input "*****" at bounding box center [426, 245] width 47 height 27
click at [440, 230] on div at bounding box center [437, 227] width 21 height 11
click at [443, 268] on div at bounding box center [437, 264] width 21 height 11
type input "*****"
click at [438, 286] on button "Save" at bounding box center [431, 282] width 39 height 21
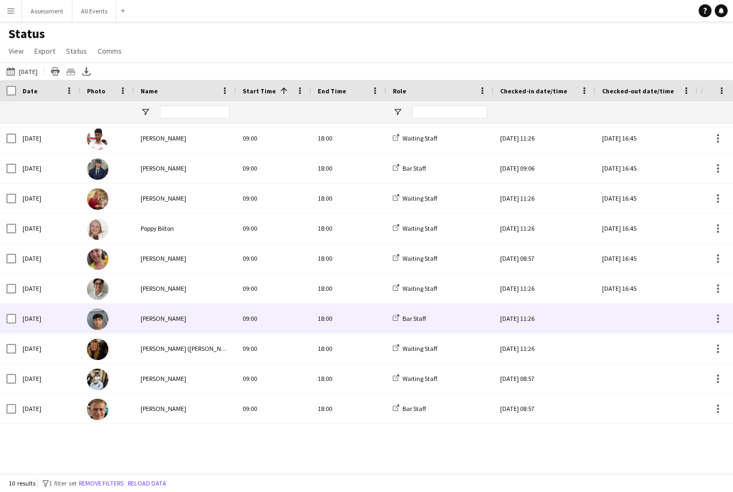
click at [632, 324] on div at bounding box center [646, 319] width 89 height 30
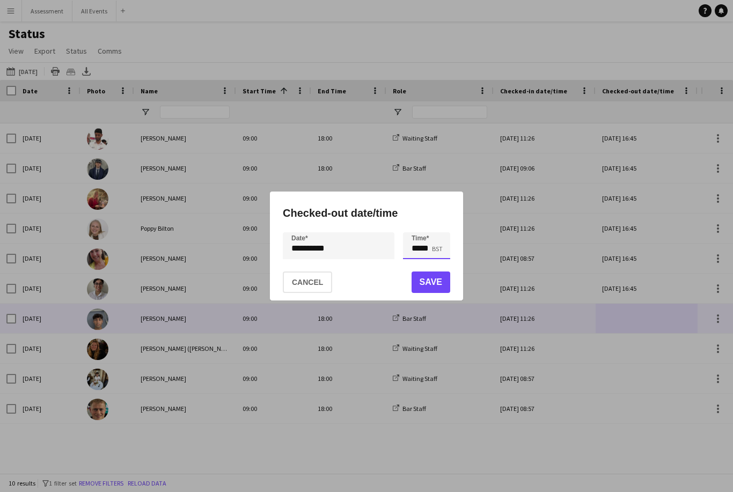
click at [434, 250] on input "*****" at bounding box center [426, 245] width 47 height 27
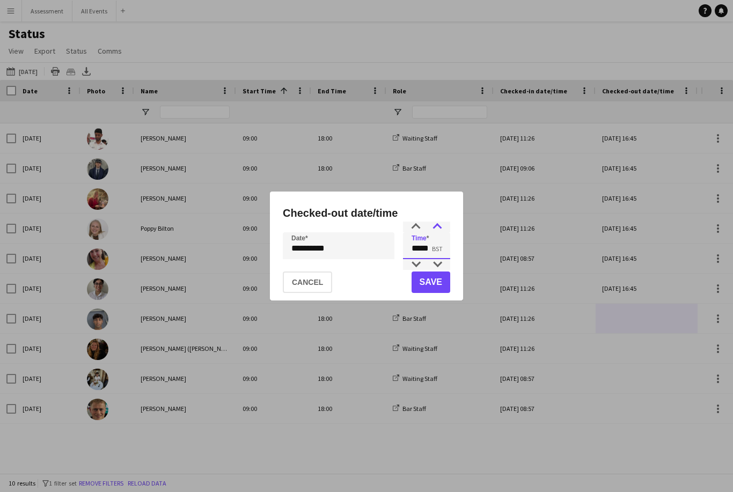
click at [439, 229] on div at bounding box center [437, 227] width 21 height 11
click at [442, 264] on div at bounding box center [437, 264] width 21 height 11
type input "*****"
click at [439, 289] on button "Save" at bounding box center [431, 282] width 39 height 21
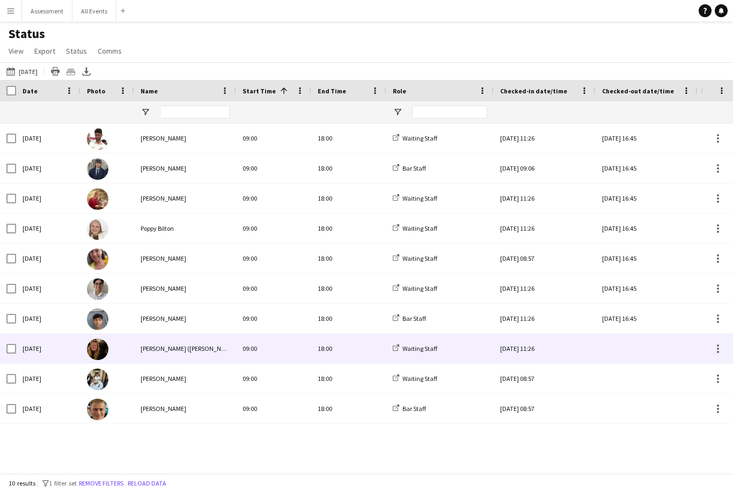
click at [642, 358] on div at bounding box center [646, 349] width 89 height 30
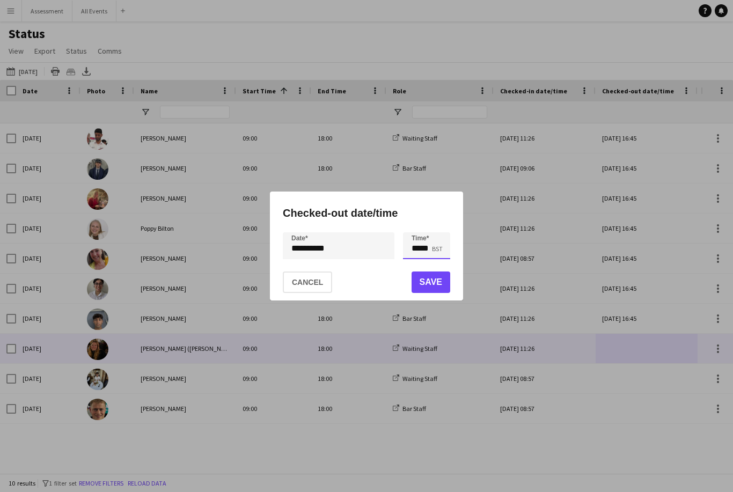
click at [436, 249] on input "*****" at bounding box center [426, 245] width 47 height 27
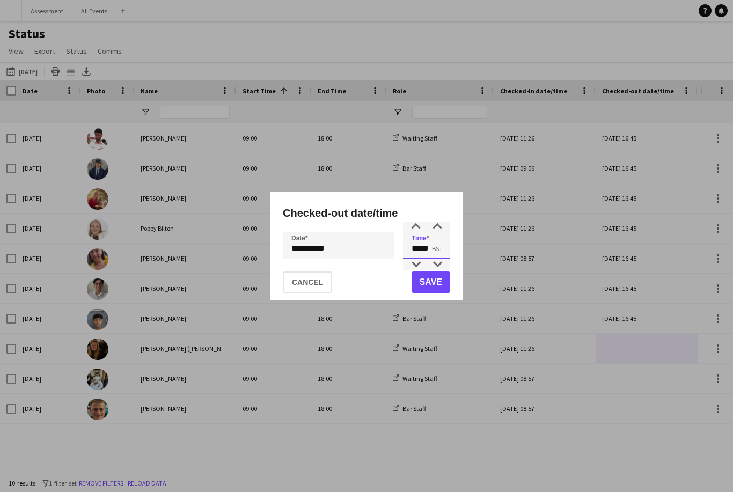
click at [442, 233] on input "*****" at bounding box center [426, 245] width 47 height 27
click at [436, 266] on div at bounding box center [437, 264] width 21 height 11
type input "*****"
click at [436, 282] on button "Save" at bounding box center [431, 282] width 39 height 21
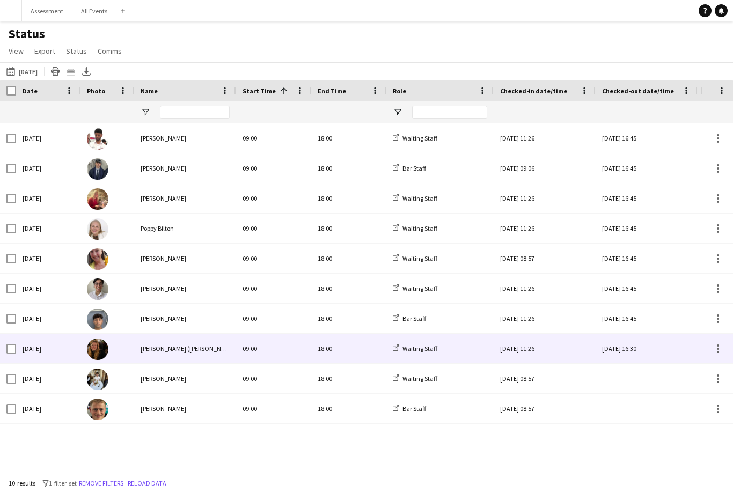
click at [643, 352] on div "Sun, 28 Sep 2025 16:30" at bounding box center [646, 349] width 89 height 30
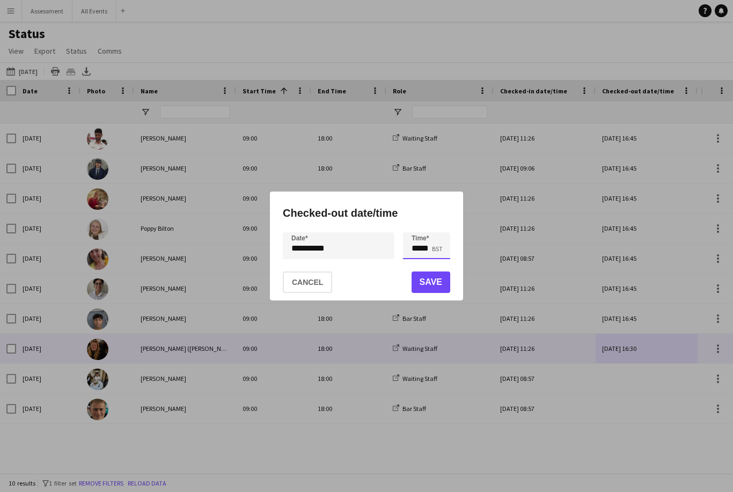
click at [432, 251] on input "*****" at bounding box center [426, 245] width 47 height 27
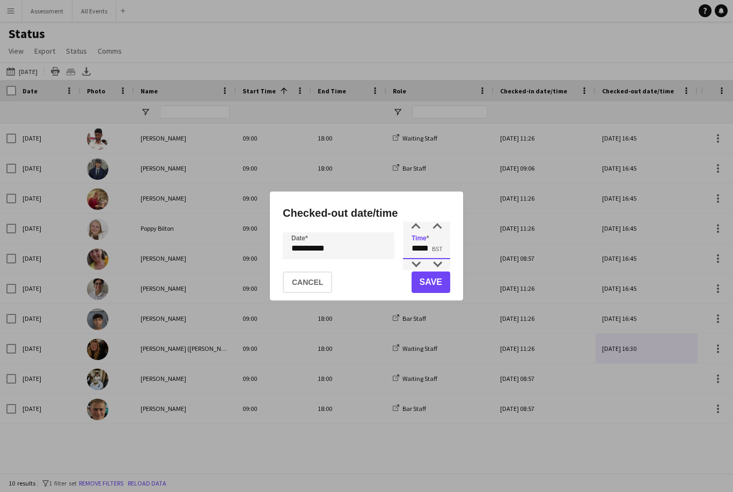
click at [439, 232] on input "*****" at bounding box center [426, 245] width 47 height 27
click at [443, 265] on div at bounding box center [437, 264] width 21 height 11
click at [438, 263] on div at bounding box center [437, 264] width 21 height 11
click at [438, 264] on div at bounding box center [437, 264] width 21 height 11
type input "*****"
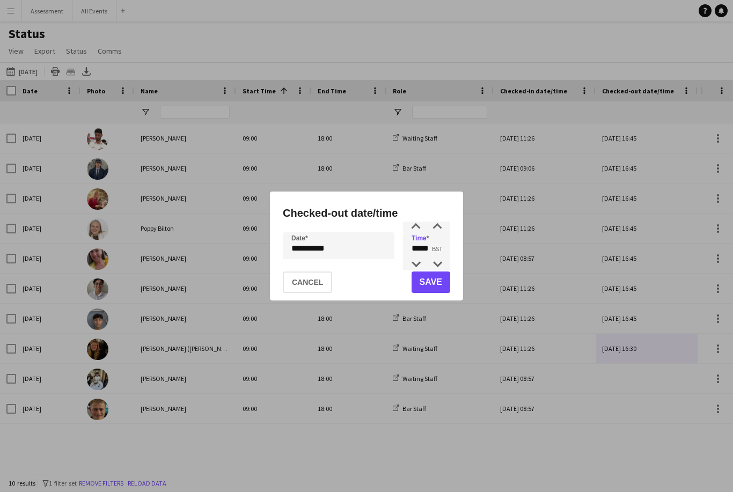
click at [441, 285] on button "Save" at bounding box center [431, 282] width 39 height 21
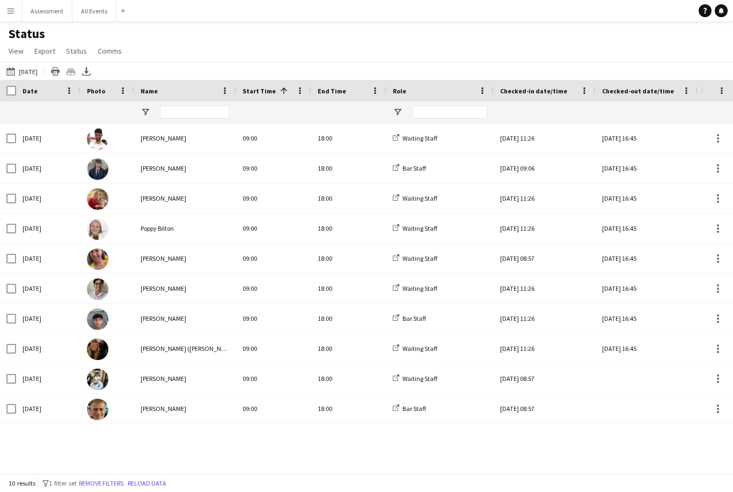
click at [650, 375] on div at bounding box center [646, 379] width 89 height 30
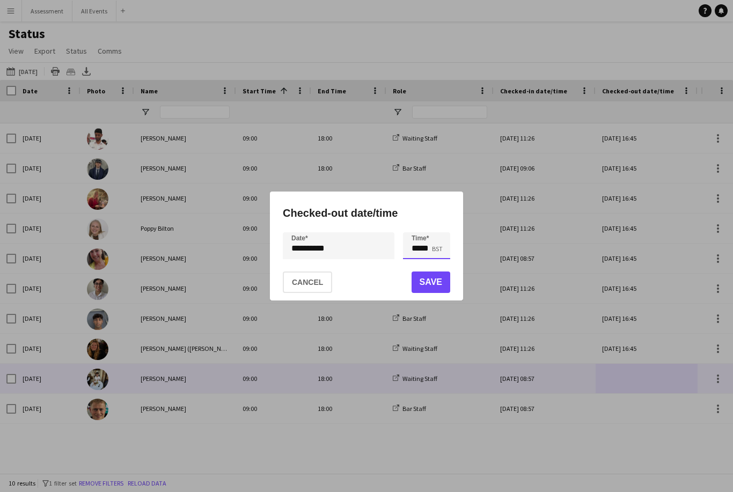
click at [431, 250] on input "*****" at bounding box center [426, 245] width 47 height 27
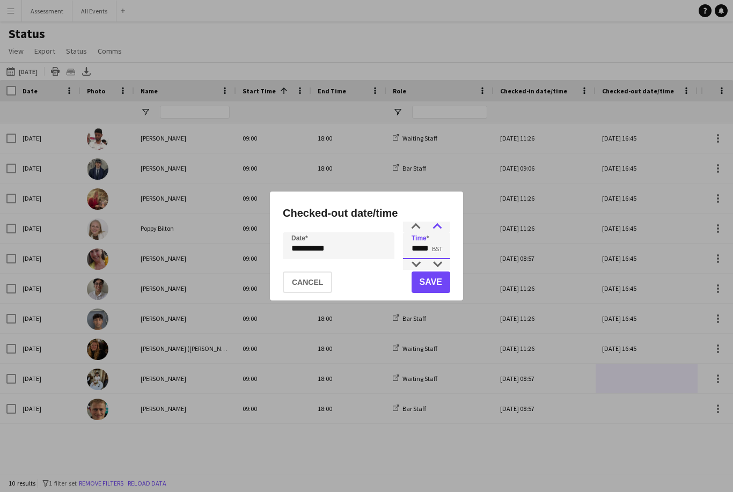
click at [441, 227] on div at bounding box center [437, 227] width 21 height 11
click at [442, 265] on div at bounding box center [437, 264] width 21 height 11
type input "*****"
click at [444, 286] on button "Save" at bounding box center [431, 282] width 39 height 21
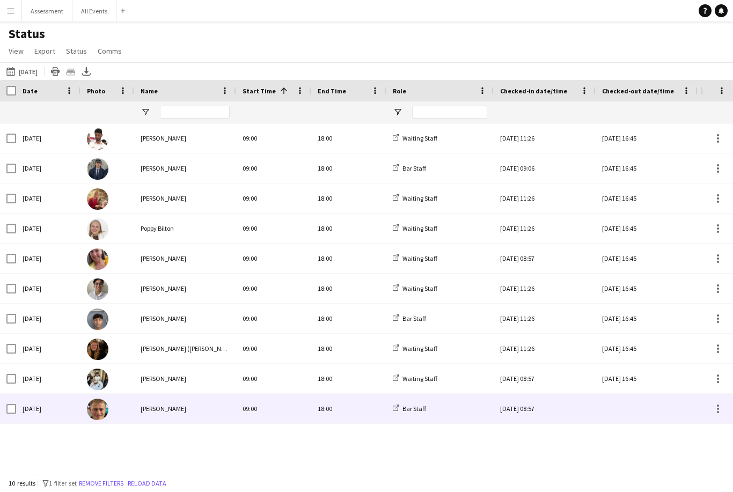
click at [638, 412] on div at bounding box center [646, 409] width 89 height 30
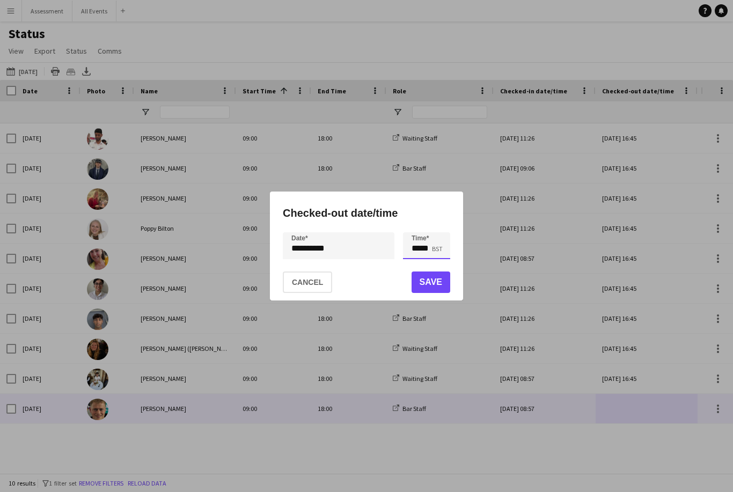
click at [429, 249] on input "*****" at bounding box center [426, 245] width 47 height 27
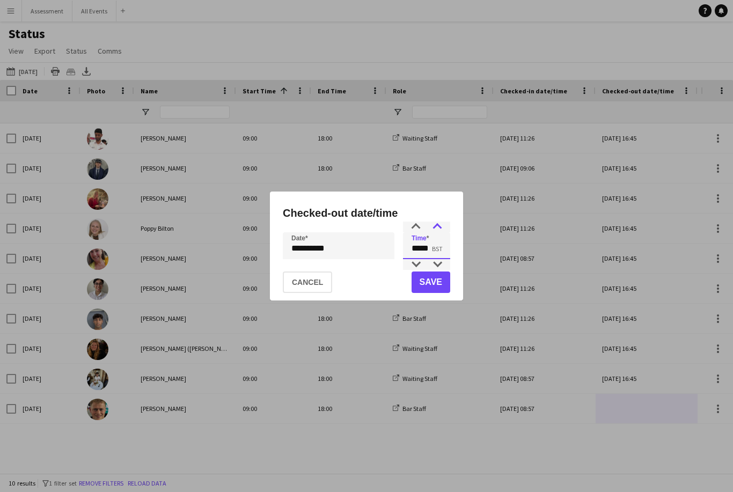
click at [440, 227] on div at bounding box center [437, 227] width 21 height 11
click at [442, 265] on div at bounding box center [437, 264] width 21 height 11
type input "*****"
click at [436, 287] on button "Save" at bounding box center [431, 282] width 39 height 21
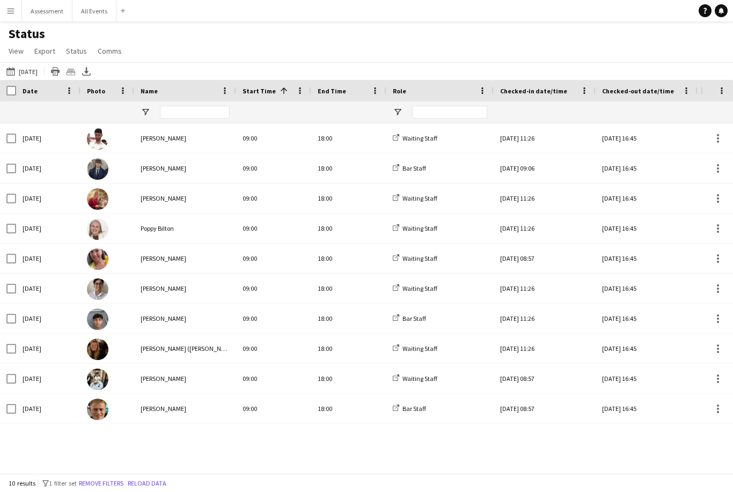
click at [613, 447] on div "Sun, 28 Sep 2025 Ahmed Al-Khayat 09:00 18:00 Waiting Staff Sun, 28 Sep 2025 11:…" at bounding box center [350, 298] width 701 height 350
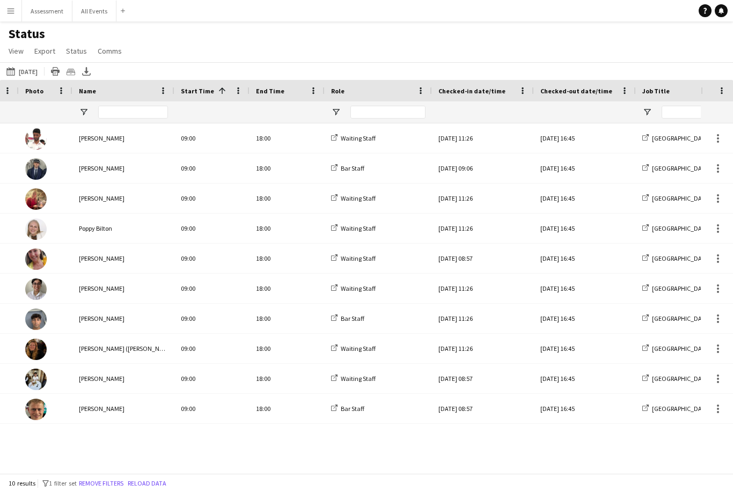
scroll to position [0, 212]
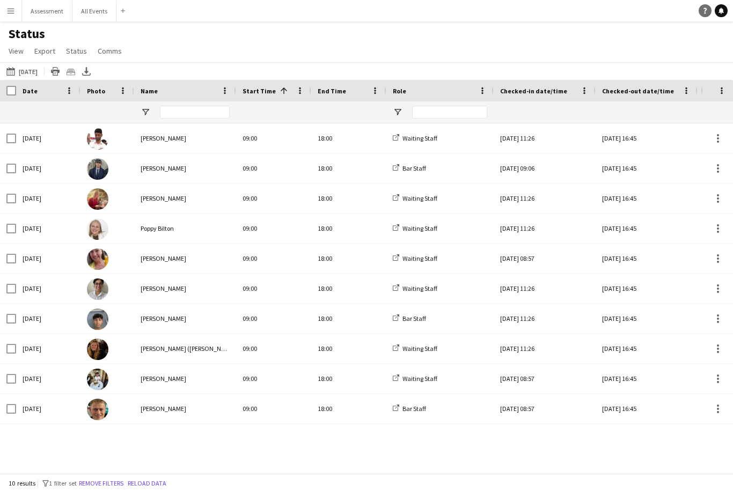
click at [703, 15] on link "Help" at bounding box center [705, 10] width 13 height 13
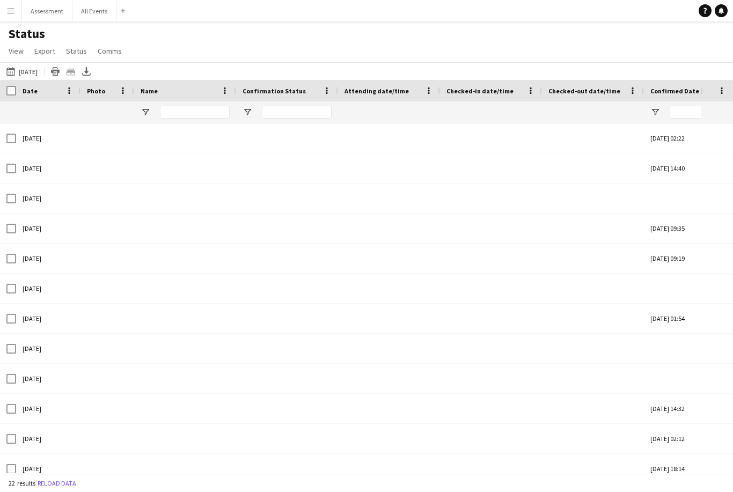
type input "**********"
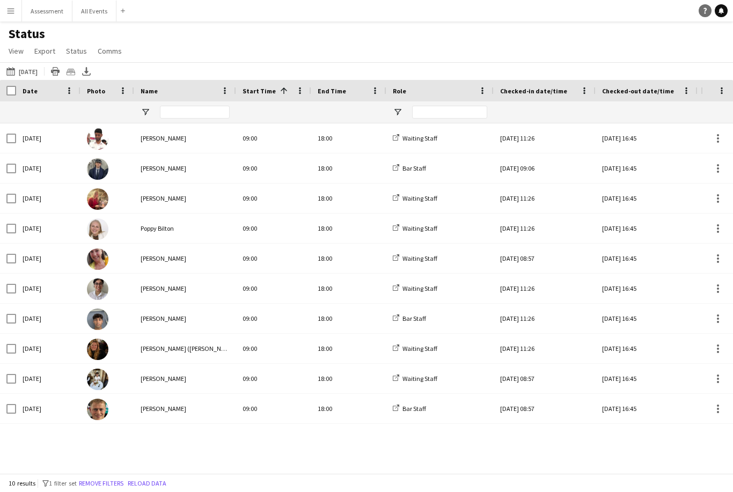
click at [708, 15] on link "Help" at bounding box center [705, 10] width 13 height 13
